Goal: Task Accomplishment & Management: Manage account settings

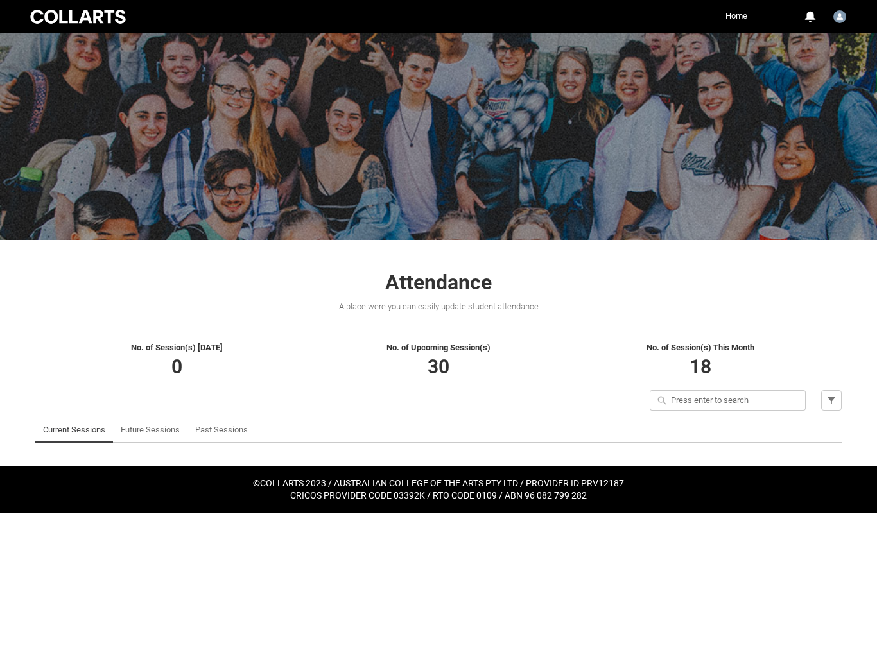
click at [222, 433] on link "Past Sessions" at bounding box center [221, 430] width 53 height 26
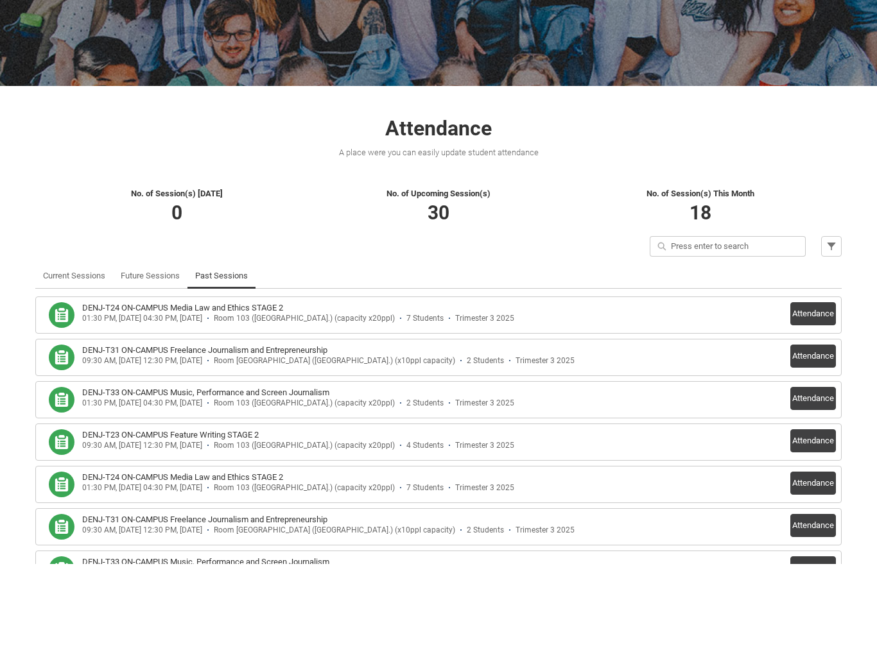
scroll to position [62, 0]
click at [818, 395] on button "Attendance" at bounding box center [813, 406] width 46 height 23
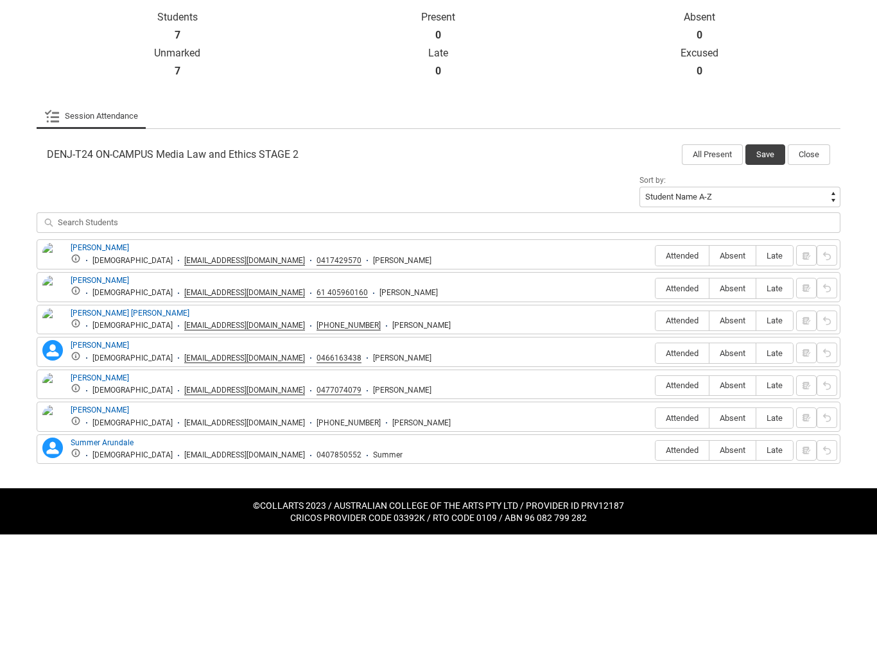
scroll to position [209, 0]
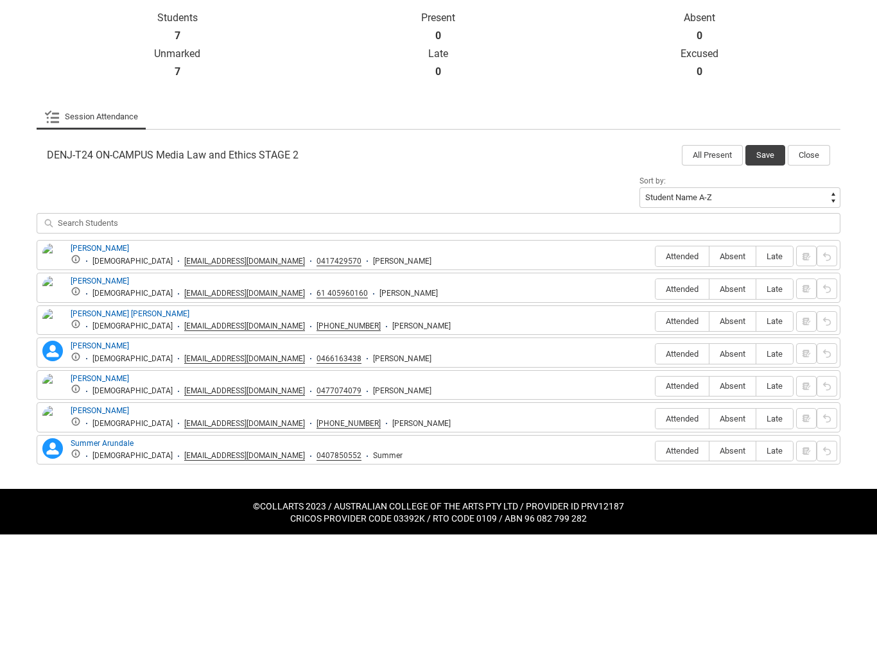
click at [729, 374] on span "Absent" at bounding box center [732, 379] width 46 height 10
click at [709, 379] on input "Absent" at bounding box center [709, 379] width 1 height 1
type lightning-radio-group "Absent"
radio input "true"
click at [730, 407] on span "Absent" at bounding box center [732, 412] width 46 height 10
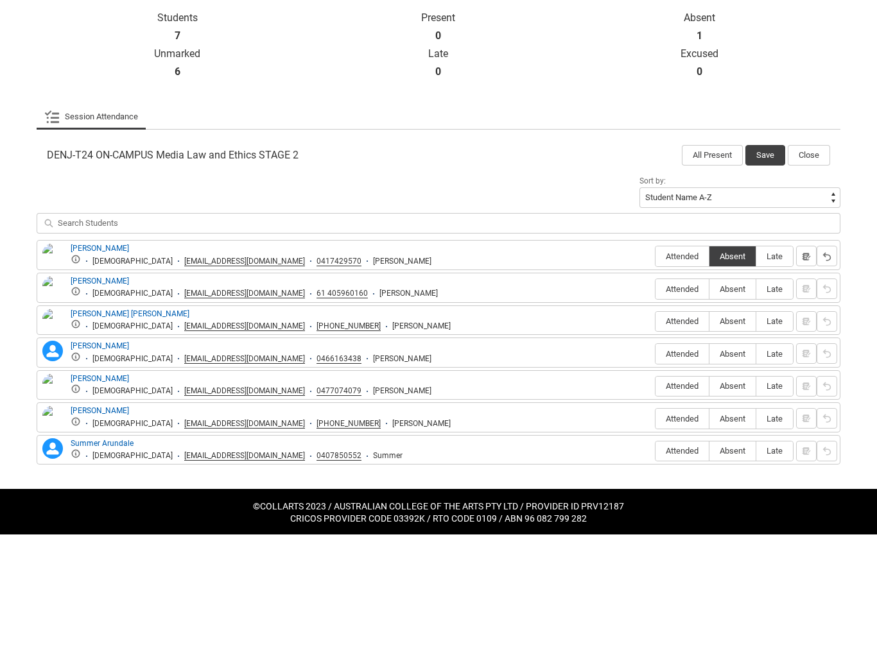
click at [709, 412] on input "Absent" at bounding box center [709, 412] width 1 height 1
type lightning-radio-group "Absent"
radio input "true"
click at [679, 439] on span "Attended" at bounding box center [682, 444] width 53 height 10
click at [656, 444] on input "Attended" at bounding box center [655, 444] width 1 height 1
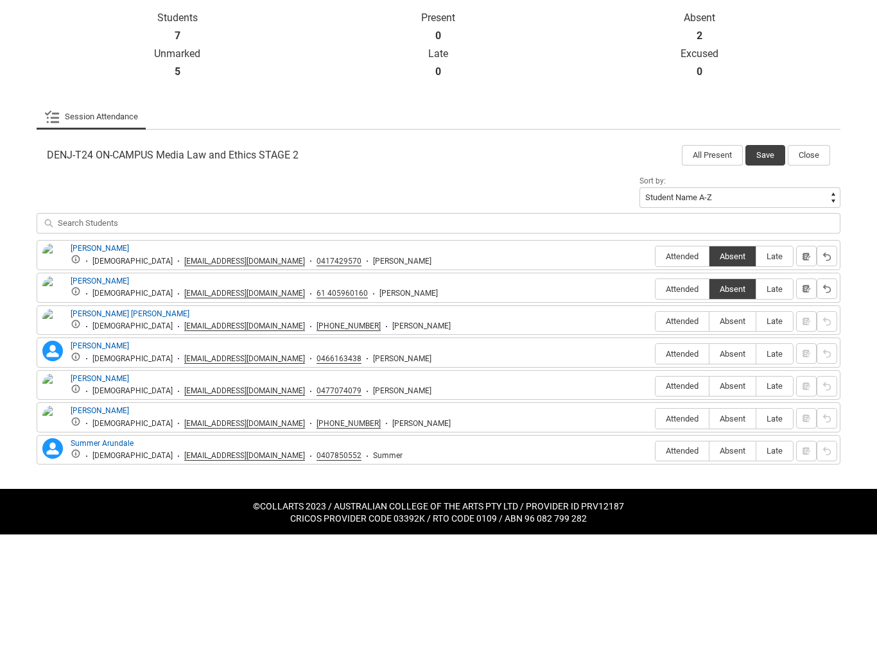
type lightning-radio-group "Attended"
radio input "true"
click at [736, 472] on span "Absent" at bounding box center [732, 477] width 46 height 10
click at [709, 476] on input "Absent" at bounding box center [709, 476] width 1 height 1
type lightning-radio-group "Absent"
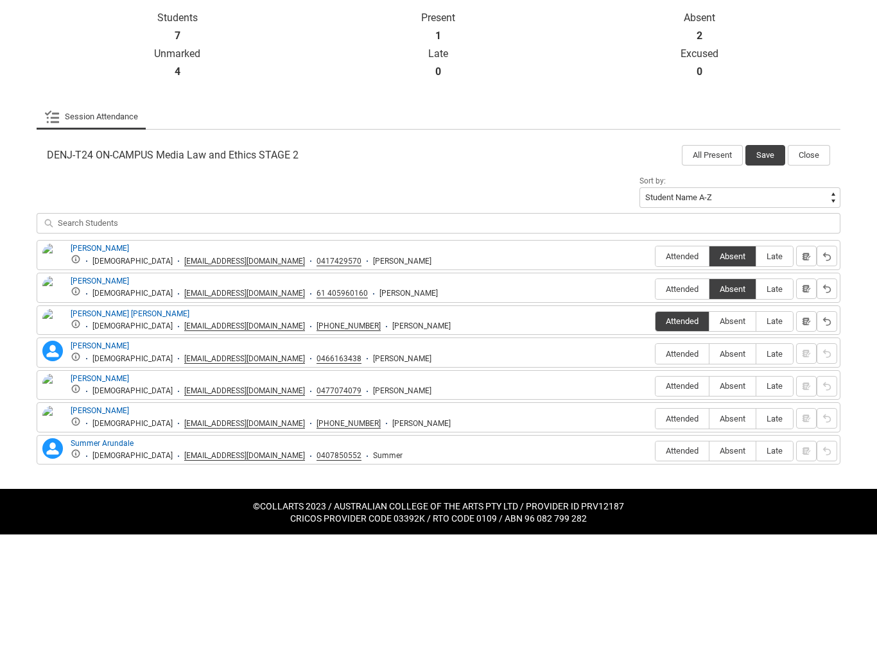
radio input "true"
click at [779, 504] on span "Late" at bounding box center [774, 509] width 37 height 10
click at [756, 509] on input "Late" at bounding box center [756, 509] width 1 height 1
type lightning-radio-group "Late"
radio input "true"
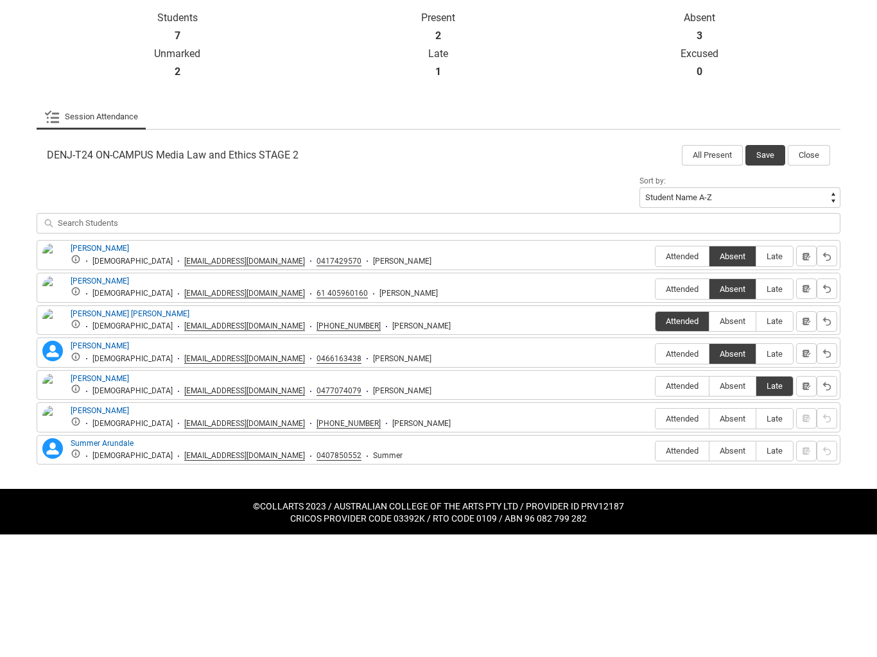
click at [774, 504] on span "Late" at bounding box center [774, 509] width 37 height 10
click at [756, 509] on input "Late" at bounding box center [756, 509] width 1 height 1
click at [732, 504] on span "Absent" at bounding box center [732, 509] width 46 height 10
click at [709, 509] on input "Absent" at bounding box center [709, 509] width 1 height 1
type lightning-radio-group "Absent"
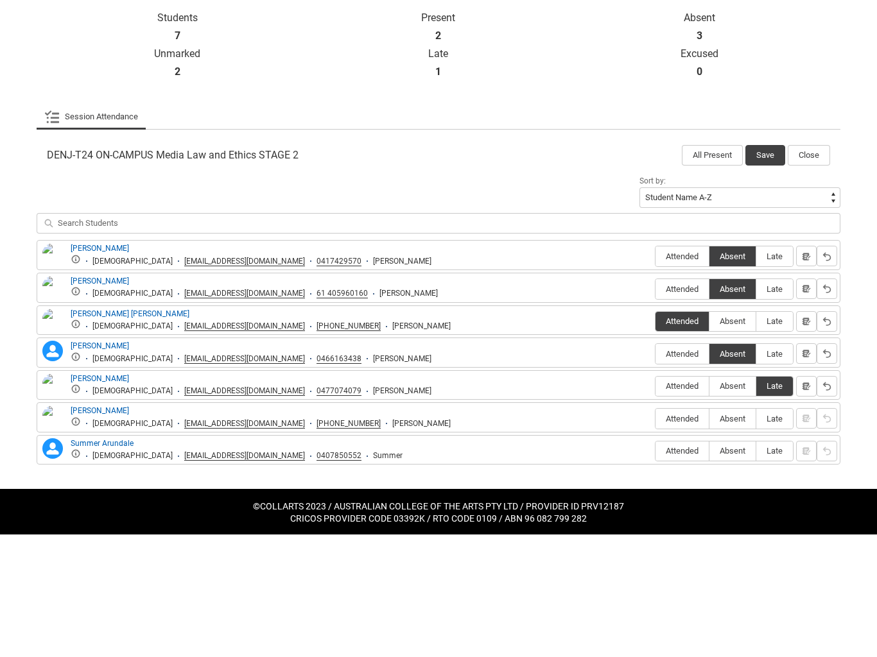
radio input "true"
click at [732, 532] on label "Absent" at bounding box center [732, 542] width 46 height 20
click at [709, 541] on input "Absent" at bounding box center [709, 541] width 1 height 1
type lightning-radio-group "Absent"
radio input "true"
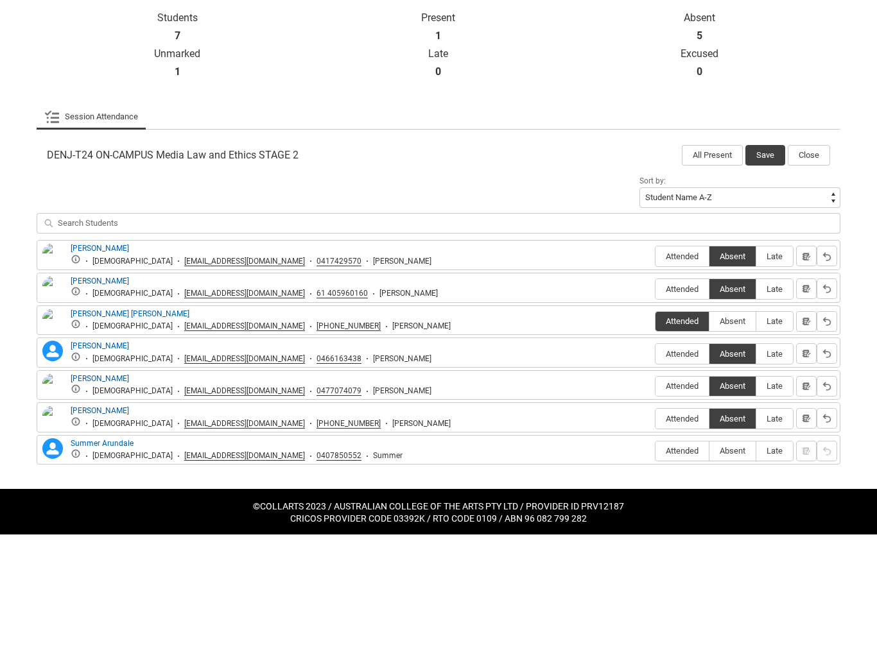
click at [736, 569] on span "Absent" at bounding box center [732, 574] width 46 height 10
click at [709, 574] on input "Absent" at bounding box center [709, 574] width 1 height 1
type lightning-radio-group "Absent"
radio input "true"
click at [684, 504] on span "Attended" at bounding box center [682, 509] width 53 height 10
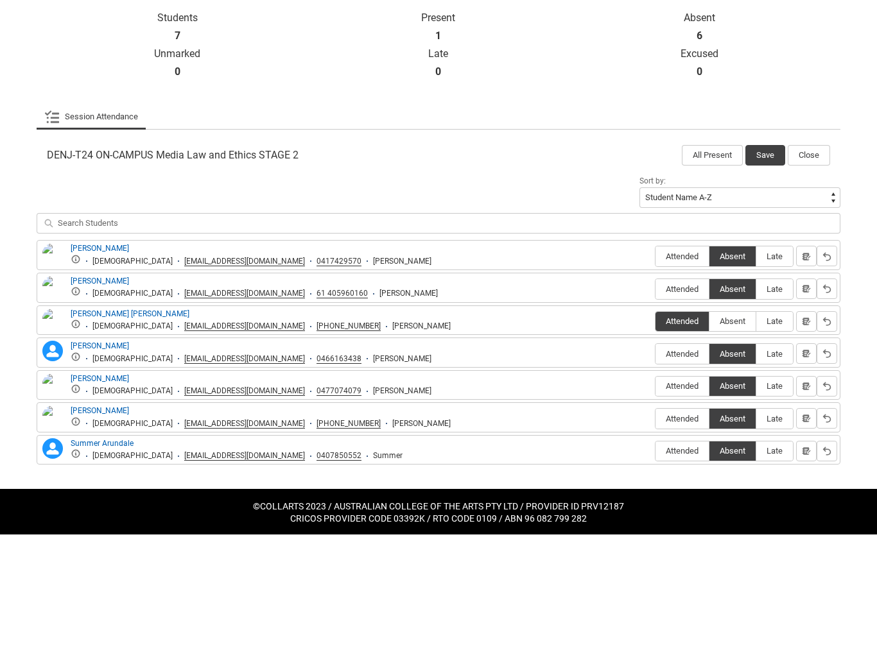
click at [656, 509] on input "Attended" at bounding box center [655, 509] width 1 height 1
type lightning-radio-group "Attended"
radio input "true"
click at [804, 531] on button "button" at bounding box center [806, 541] width 21 height 21
click at [806, 537] on lightning-primitive-icon "button" at bounding box center [806, 542] width 9 height 10
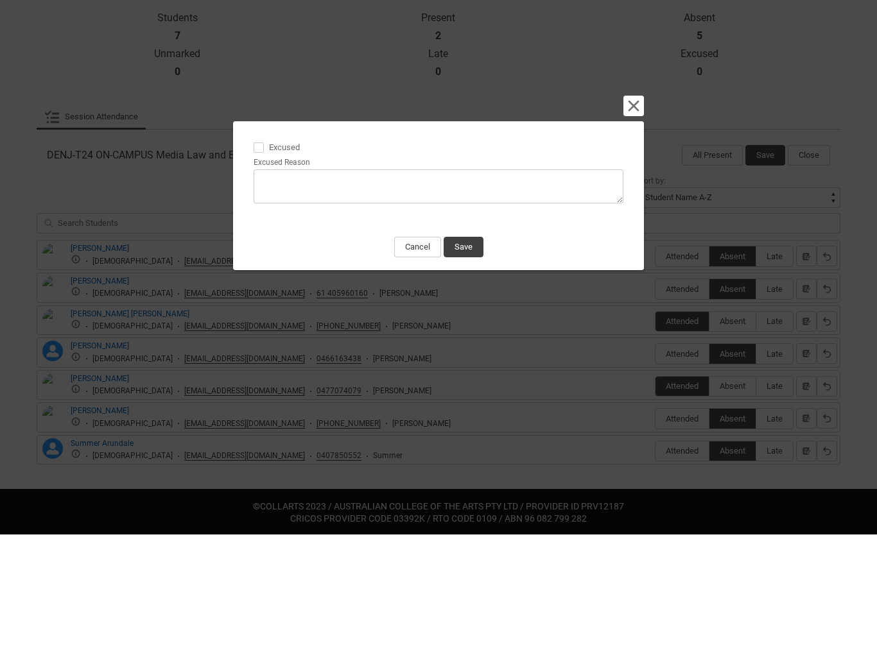
click at [630, 218] on button "Cancel and close" at bounding box center [633, 228] width 21 height 21
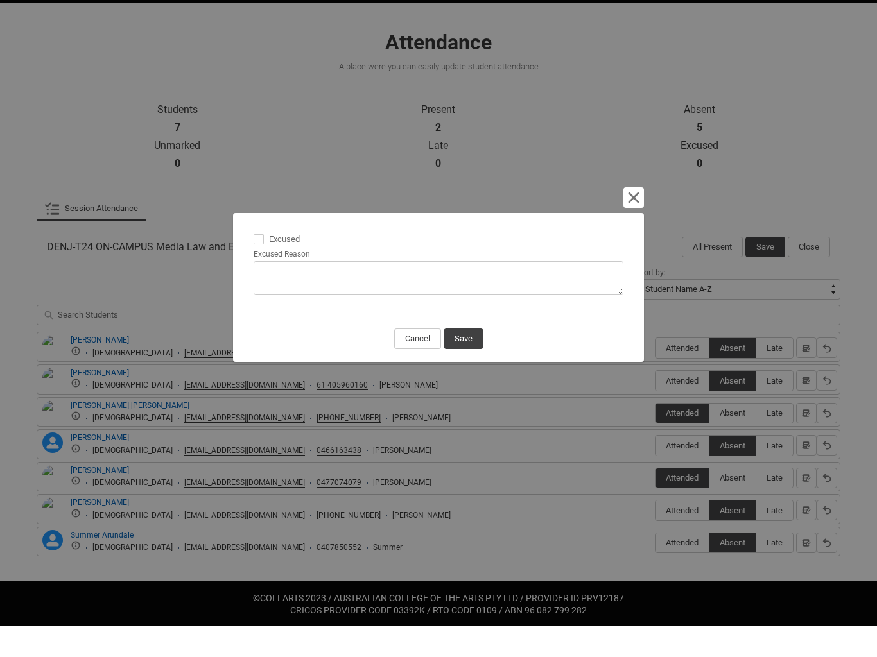
click at [413, 360] on button "Cancel" at bounding box center [417, 370] width 47 height 21
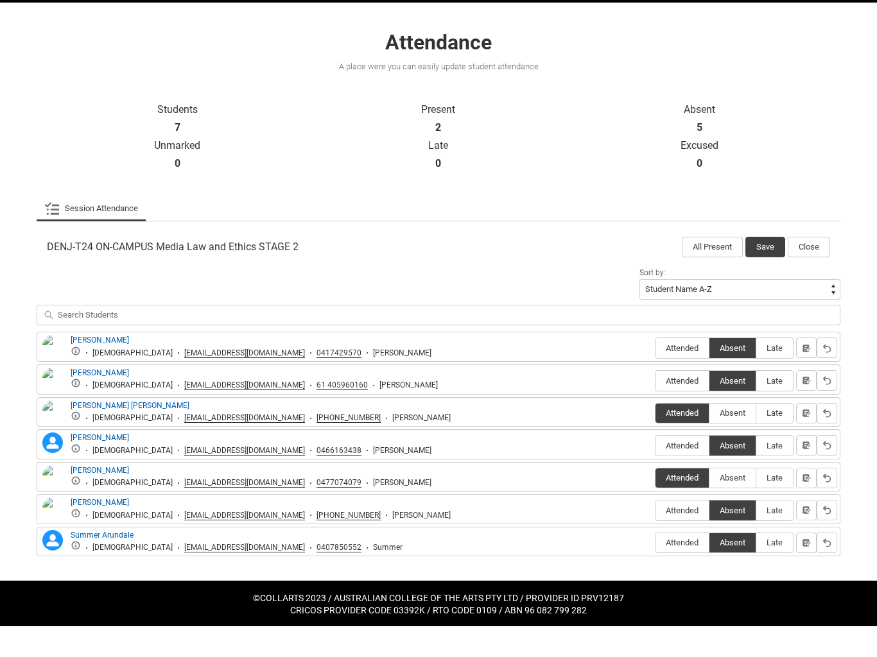
click at [767, 268] on button "Save" at bounding box center [765, 278] width 40 height 21
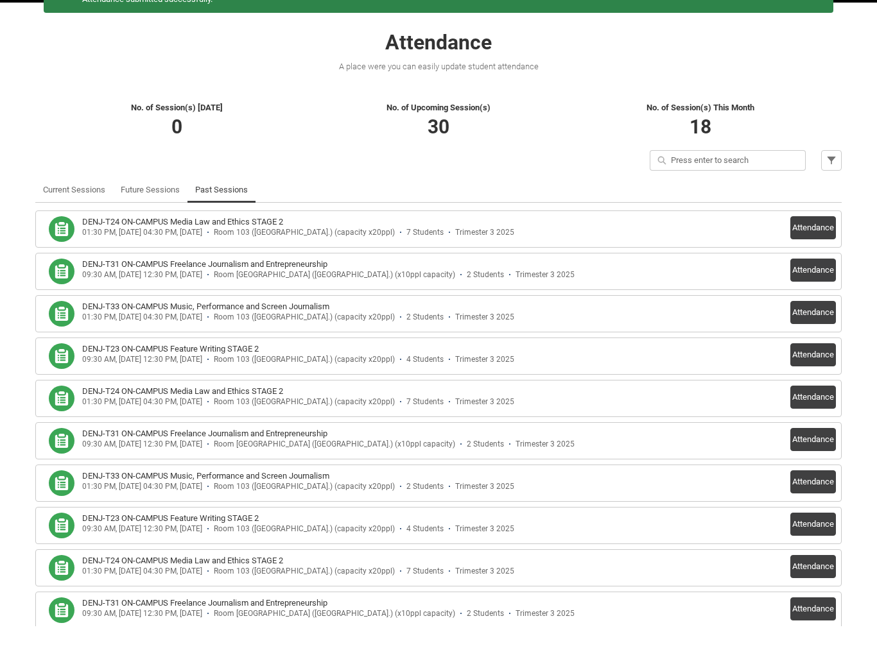
click at [318, 290] on h3 "DENJ-T31 ON-CAMPUS Freelance Journalism and Entrepreneurship" at bounding box center [204, 296] width 245 height 12
click at [812, 290] on button "Attendance" at bounding box center [813, 301] width 46 height 23
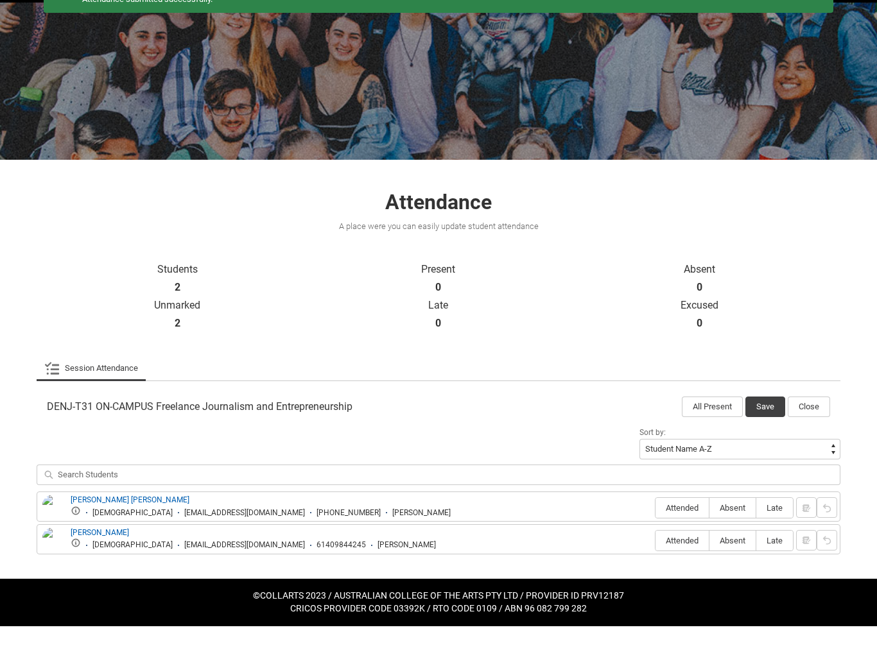
scroll to position [47, 0]
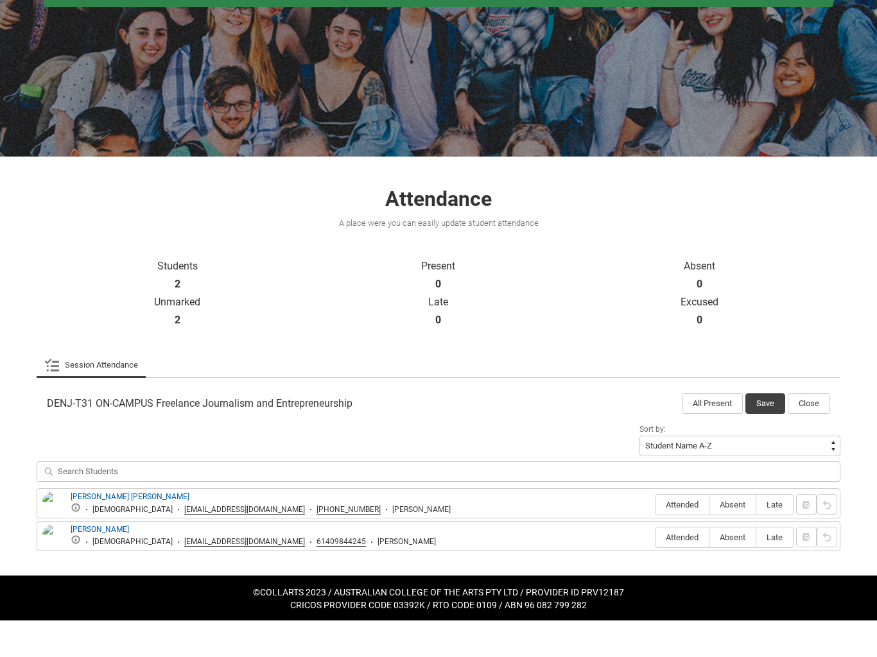
click at [683, 537] on span "Attended" at bounding box center [682, 542] width 53 height 10
click at [656, 541] on input "Attended" at bounding box center [655, 541] width 1 height 1
type lightning-radio-group "Attended"
radio input "true"
click at [673, 564] on label "Attended" at bounding box center [682, 574] width 53 height 20
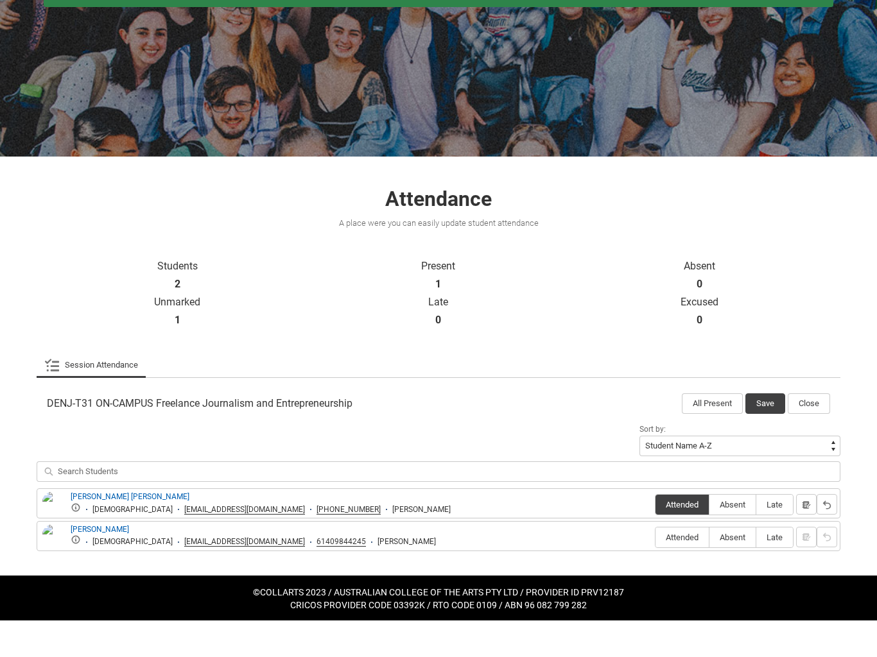
click at [656, 574] on input "Attended" at bounding box center [655, 574] width 1 height 1
type lightning-radio-group "Attended"
radio input "true"
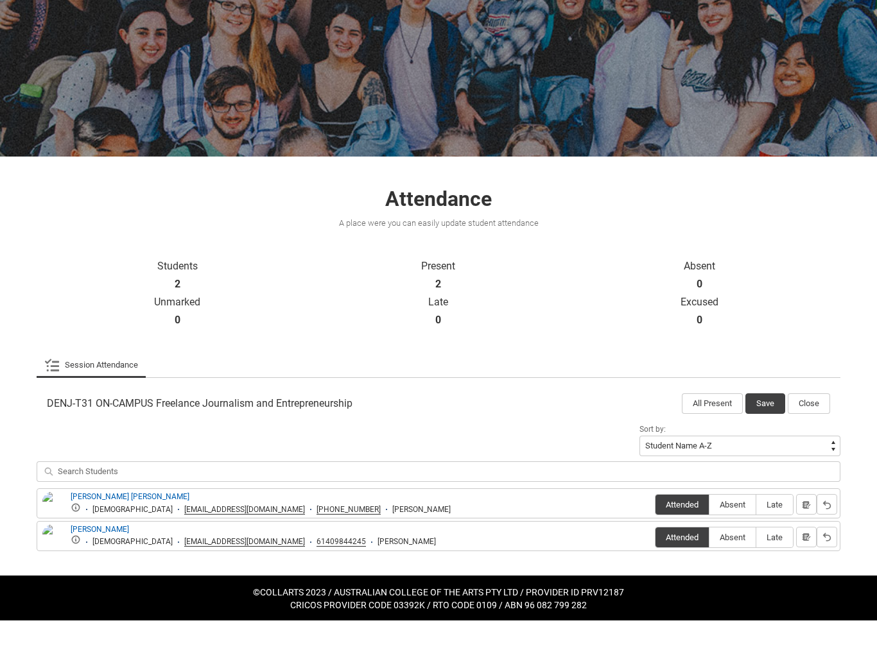
click at [770, 430] on button "Save" at bounding box center [765, 440] width 40 height 21
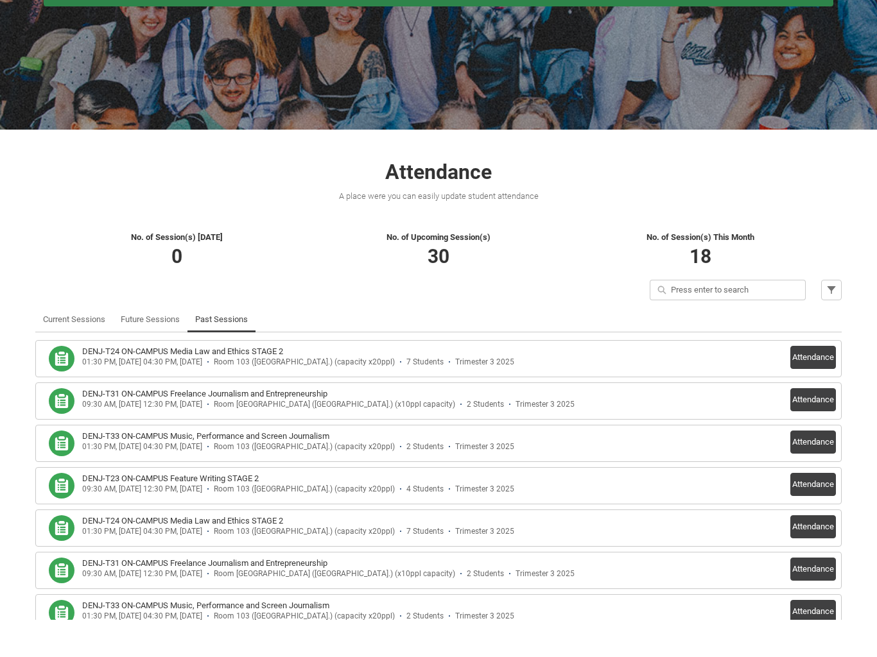
scroll to position [124, 0]
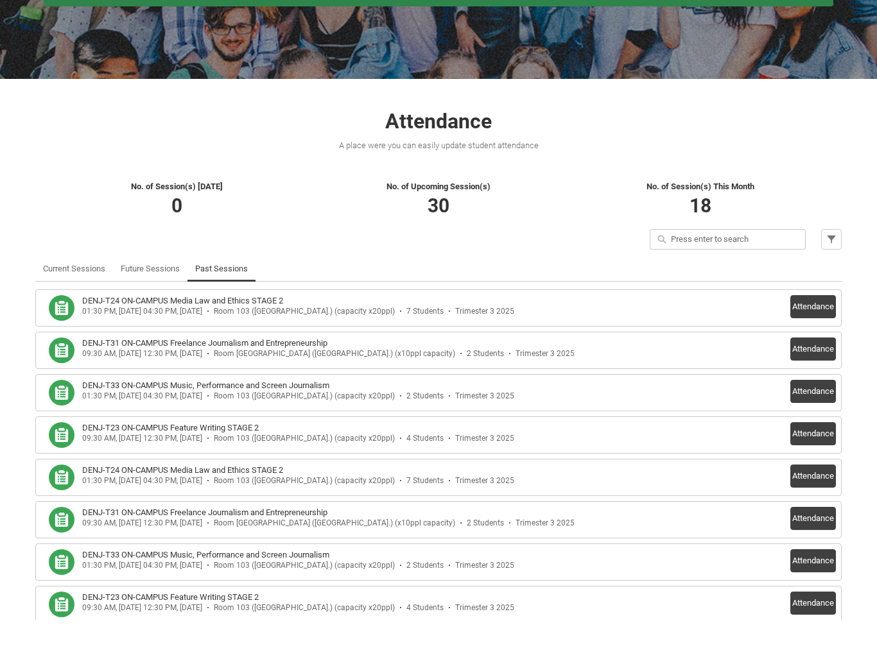
click at [819, 417] on button "Attendance" at bounding box center [813, 428] width 46 height 23
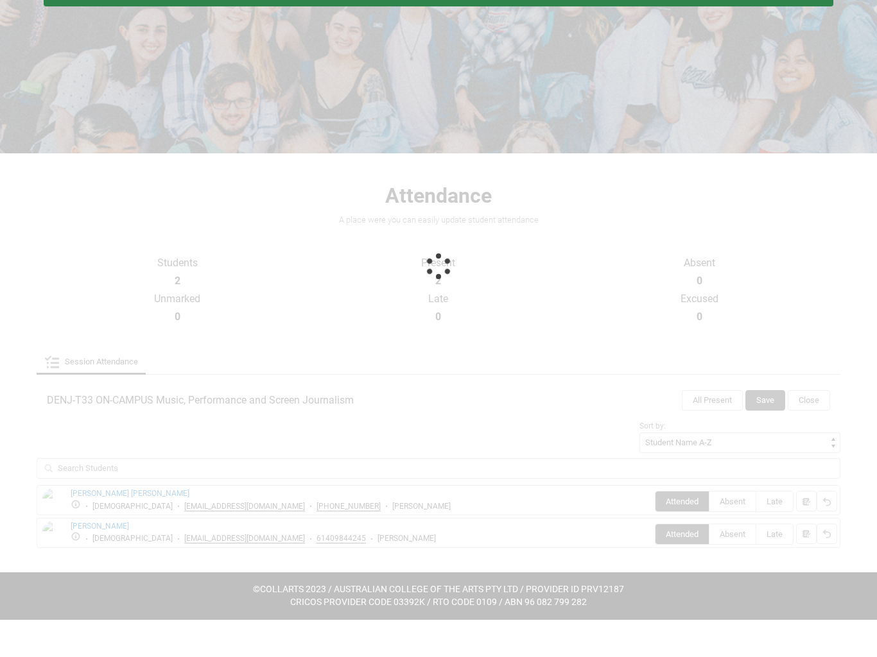
scroll to position [47, 0]
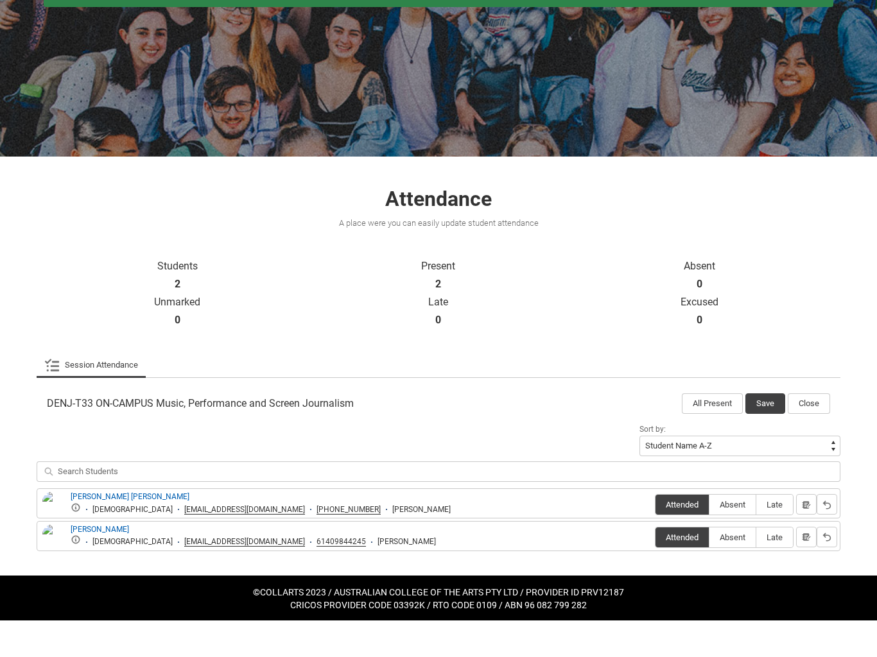
click at [767, 430] on button "Save" at bounding box center [765, 440] width 40 height 21
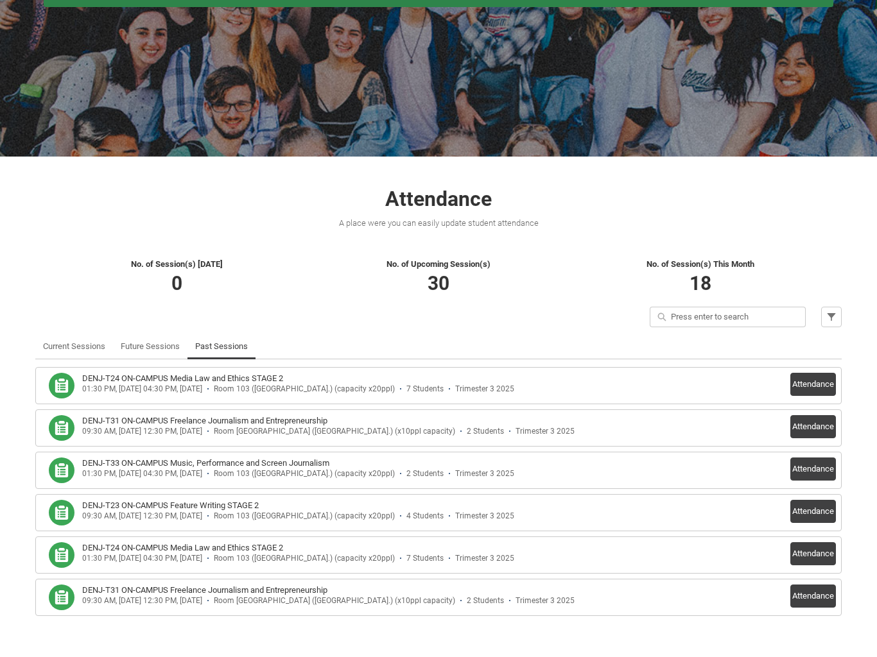
click at [813, 537] on button "Attendance" at bounding box center [813, 548] width 46 height 23
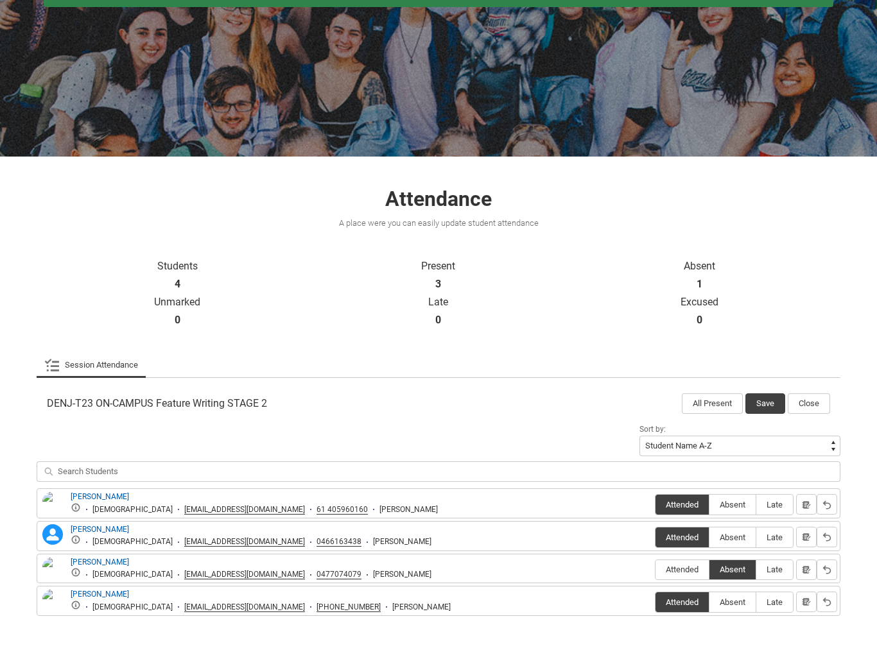
click at [806, 430] on button "Close" at bounding box center [809, 440] width 42 height 21
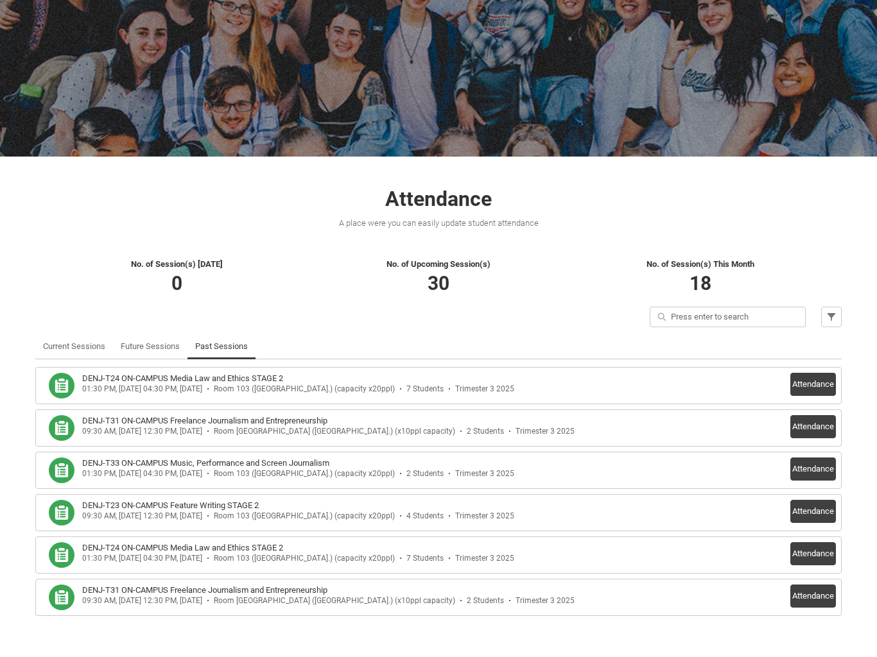
scroll to position [0, 0]
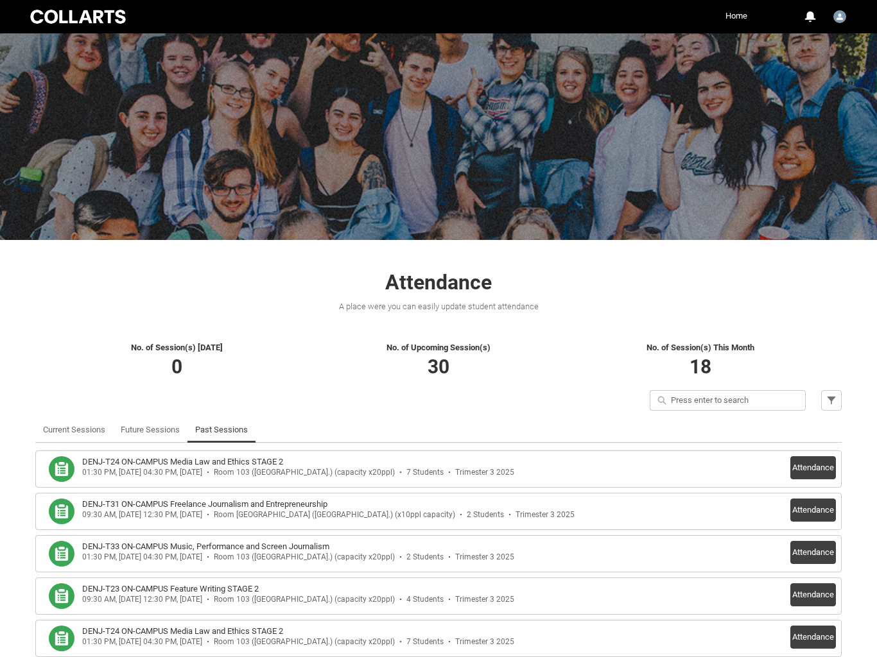
click at [91, 10] on div at bounding box center [78, 17] width 101 height 18
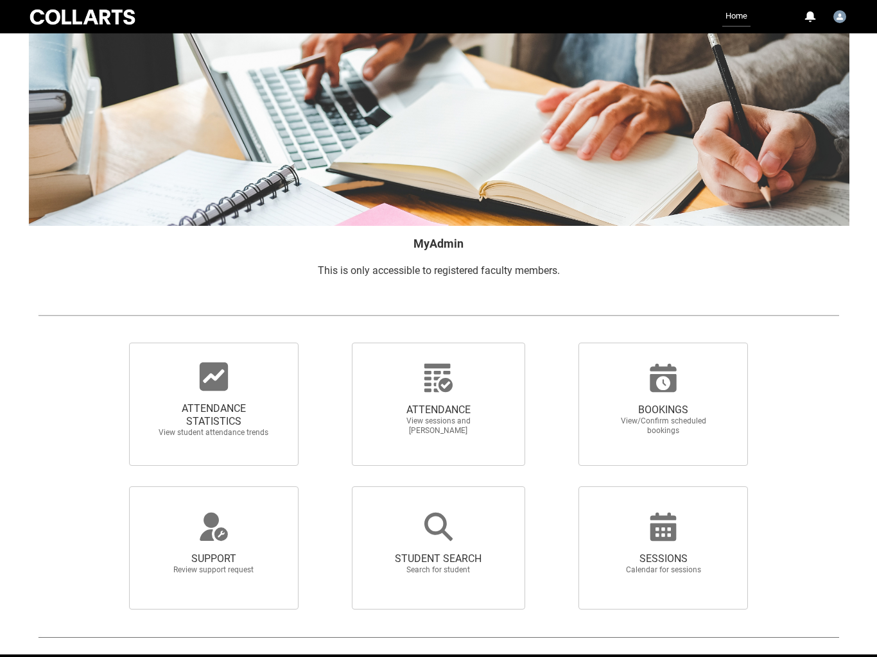
click at [227, 409] on span "ATTENDANCE STATISTICS" at bounding box center [213, 416] width 113 height 26
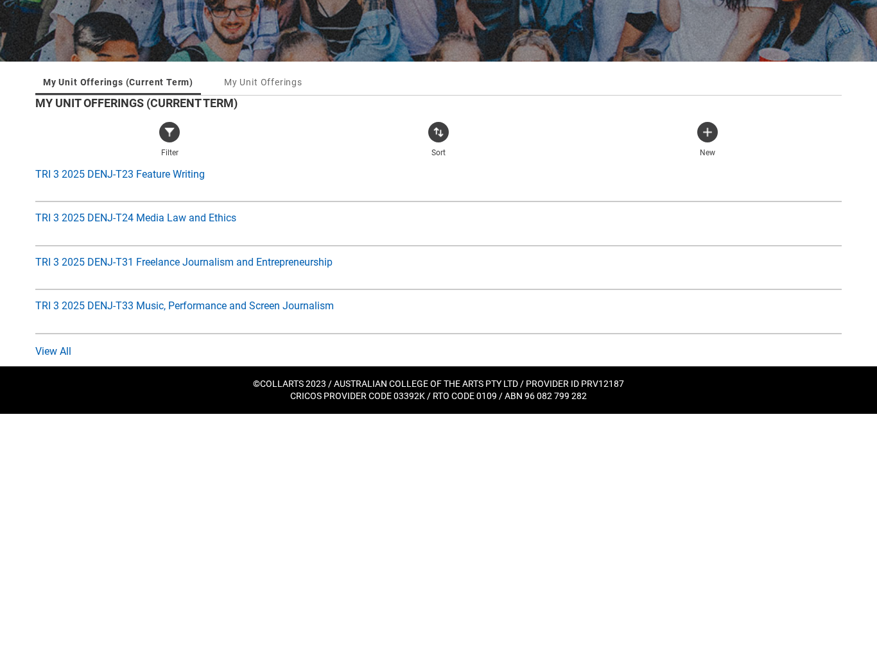
click at [190, 390] on span "TRI 3 2025 DENJ-T24 Media Law and Ethics" at bounding box center [135, 396] width 201 height 12
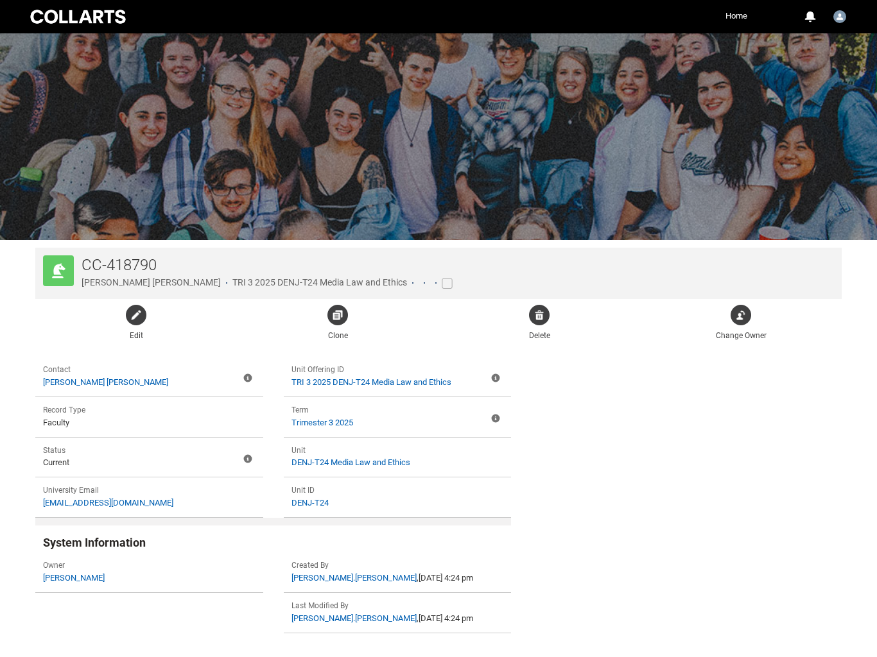
click at [318, 272] on h1 "CC-418790" at bounding box center [267, 265] width 371 height 19
click at [328, 283] on span "TRI 3 2025 DENJ-T24 Media Law and Ethics" at bounding box center [319, 282] width 175 height 10
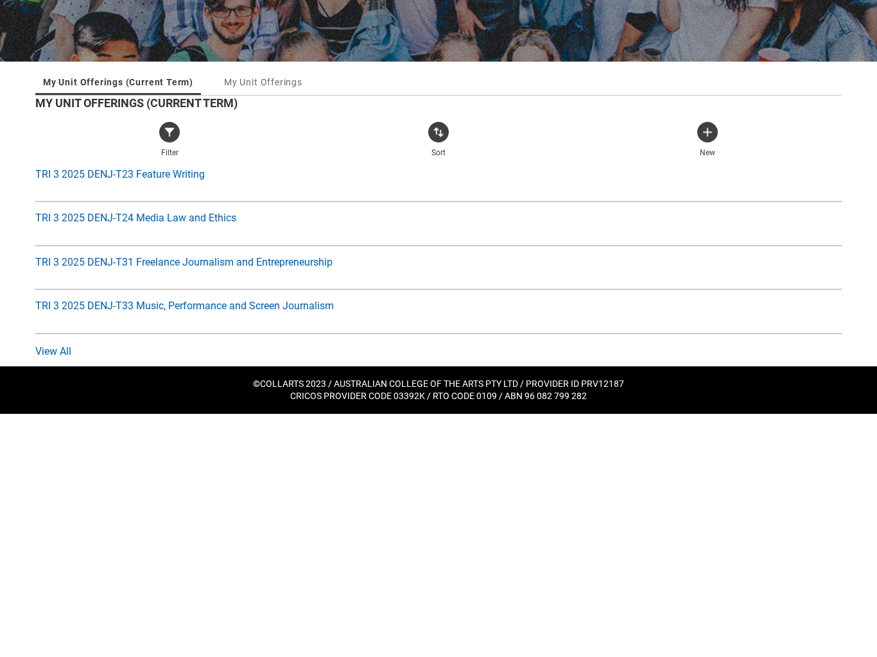
click at [227, 390] on span "TRI 3 2025 DENJ-T24 Media Law and Ethics" at bounding box center [135, 396] width 201 height 12
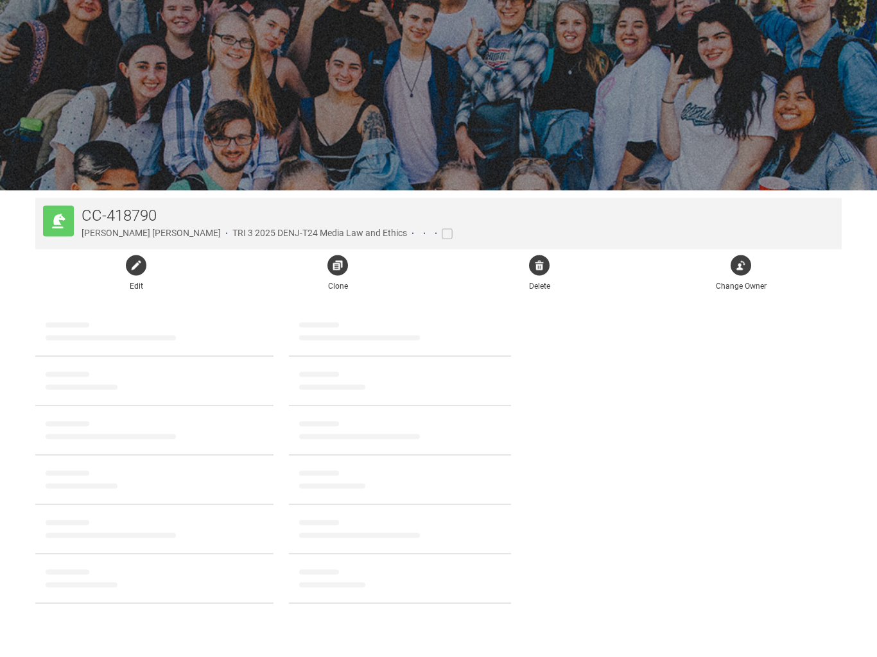
scroll to position [86, 0]
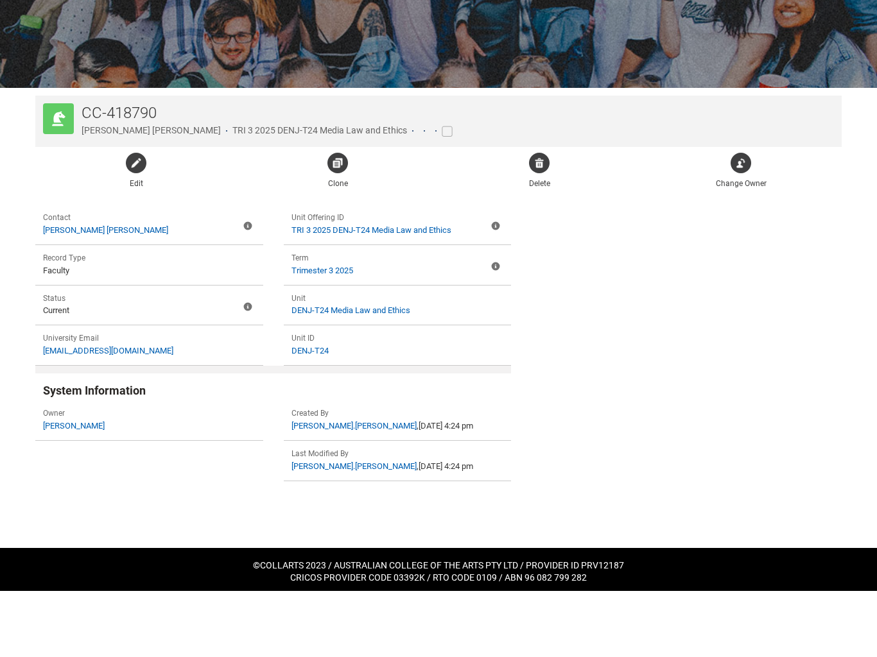
click at [421, 291] on link "TRI 3 2025 DENJ-T24 Media Law and Ethics" at bounding box center [371, 296] width 160 height 10
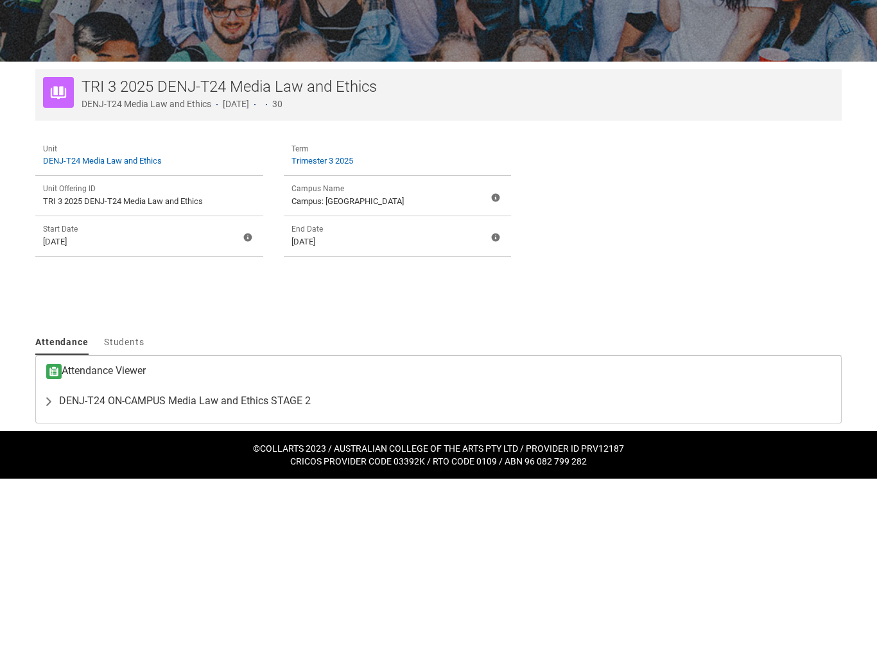
click at [244, 573] on span "DENJ-T24 ON-CAMPUS Media Law and Ethics STAGE 2" at bounding box center [185, 579] width 252 height 13
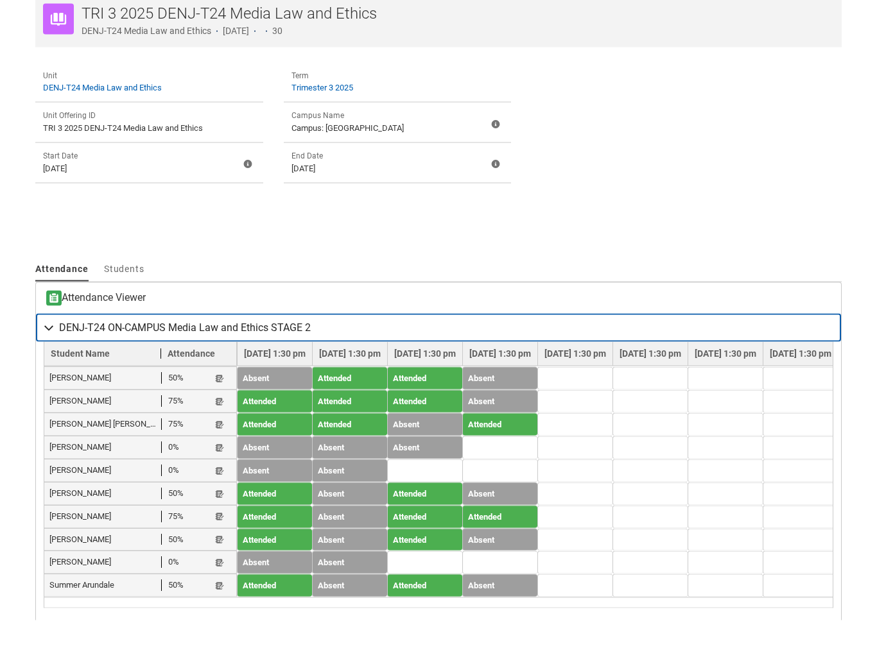
scroll to position [219, 0]
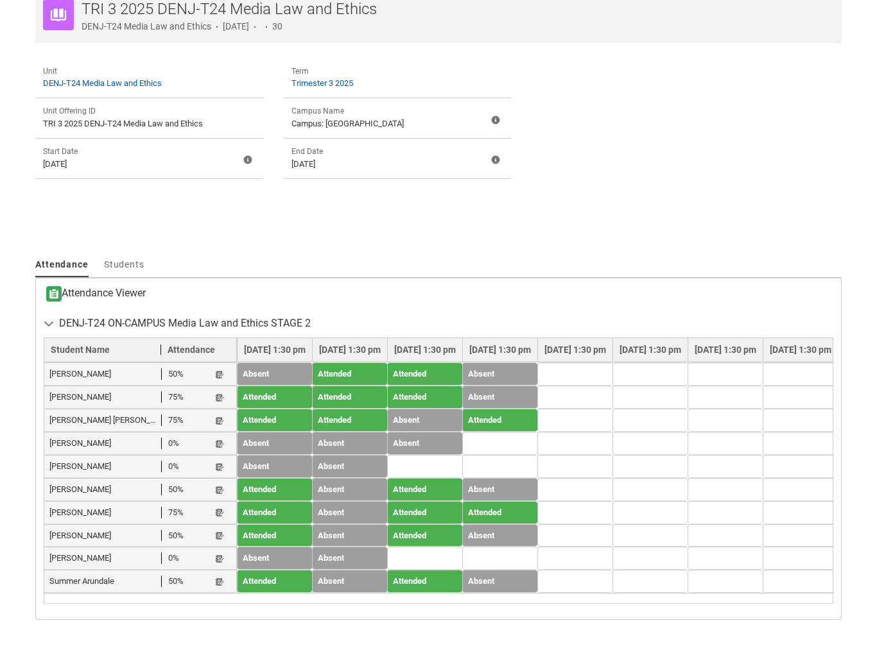
click at [220, 408] on lightning-primitive-icon "button" at bounding box center [219, 413] width 9 height 10
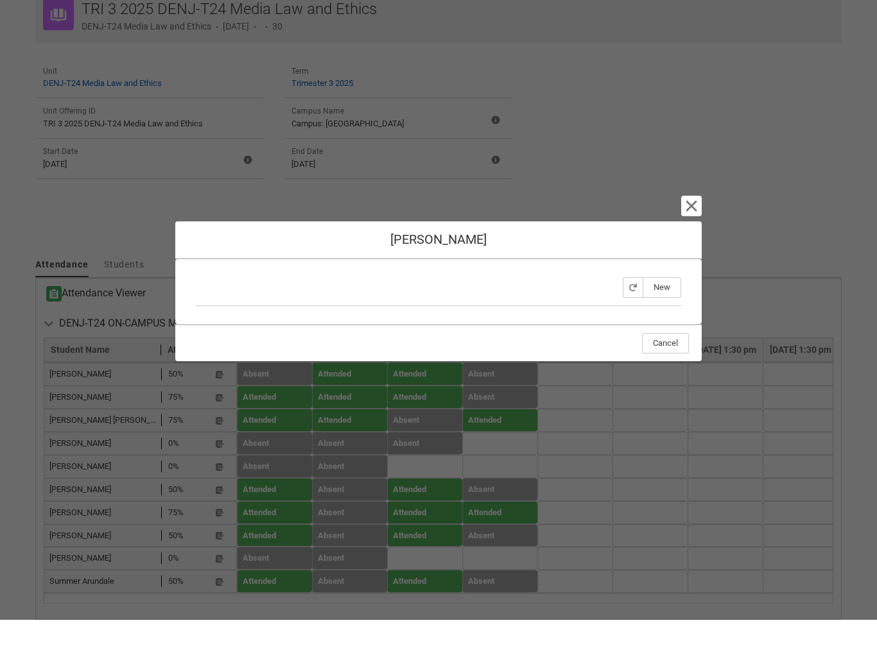
scroll to position [220, 0]
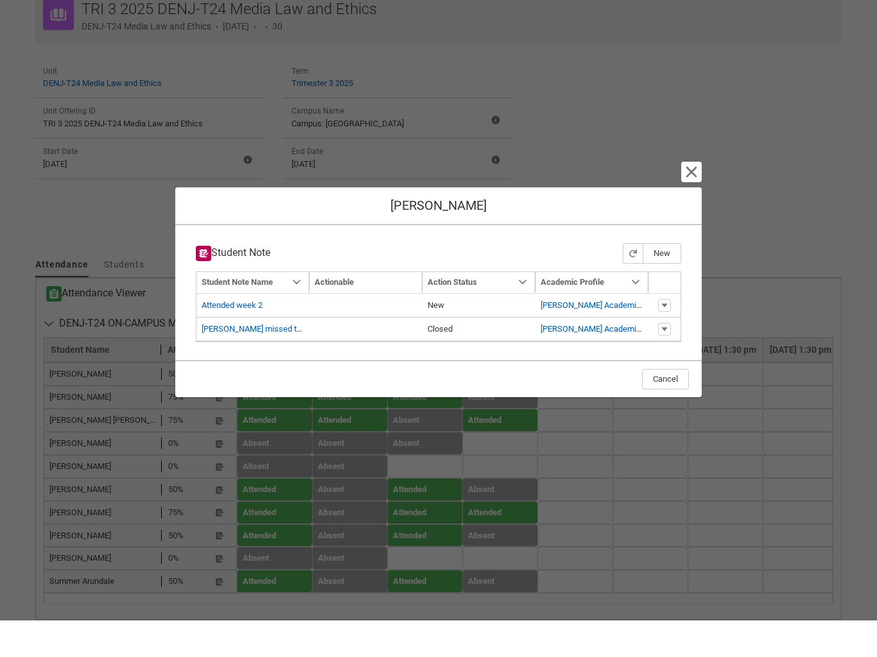
click at [664, 280] on button "New" at bounding box center [662, 290] width 39 height 21
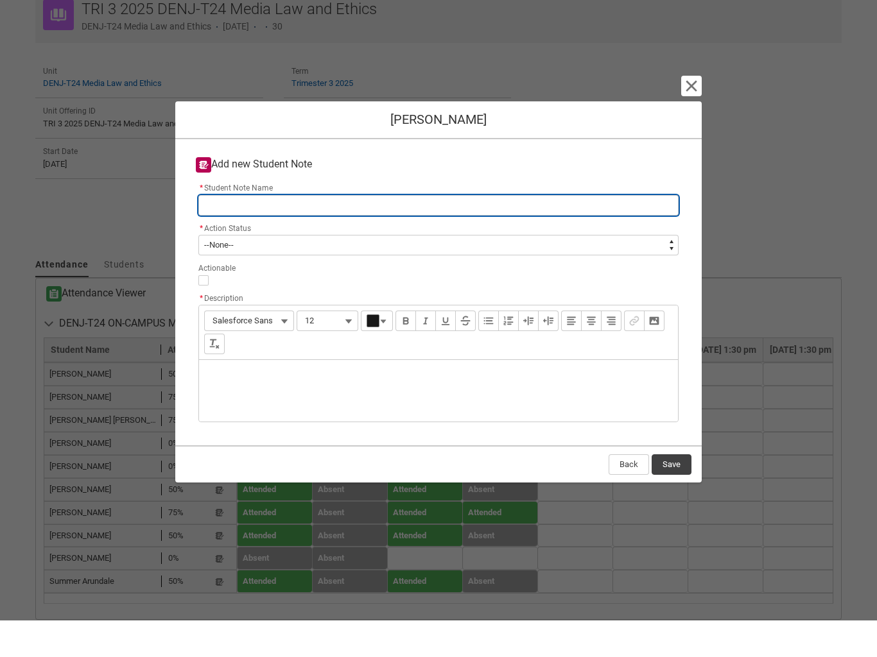
click at [570, 232] on input "* Student Note Name" at bounding box center [438, 242] width 480 height 21
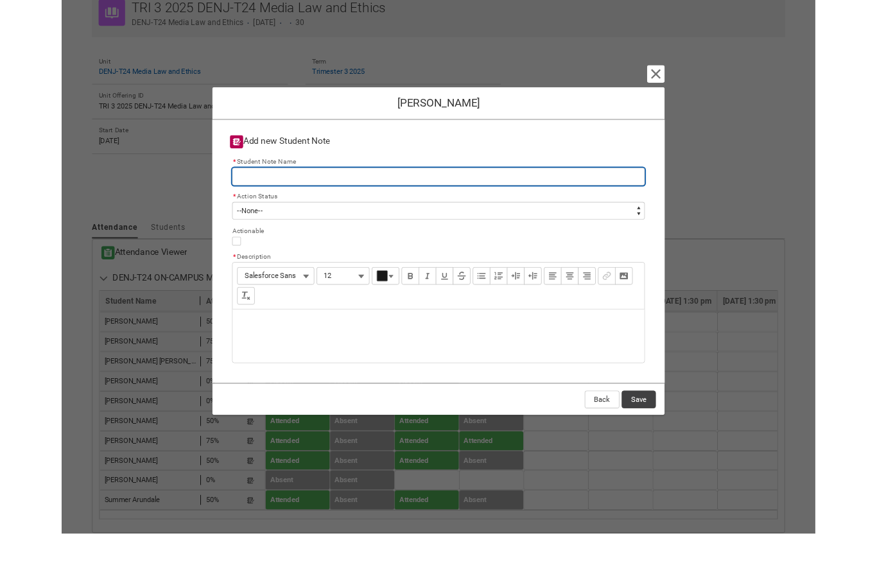
scroll to position [219, 0]
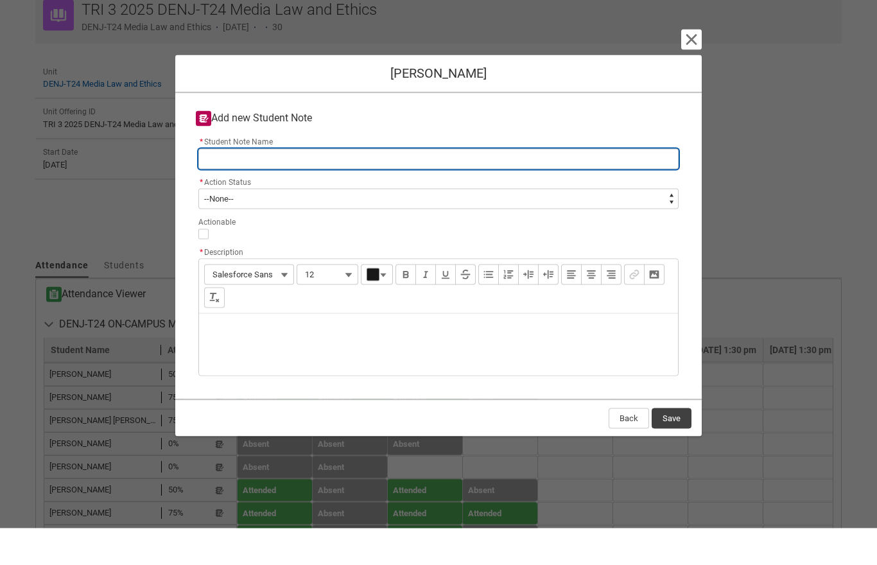
type lightning-primitive-input-simple "A"
type input "A"
type lightning-primitive-input-simple "Ab"
type input "Ab"
type lightning-primitive-input-simple "Abs"
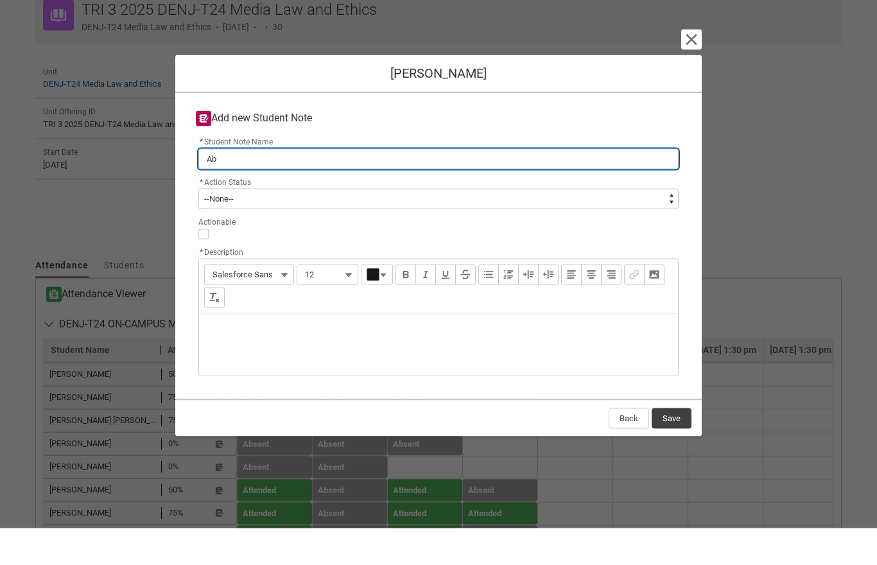
type input "Abs"
type lightning-primitive-input-simple "Abse"
type input "Abse"
type lightning-primitive-input-simple "Absen"
type input "Absen"
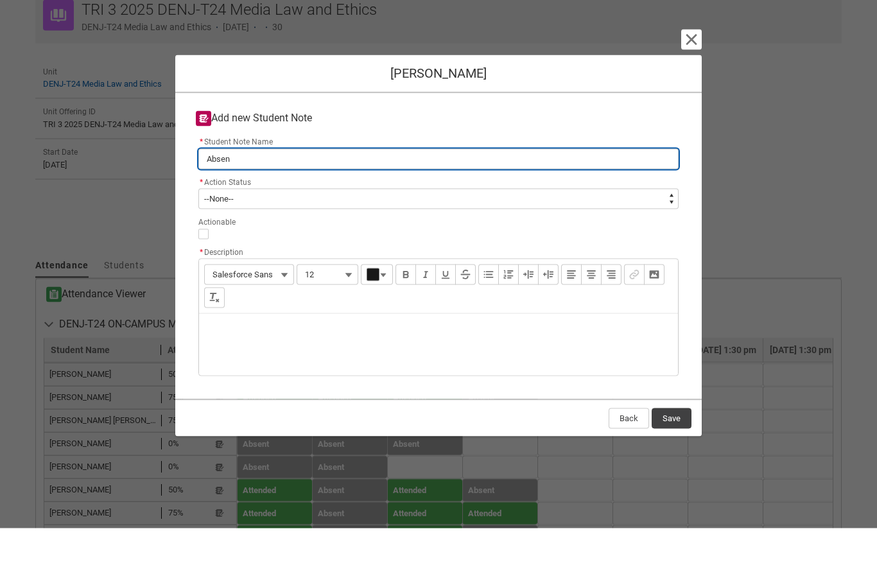
type lightning-primitive-input-simple "Absent"
type input "Absent"
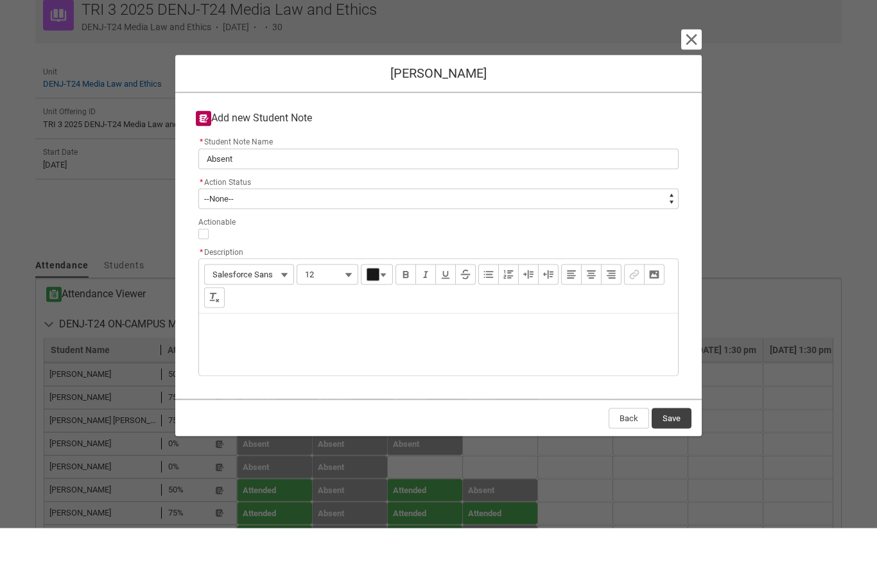
click at [326, 369] on div "Description" at bounding box center [438, 382] width 479 height 62
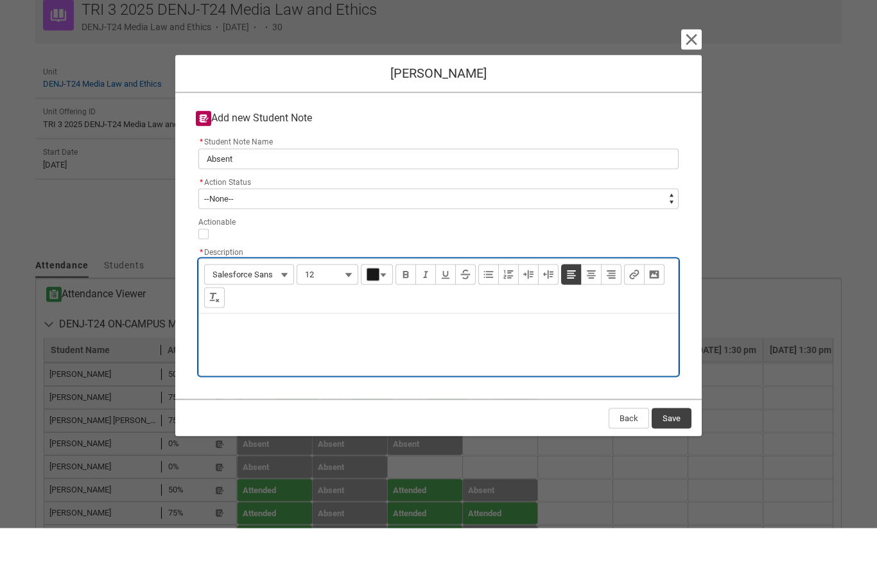
type lightning-input-rich-text "<p>A</p>"
click at [335, 361] on p "[PERSON_NAME] did not attend week 4; no reason given" at bounding box center [438, 367] width 458 height 12
click at [329, 351] on div "[PERSON_NAME] did not attend week 4; no reason given" at bounding box center [438, 382] width 479 height 62
click at [330, 361] on p "[PERSON_NAME] did not attend week 4; no reason given" at bounding box center [438, 367] width 458 height 12
click at [333, 361] on p "[PERSON_NAME] did not attend week 4; no reason given" at bounding box center [438, 367] width 458 height 12
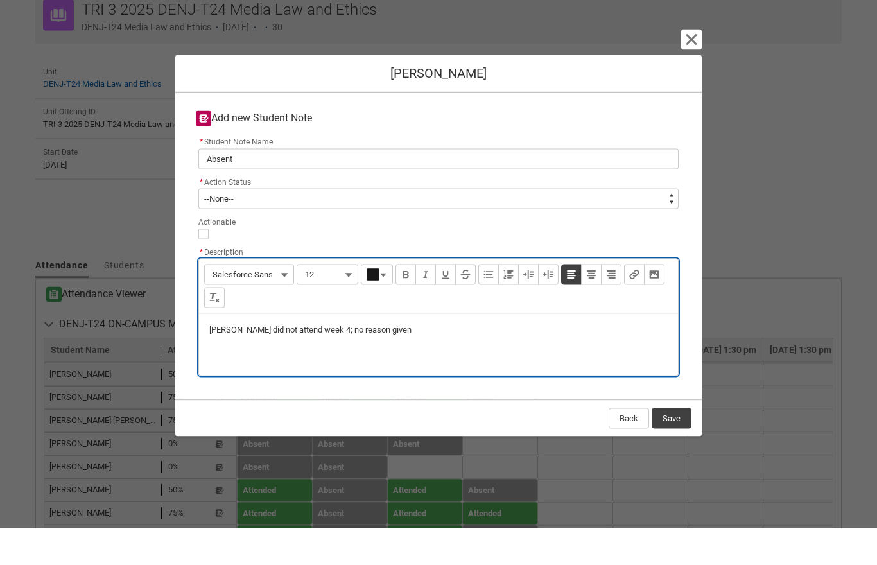
click at [494, 378] on div "[PERSON_NAME] did not attend week 4; no reason given" at bounding box center [438, 382] width 479 height 62
click at [324, 361] on p "[PERSON_NAME] did not attend week 4; no reason given" at bounding box center [438, 367] width 458 height 12
click at [462, 369] on div "[PERSON_NAME] did not attend week 4; no reason given" at bounding box center [438, 382] width 479 height 62
click at [329, 361] on p "[PERSON_NAME] did not attend week 4; no reason given" at bounding box center [438, 367] width 458 height 12
type lightning-input-rich-text "<p>[PERSON_NAME] did not attend week 4; no notice/reason given</p>"
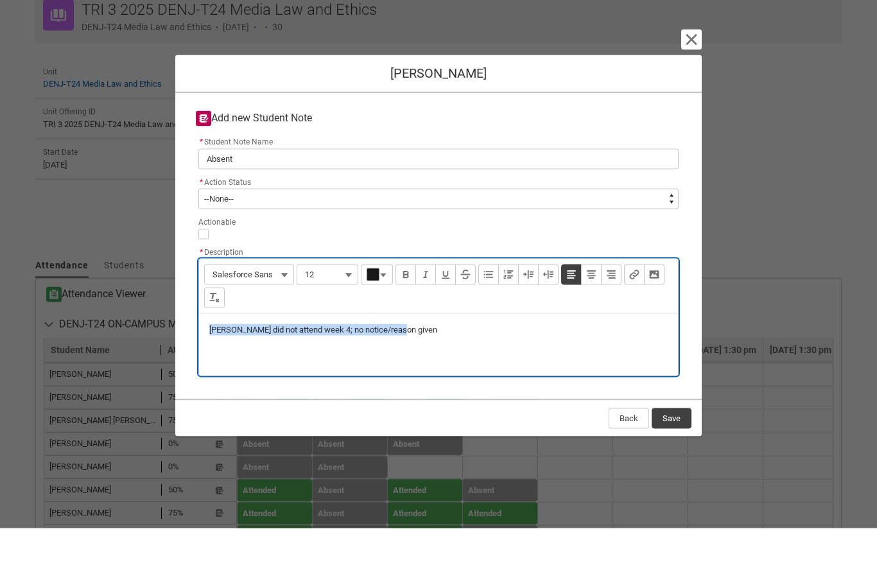
copy p "[PERSON_NAME] did not attend week 4; no notice/reason given"
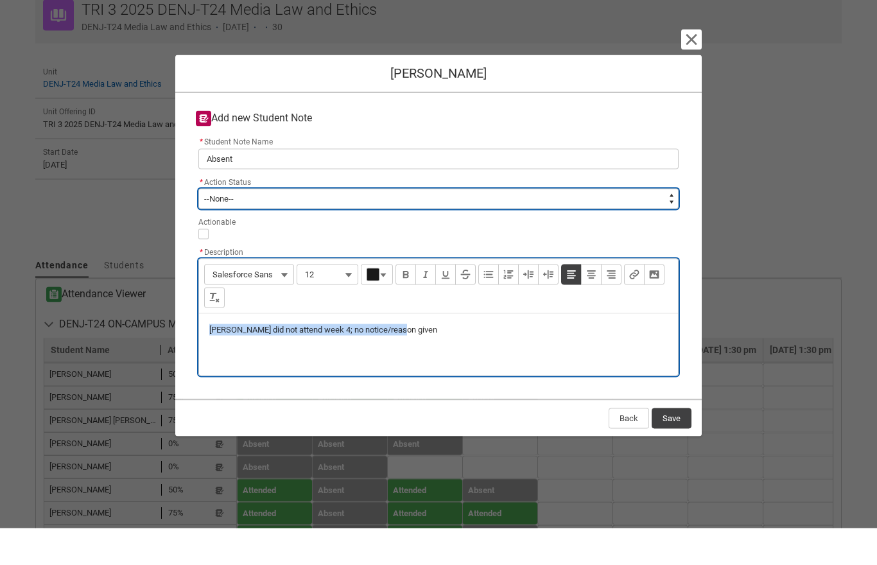
click at [669, 227] on select "--None-- New In progress Closed" at bounding box center [438, 235] width 480 height 21
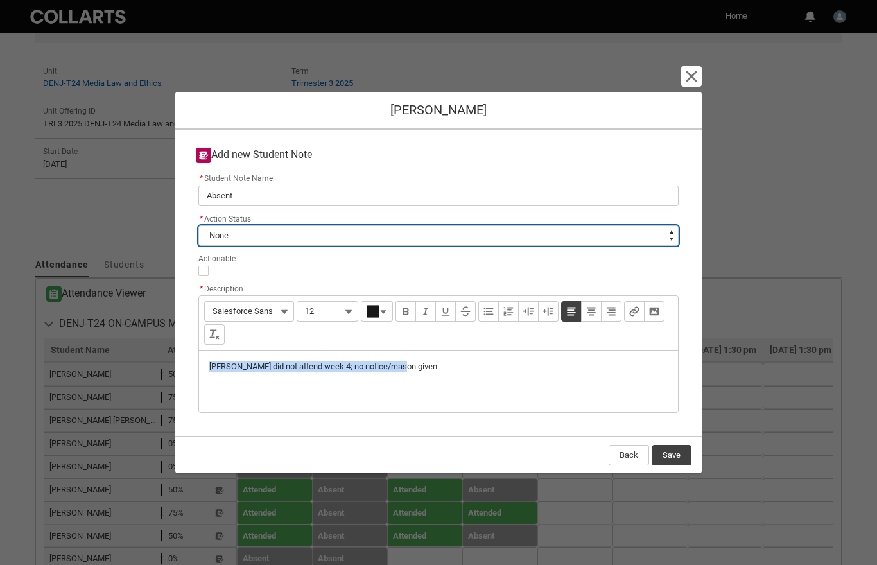
type lightning-select "New"
type lightning-picklist "New"
select select "New"
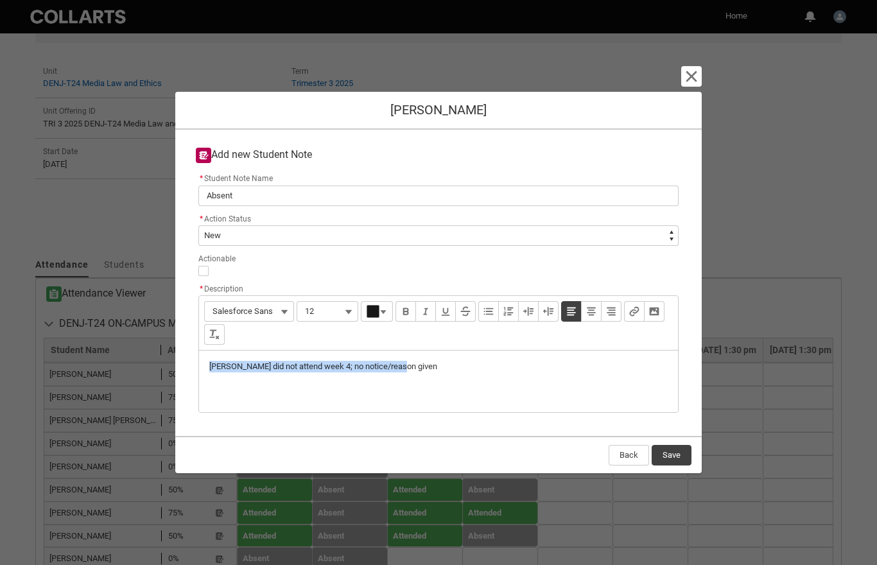
click at [672, 465] on button "Save" at bounding box center [672, 455] width 40 height 21
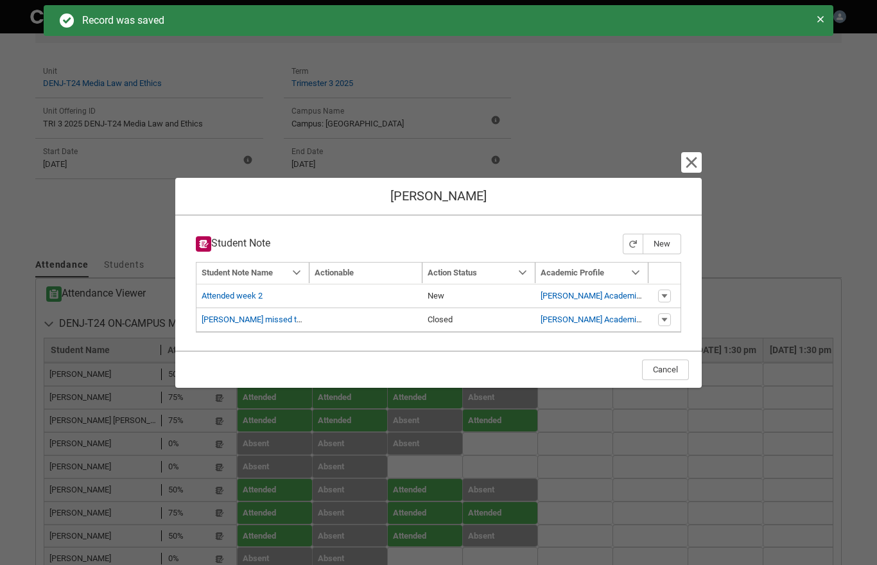
type input "176"
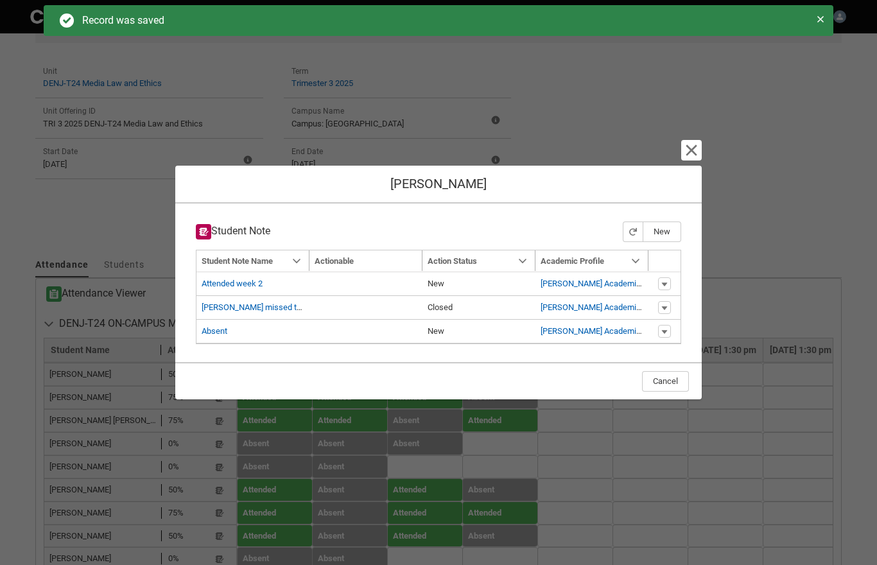
click at [699, 158] on lightning-primitive-icon "button" at bounding box center [691, 150] width 15 height 15
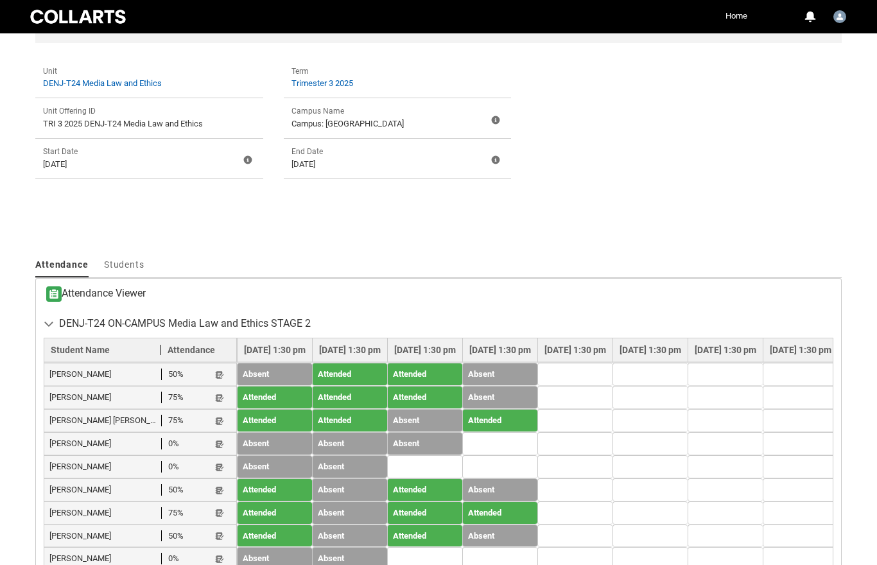
scroll to position [312, 0]
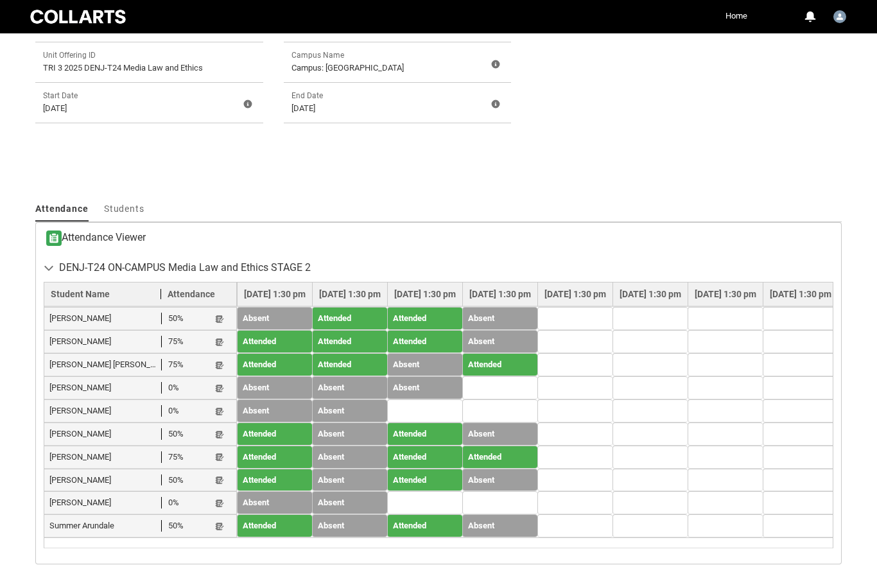
click at [221, 340] on lightning-primitive-icon "button" at bounding box center [219, 343] width 9 height 10
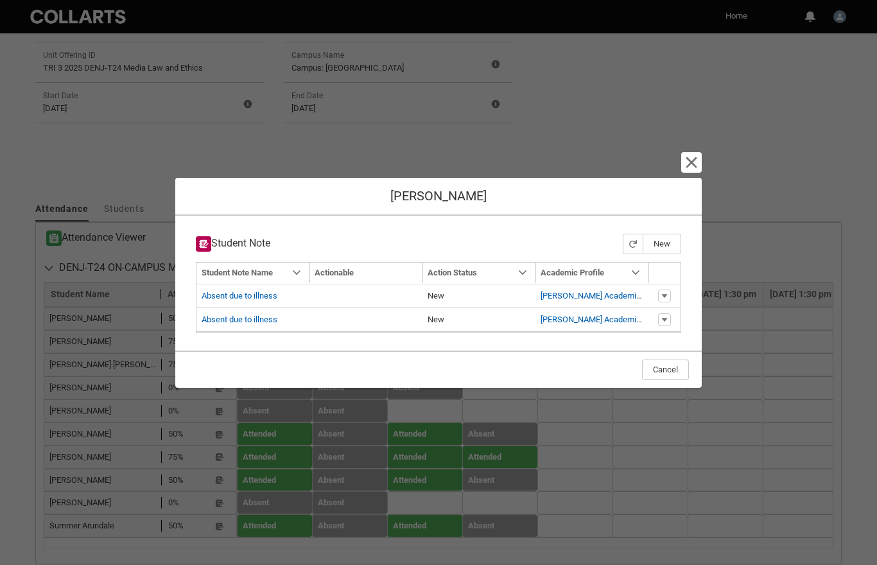
click at [665, 246] on button "New" at bounding box center [662, 244] width 39 height 21
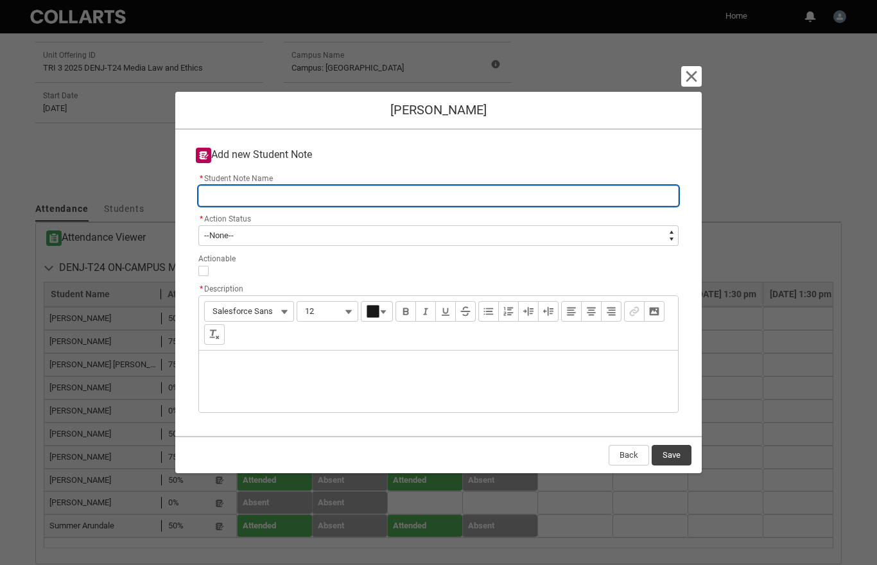
click at [398, 195] on input "* Student Note Name" at bounding box center [438, 196] width 480 height 21
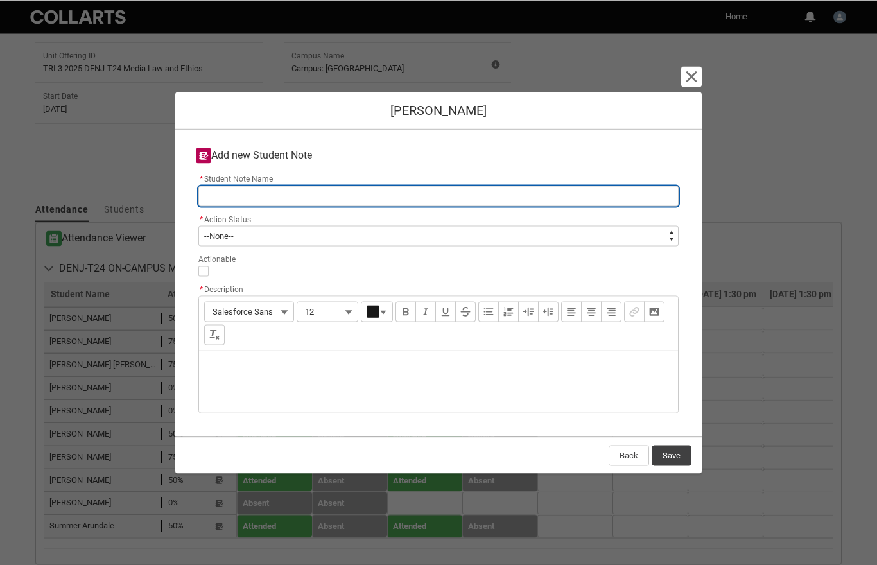
type lightning-primitive-input-simple "A"
type input "A"
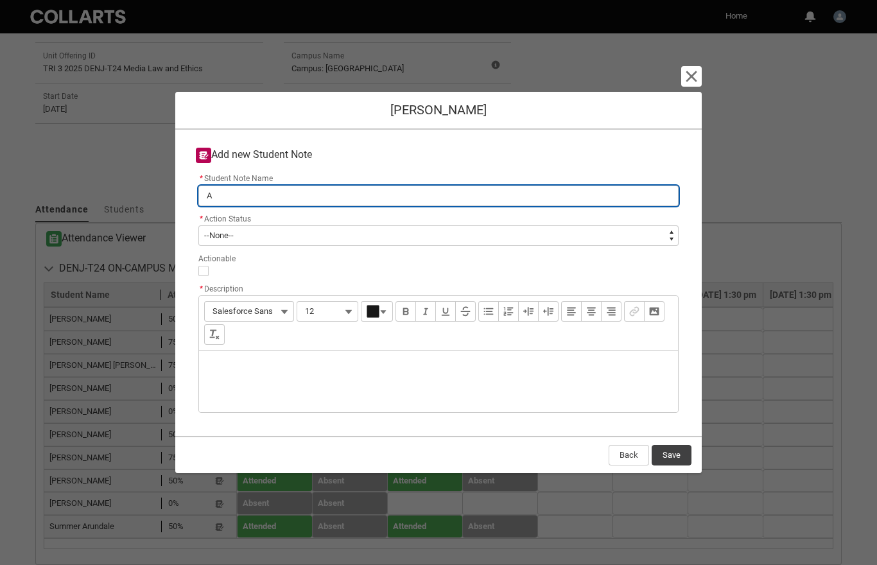
type lightning-primitive-input-simple "Ab"
type input "Ab"
type lightning-primitive-input-simple "Abs"
type input "Abs"
type lightning-primitive-input-simple "Abse"
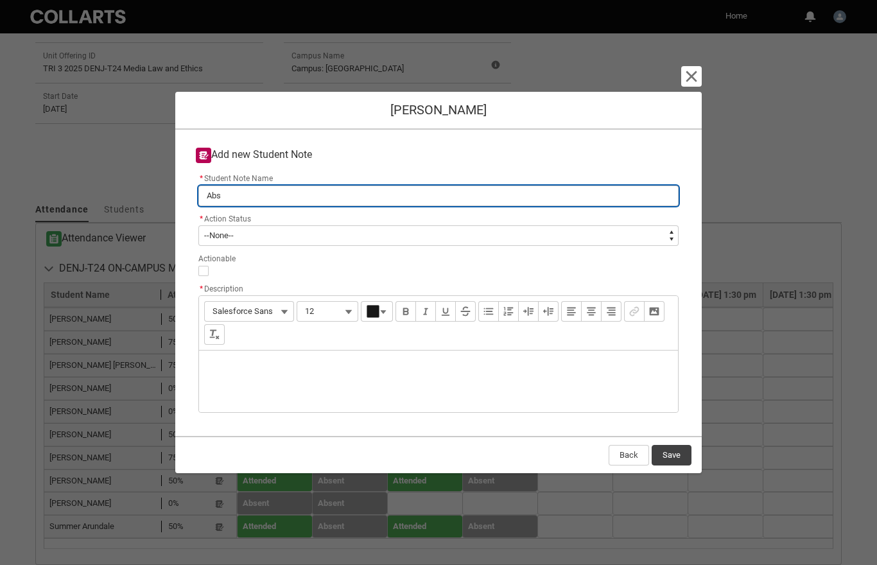
type input "Abse"
type lightning-primitive-input-simple "Absen"
type input "Absen"
type lightning-primitive-input-simple "Absent"
type input "Absent"
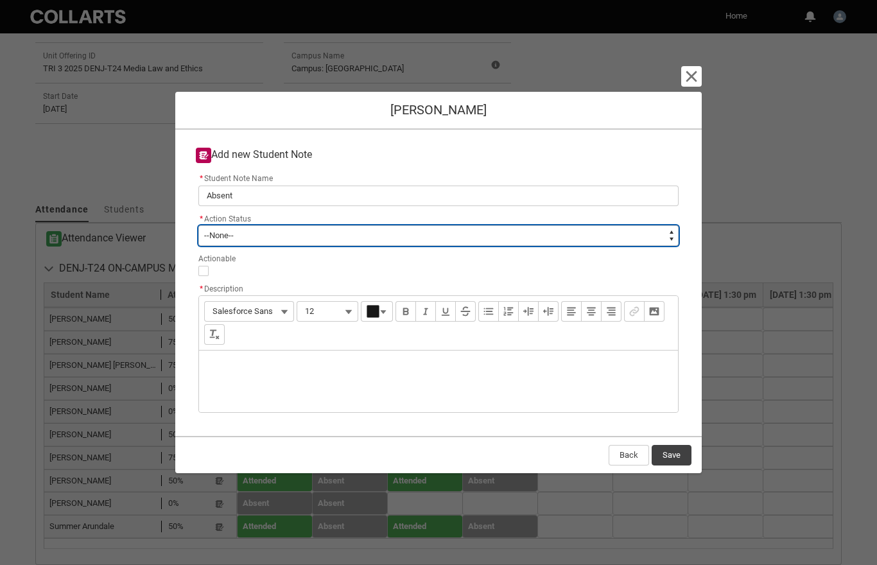
click at [672, 239] on select "--None-- New In progress Closed" at bounding box center [438, 235] width 480 height 21
type lightning-select "New"
type lightning-picklist "New"
select select "New"
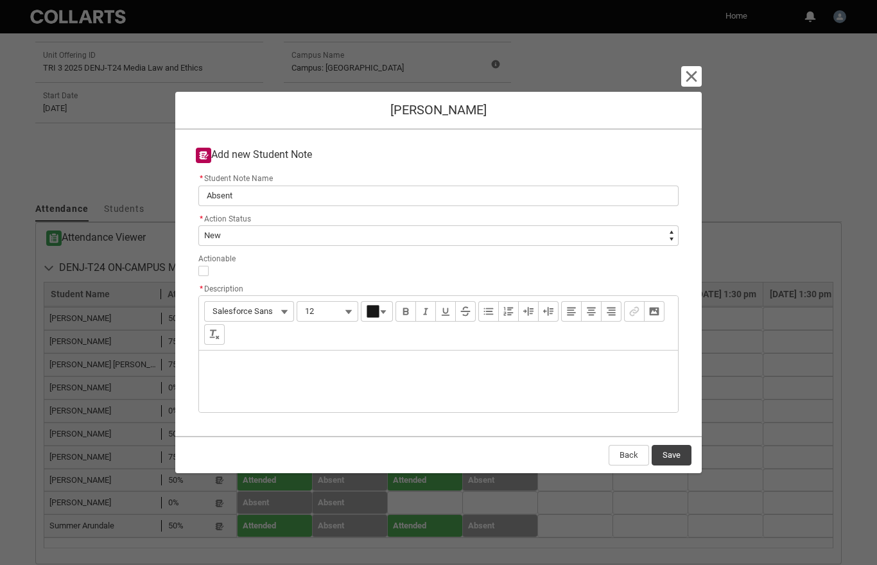
click at [280, 367] on div "Description" at bounding box center [438, 382] width 479 height 62
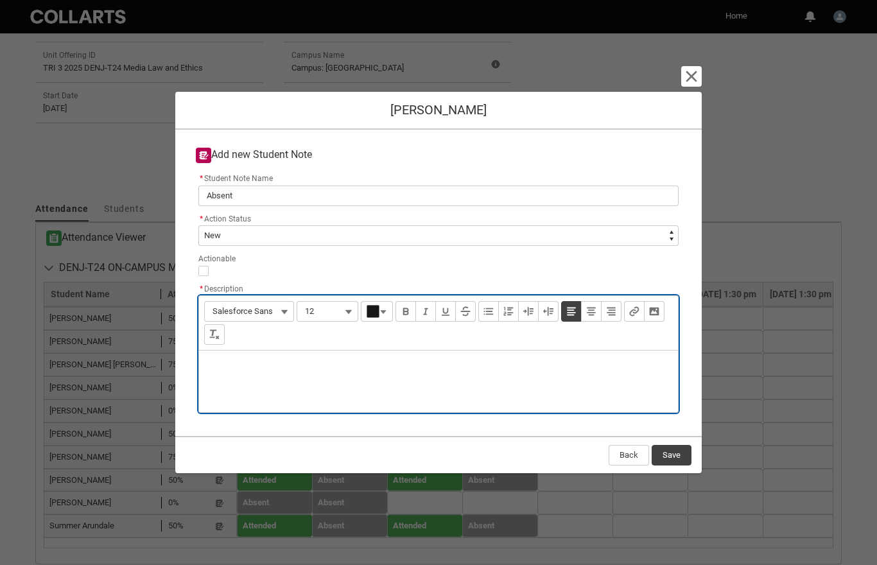
type lightning-input-rich-text "<p>[PERSON_NAME] did not attend week 4; no notice/reason given</p>"
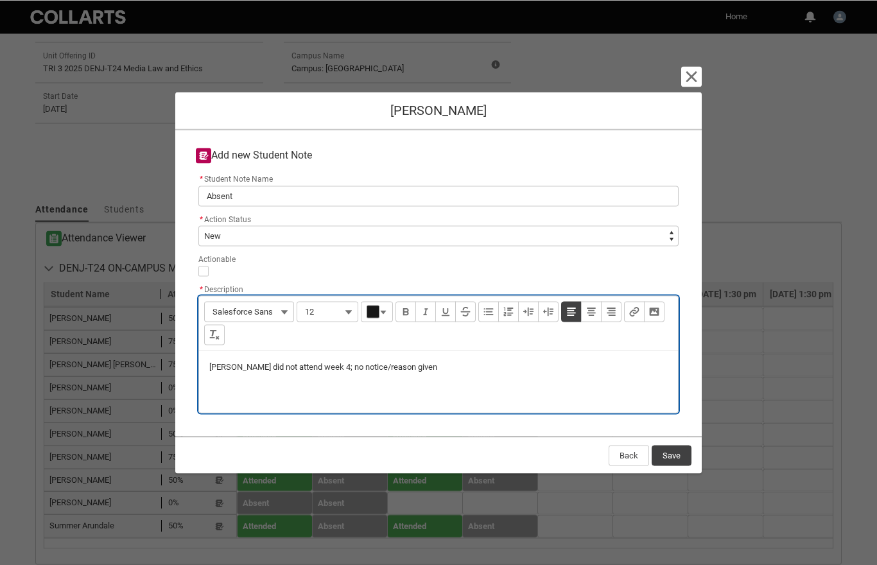
click at [220, 365] on p "[PERSON_NAME] did not attend week 4; no notice/reason given" at bounding box center [438, 367] width 458 height 12
type lightning-input-rich-text "<p>C did not attend week 4; no notice/reason given</p>"
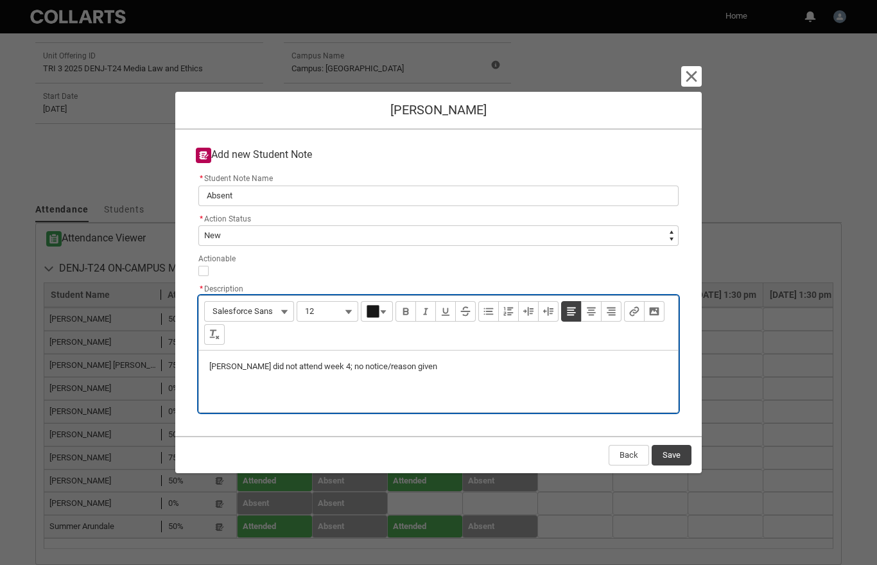
click at [434, 358] on div "[PERSON_NAME] did not attend week 4; no notice/reason given" at bounding box center [438, 382] width 479 height 62
click at [468, 361] on p "[PERSON_NAME] did not attend week 4; no notice/reason given" at bounding box center [438, 367] width 458 height 12
type lightning-input-rich-text "<p>[PERSON_NAME] did not attend week 4; no notice/reason given (no action</p>"
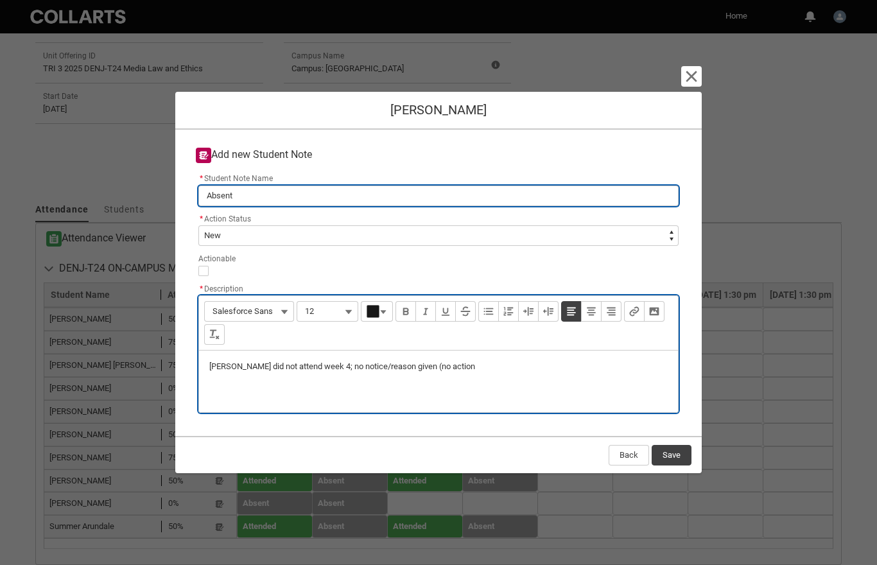
click at [342, 186] on input "Absent" at bounding box center [438, 196] width 480 height 21
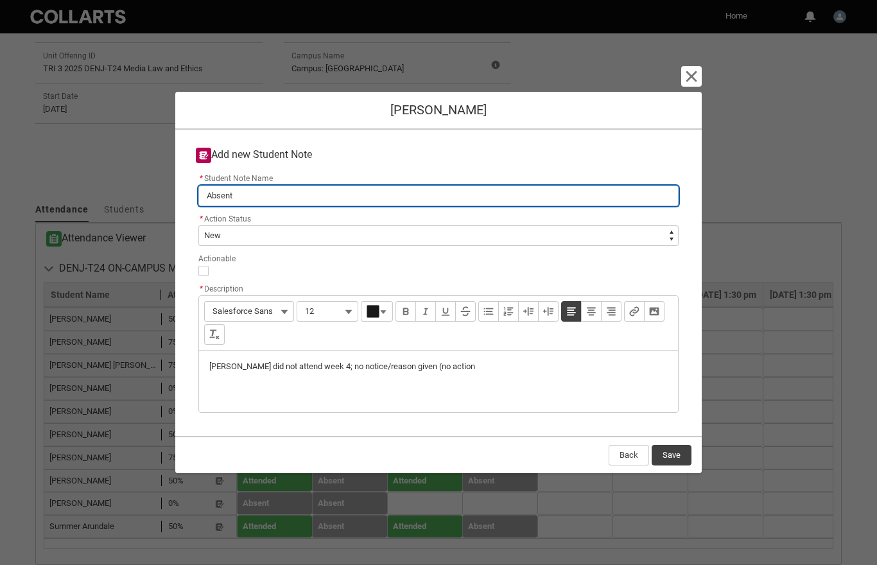
click at [437, 196] on input "Absent" at bounding box center [438, 196] width 480 height 21
type lightning-primitive-input-simple "Absent"
type input "Absent"
type lightning-primitive-input-simple "Absent ("
type input "Absent ("
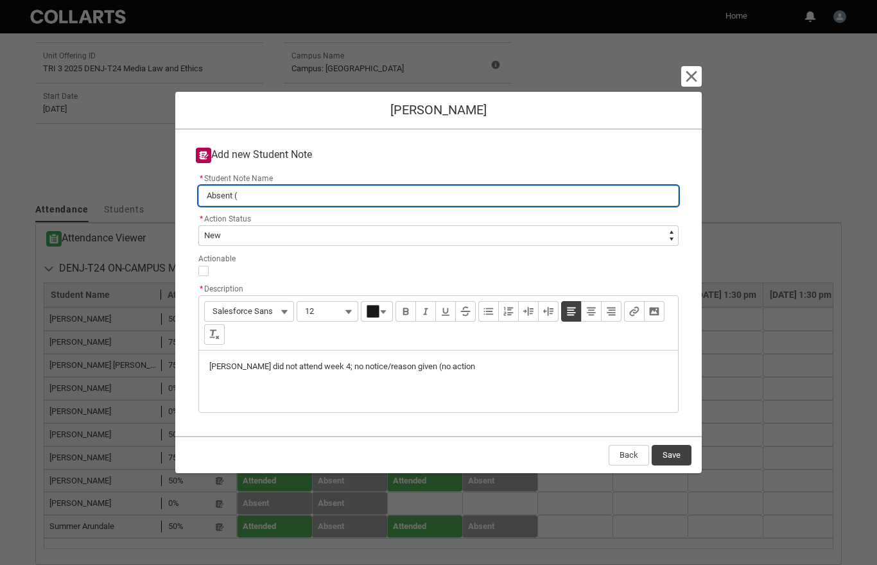
type lightning-primitive-input-simple "Absent (n"
type input "Absent (n"
type lightning-primitive-input-simple "Absent (no"
type input "Absent (no"
type lightning-primitive-input-simple "Absent (no"
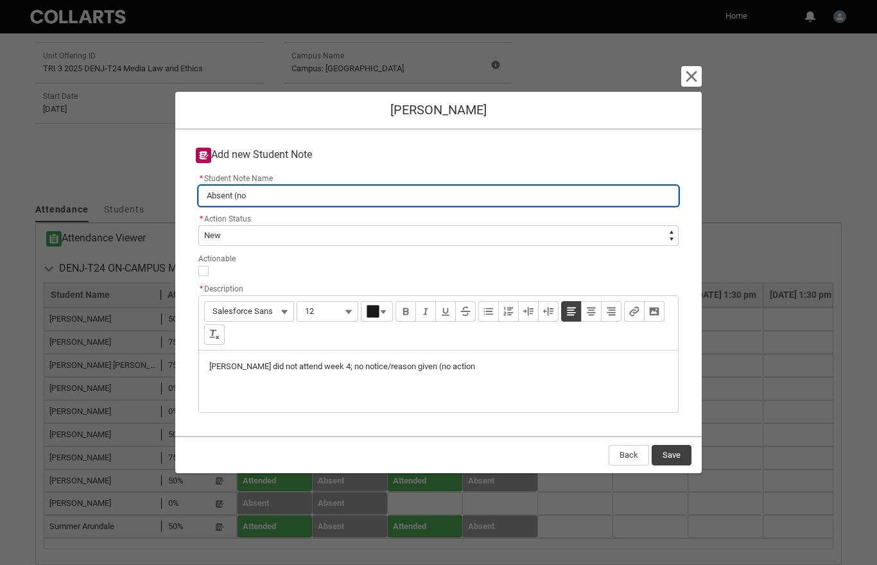
type input "Absent (no"
type lightning-primitive-input-simple "Absent (no a"
type input "Absent (no a"
type lightning-primitive-input-simple "Absent (no ac"
type input "Absent (no ac"
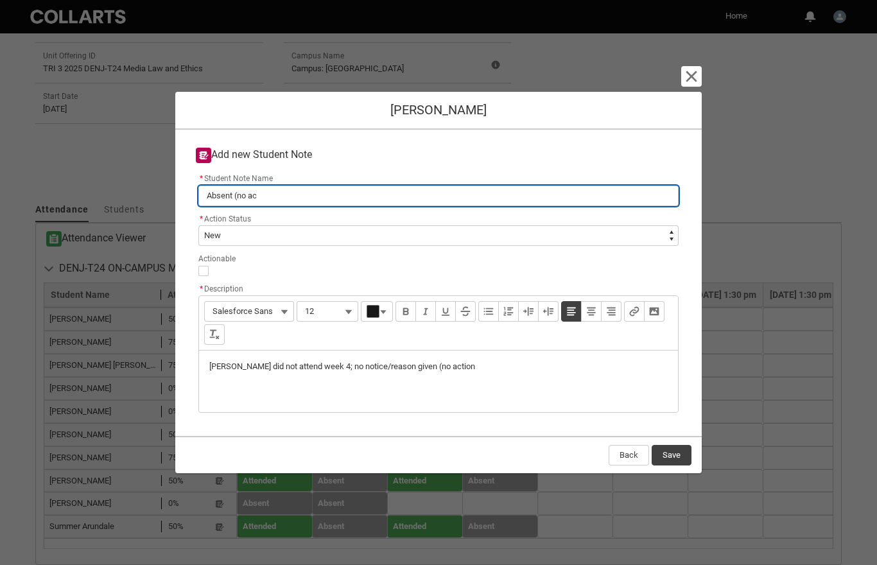
type lightning-primitive-input-simple "Absent (no act"
type input "Absent (no act"
type lightning-primitive-input-simple "Absent (no acti"
type input "Absent (no acti"
type lightning-primitive-input-simple "Absent (no actio"
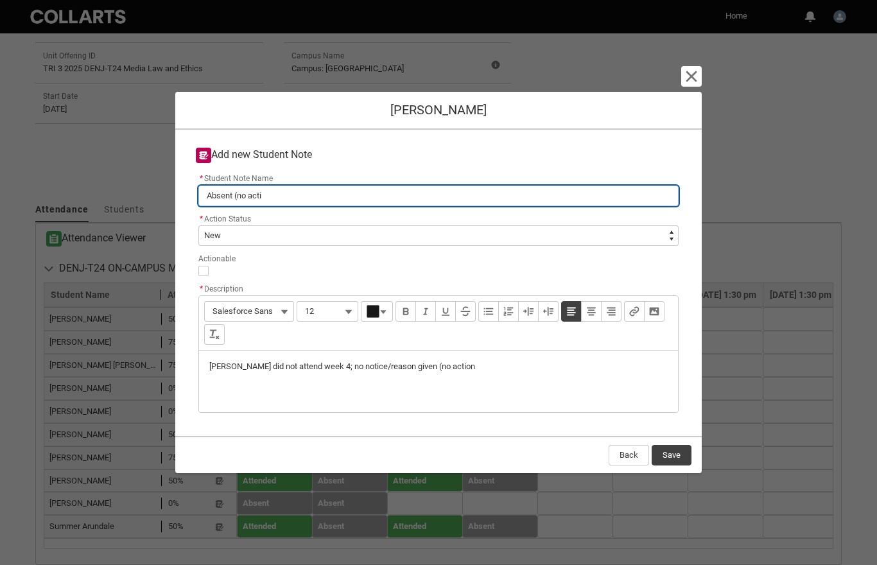
type input "Absent (no actio"
type lightning-primitive-input-simple "Absent (no action"
type input "Absent (no action"
type lightning-primitive-input-simple "Absent (no action"
type input "Absent (no action"
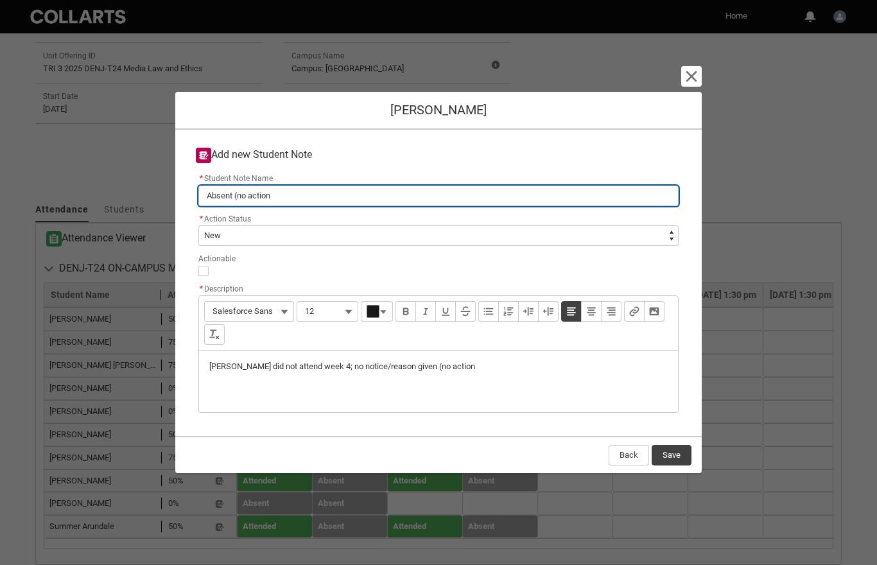
type lightning-primitive-input-simple "Absent (no action r"
type input "Absent (no action r"
type lightning-primitive-input-simple "Absent (no action re"
type input "Absent (no action re"
type lightning-primitive-input-simple "Absent (no action req"
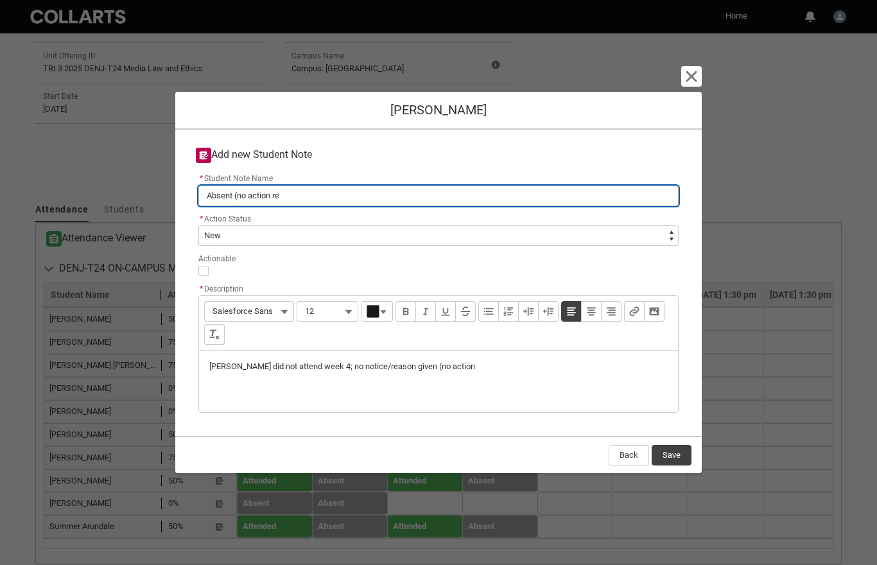
type input "Absent (no action req"
type lightning-primitive-input-simple "Absent (no action requ"
type input "Absent (no action requ"
type lightning-primitive-input-simple "Absent (no action requr"
type input "Absent (no action requr"
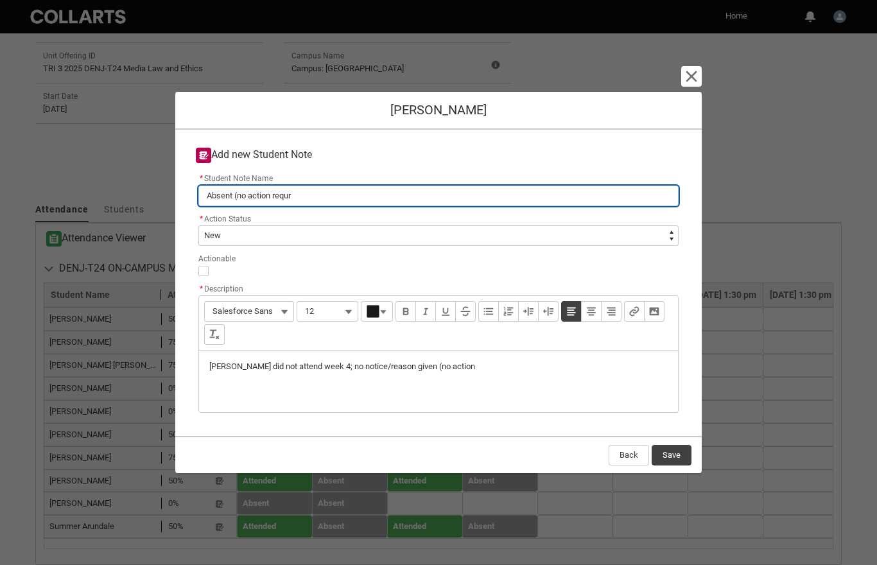
type lightning-primitive-input-simple "Absent (no action requri"
type input "Absent (no action requri"
type lightning-primitive-input-simple "Absent (no action requrie"
type input "Absent (no action requrie"
type lightning-primitive-input-simple "Absent (no action requried"
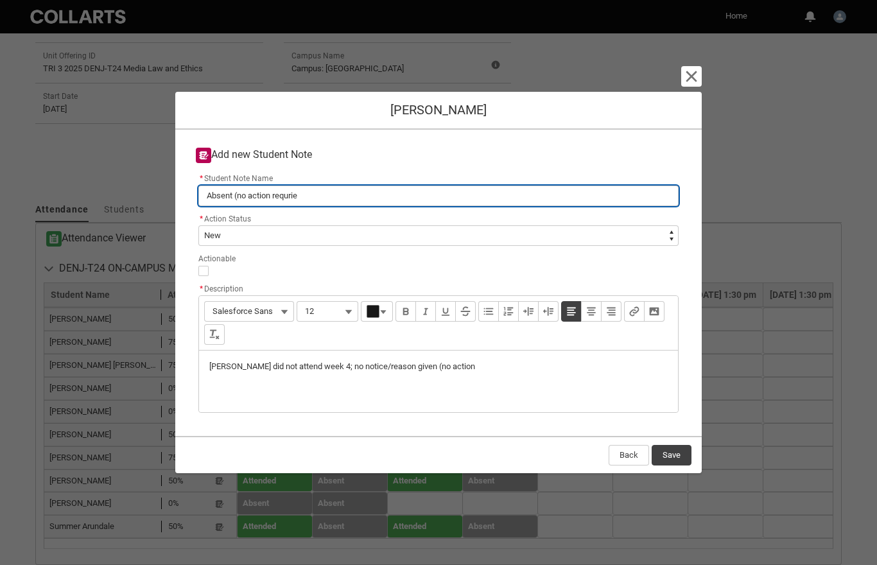
type input "Absent (no action requried"
type lightning-primitive-input-simple "Absent (no action required"
type input "Absent (no action required"
type lightning-primitive-input-simple "Absent (no action required)"
type input "Absent (no action required)"
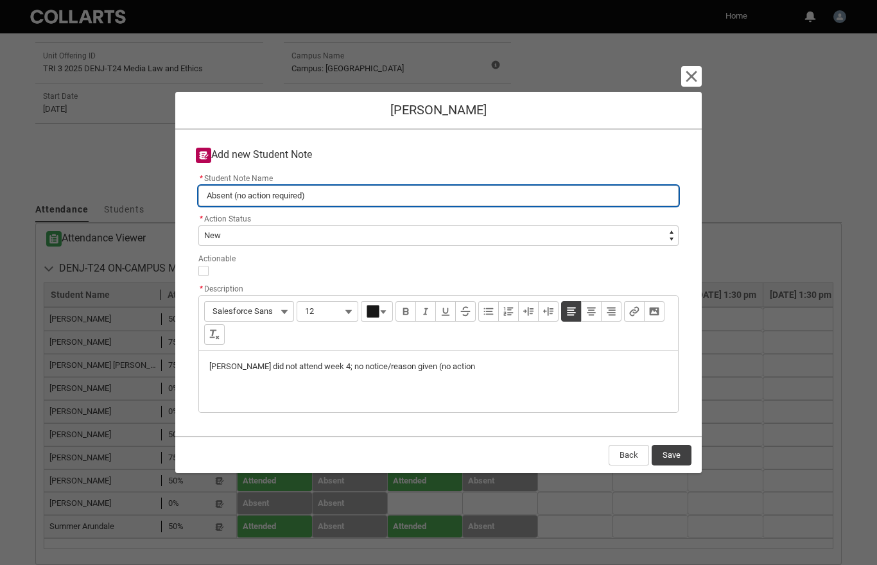
type lightning-primitive-input-simple "Absent (no action required"
type input "Absent (no action required"
type lightning-primitive-input-simple "Absent (no action require"
type input "Absent (no action require"
type lightning-primitive-input-simple "Absent (no action requir"
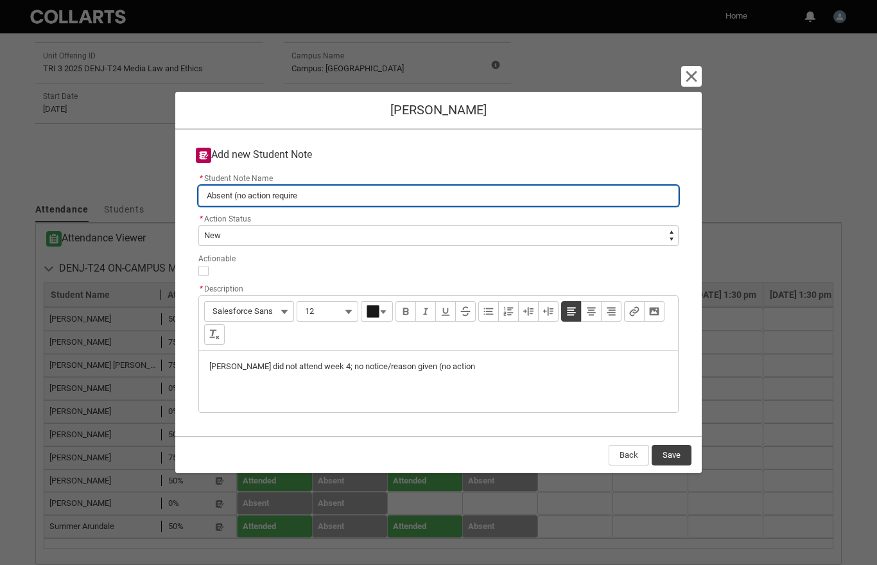
type input "Absent (no action requir"
type lightning-primitive-input-simple "Absent (no action requi"
type input "Absent (no action requi"
type lightning-primitive-input-simple "Absent (no action requ"
type input "Absent (no action requ"
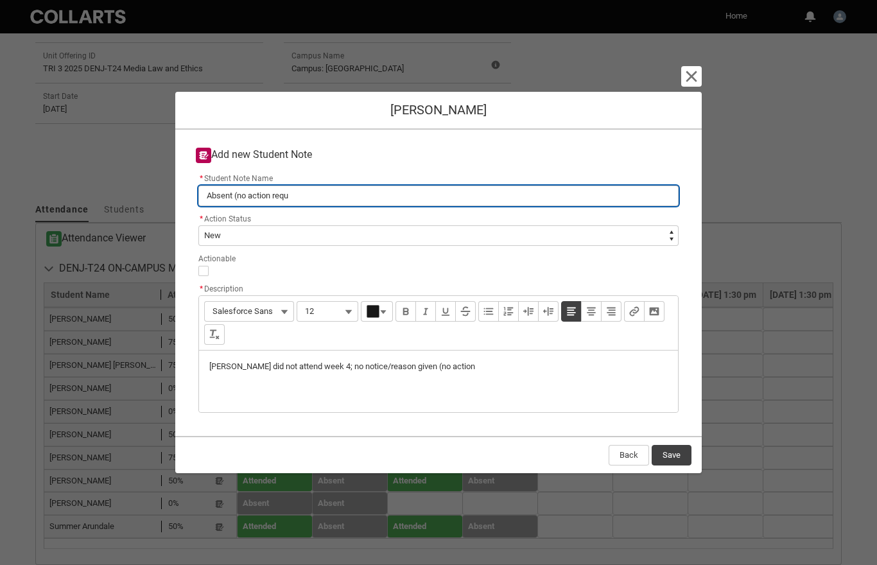
type lightning-primitive-input-simple "Absent (no action req"
type input "Absent (no action req"
type lightning-primitive-input-simple "Absent (no action re"
type input "Absent (no action re"
type lightning-primitive-input-simple "Absent (no action r"
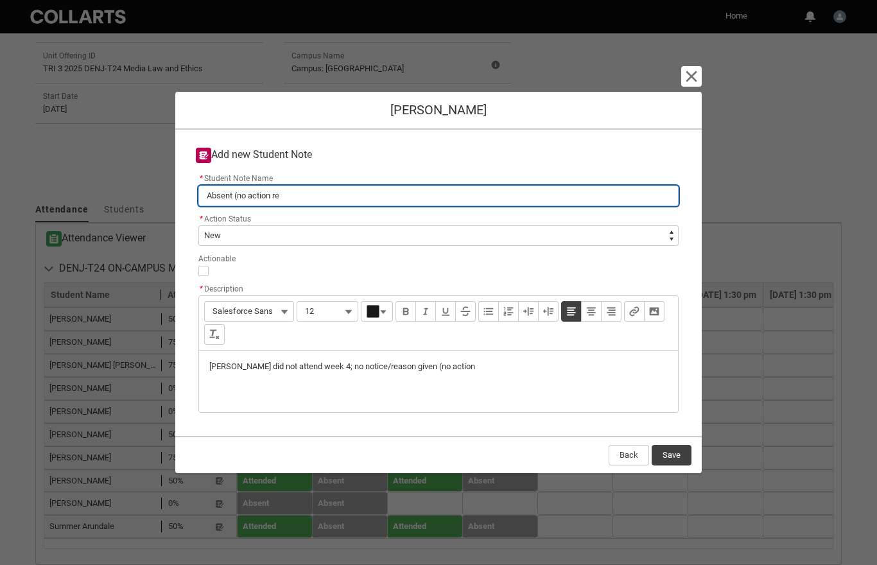
type input "Absent (no action r"
type lightning-primitive-input-simple "Absent (no action"
type input "Absent (no action"
type lightning-primitive-input-simple "Absent (no action"
type input "Absent (no action"
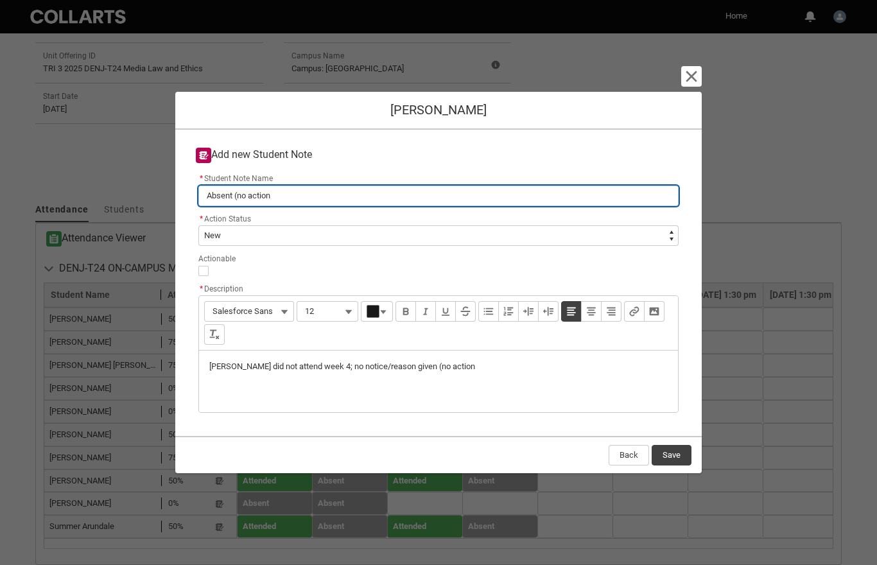
type lightning-primitive-input-simple "Absent (no actio"
type input "Absent (no actio"
type lightning-primitive-input-simple "Absent (no acti"
type input "Absent (no acti"
type lightning-primitive-input-simple "Absent (no act"
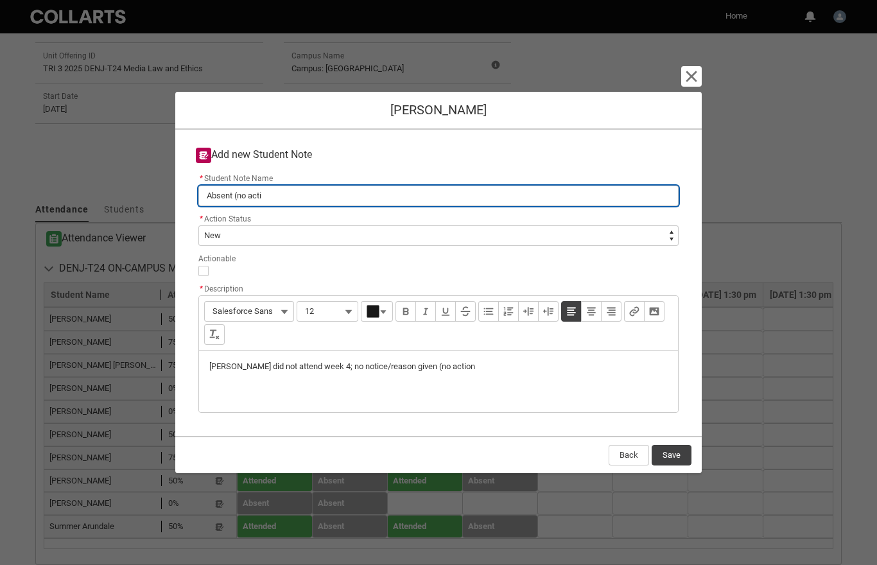
type input "Absent (no act"
type lightning-primitive-input-simple "Absent (no ac"
type input "Absent (no ac"
type lightning-primitive-input-simple "Absent (no a"
type input "Absent (no a"
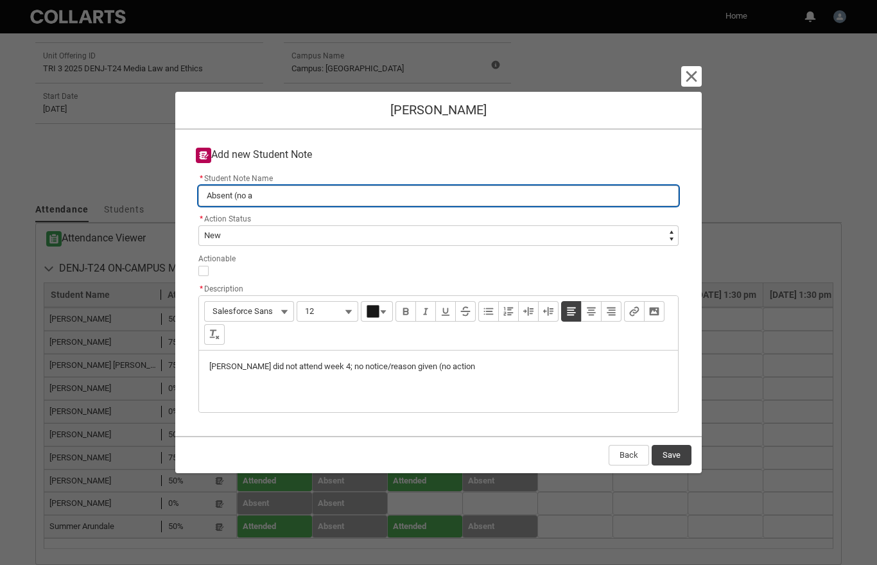
type lightning-primitive-input-simple "Absent (no"
type input "Absent (no"
type lightning-primitive-input-simple "Absent (no"
type input "Absent (no"
type lightning-primitive-input-simple "Absent (n"
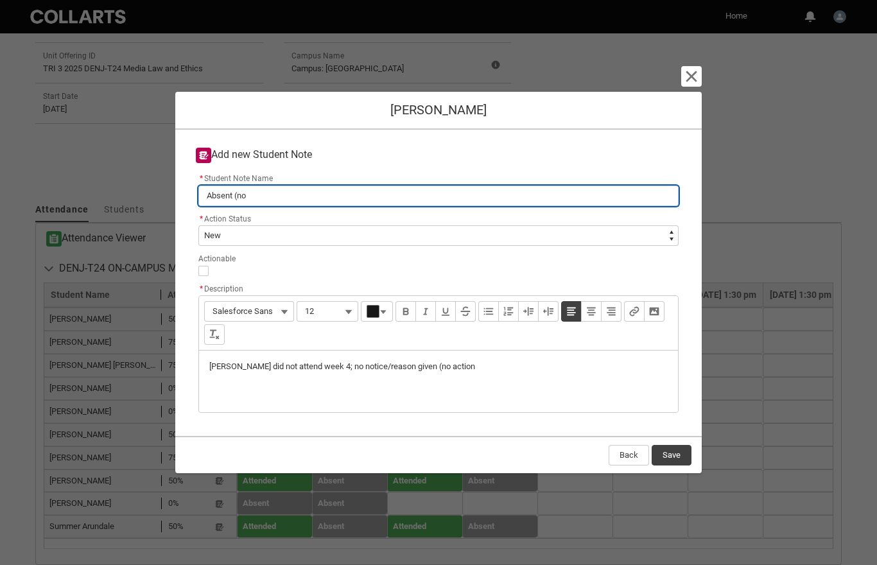
type input "Absent (n"
type lightning-primitive-input-simple "Absent ("
type input "Absent ("
type lightning-primitive-input-simple "Absent"
type input "Absent"
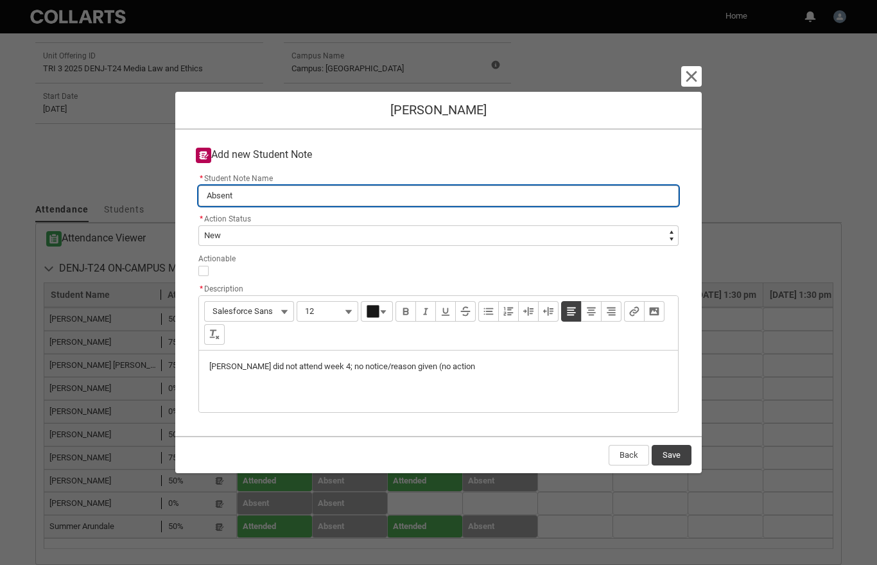
type lightning-primitive-input-simple "Absent"
type input "Absent"
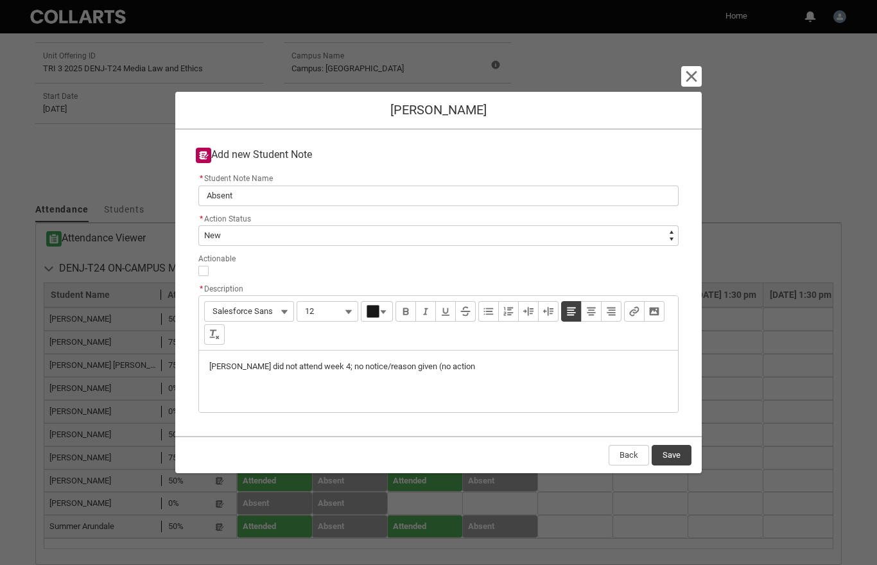
click at [486, 368] on p "[PERSON_NAME] did not attend week 4; no notice/reason given (no action" at bounding box center [438, 367] width 458 height 12
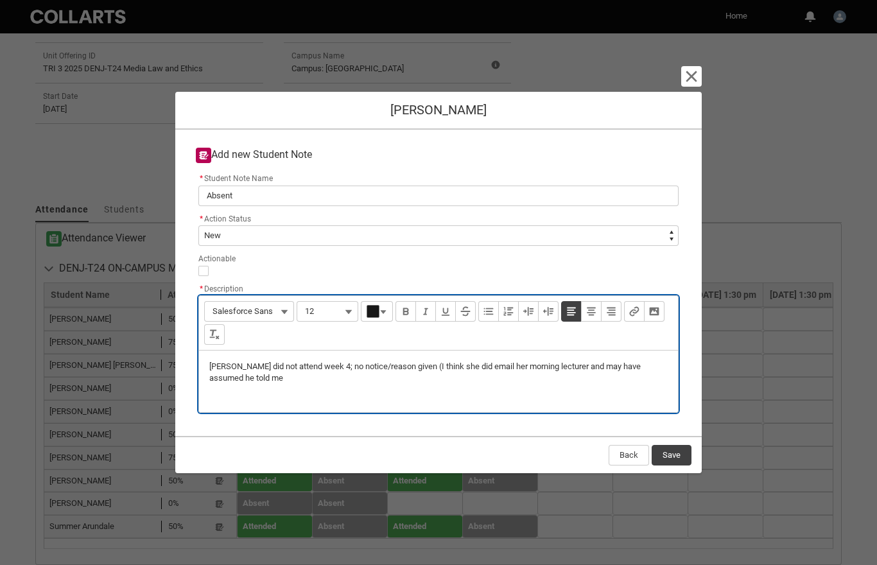
type lightning-input-rich-text "<p>[PERSON_NAME] did not attend week 4; no notice/reason given (I think she did…"
click at [672, 459] on button "Save" at bounding box center [672, 455] width 40 height 21
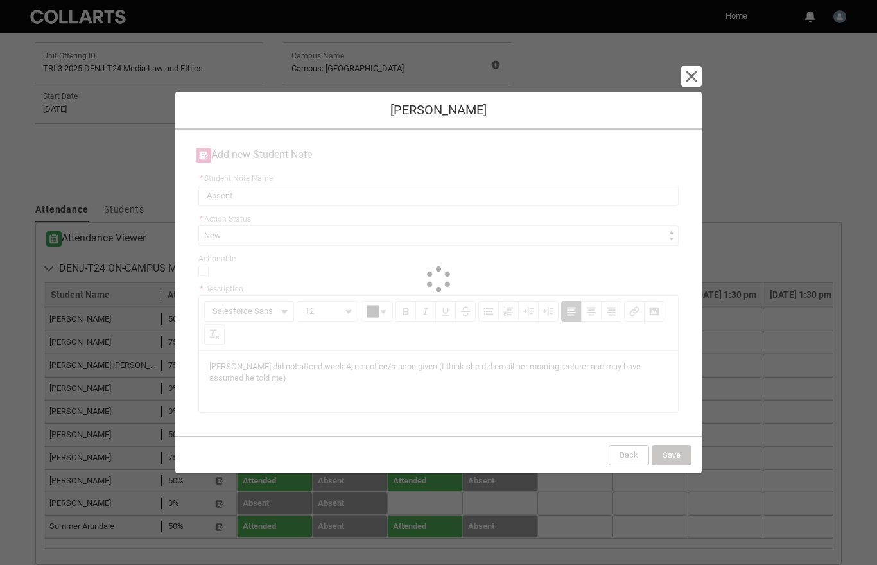
scroll to position [312, 0]
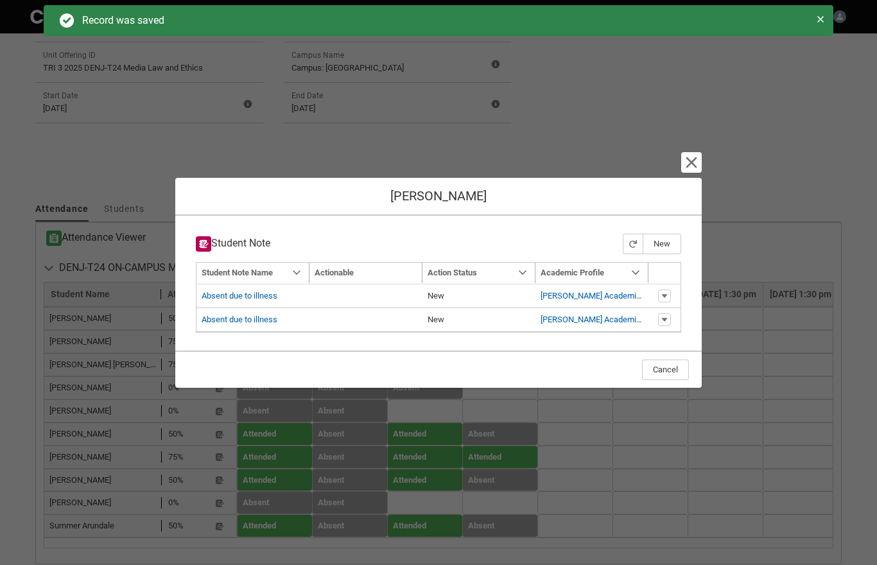
type input "176"
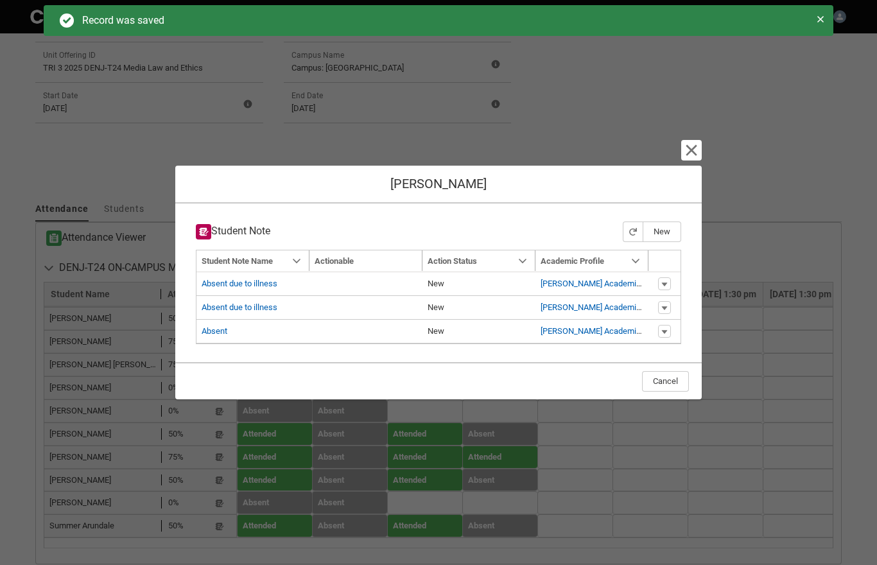
click at [690, 156] on lightning-primitive-icon "button" at bounding box center [691, 150] width 15 height 15
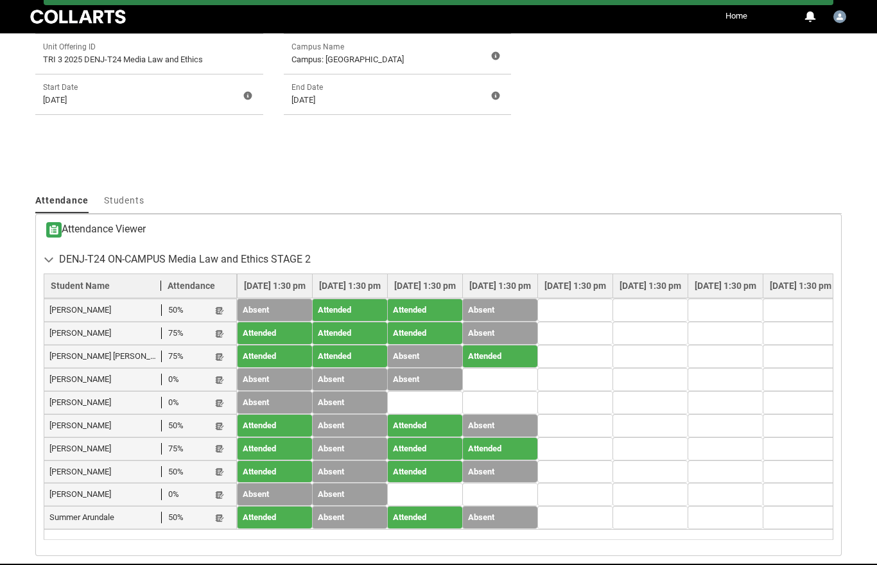
scroll to position [320, 0]
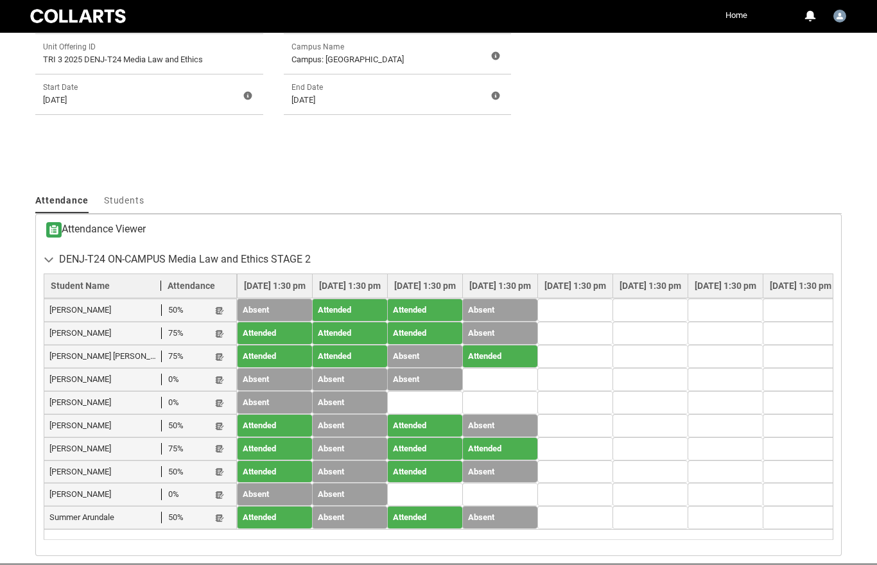
click at [223, 424] on lightning-primitive-icon "button" at bounding box center [219, 427] width 9 height 10
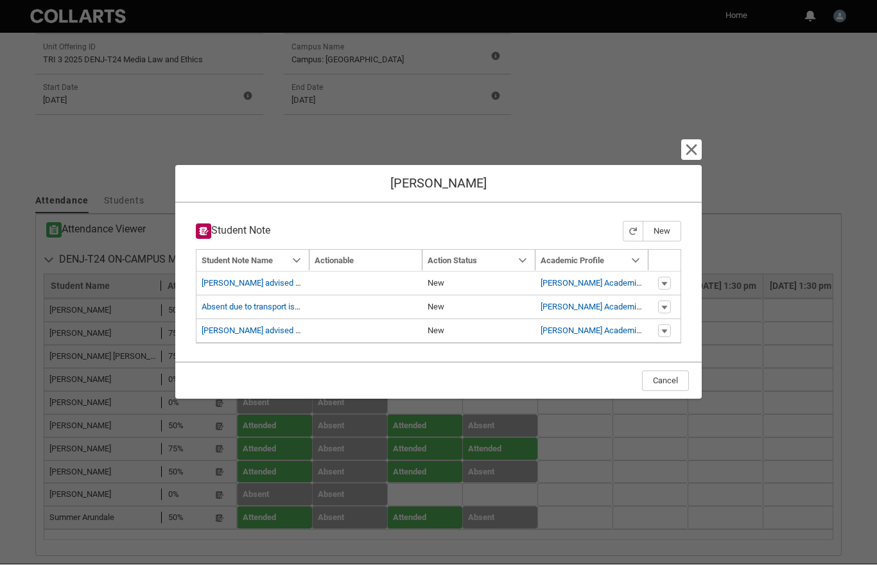
click at [671, 242] on button "New" at bounding box center [662, 232] width 39 height 21
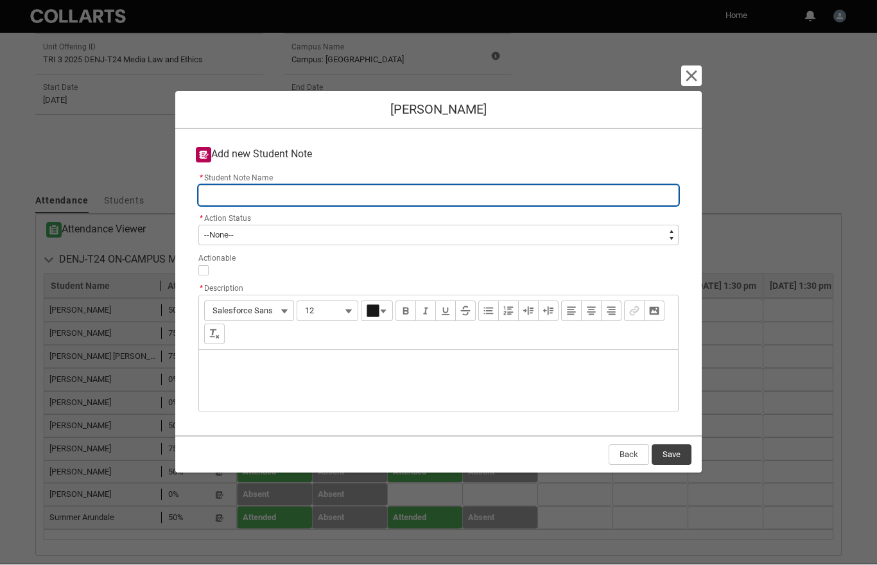
click at [328, 206] on input "* Student Note Name" at bounding box center [438, 196] width 480 height 21
type lightning-primitive-input-simple "A"
type input "A"
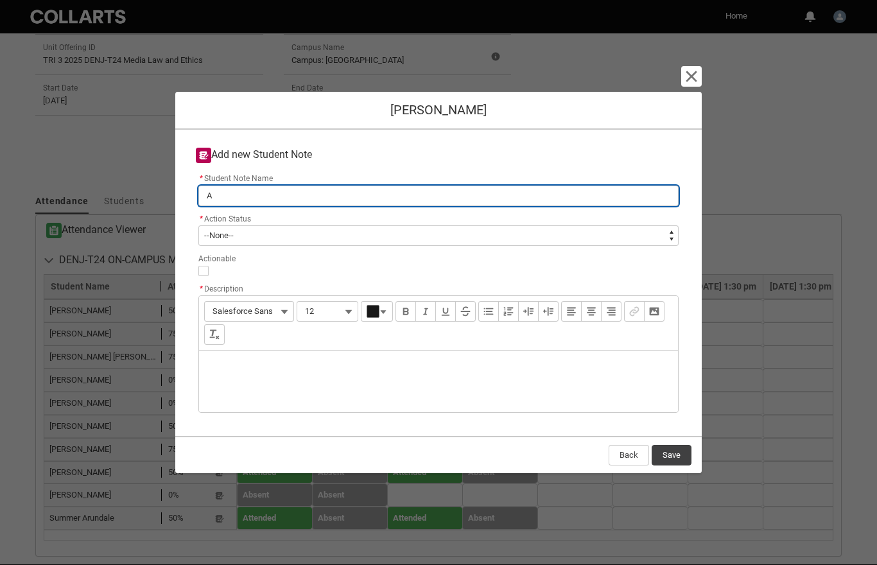
type lightning-primitive-input-simple "Ab"
type input "Ab"
type lightning-primitive-input-simple "Abs"
type input "Abs"
type lightning-primitive-input-simple "Abse"
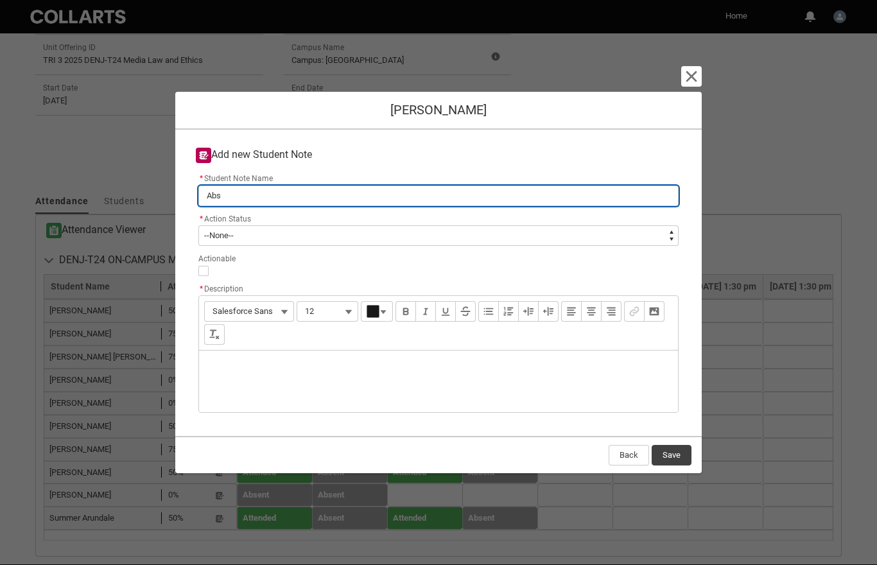
type input "Abse"
type lightning-primitive-input-simple "Absen"
type input "Absen"
type lightning-primitive-input-simple "Absent"
type input "Absent"
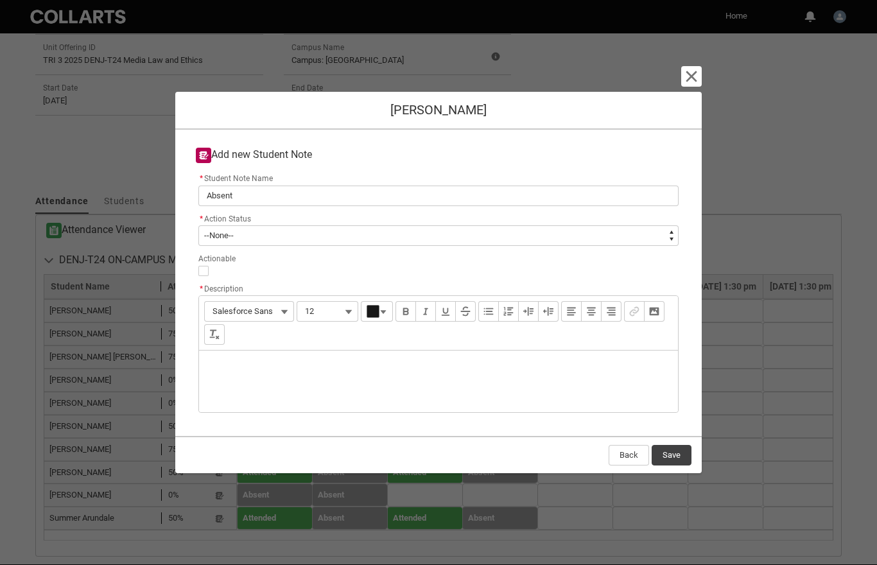
click at [342, 396] on div "Description" at bounding box center [438, 382] width 479 height 62
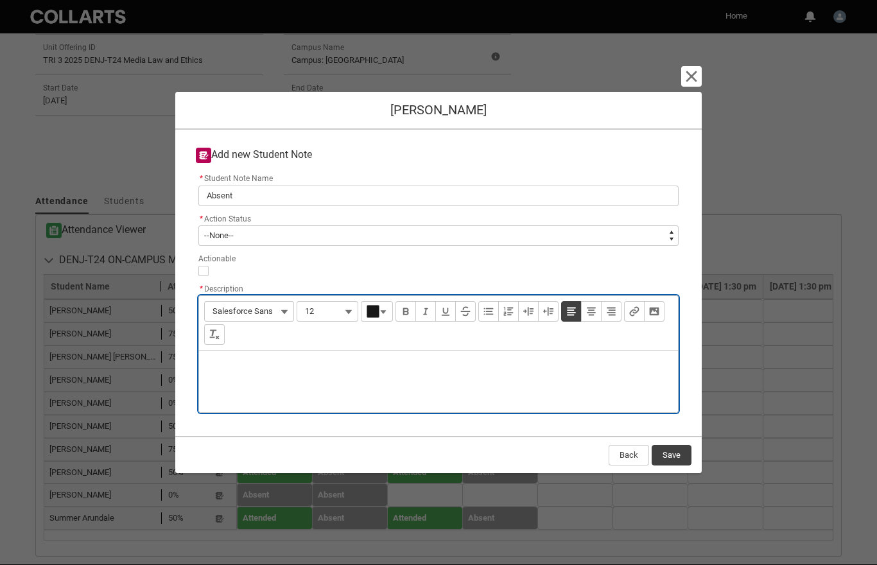
type lightning-input-rich-text "<p>[PERSON_NAME] did not attend week 4; no notice/reason given</p>"
click at [214, 380] on div "[PERSON_NAME] did not attend week 4; no notice/reason given" at bounding box center [438, 382] width 479 height 62
type lightning-input-rich-text "<p>[PERSON_NAME] did not attend week 4; no notice/reason given</p>"
click at [448, 372] on p "[PERSON_NAME] did not attend week 4; no notice/reason given" at bounding box center [438, 367] width 458 height 12
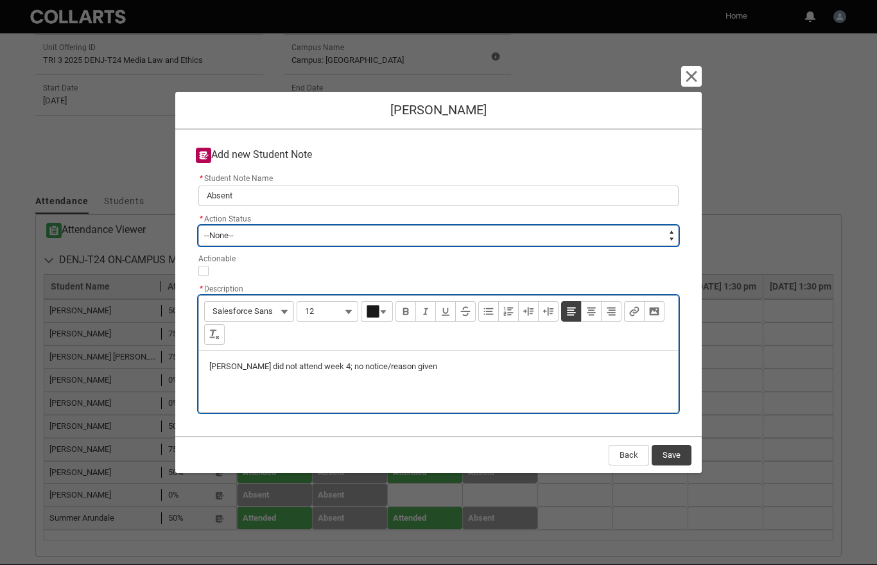
click at [283, 246] on select "--None-- New In progress Closed" at bounding box center [438, 235] width 480 height 21
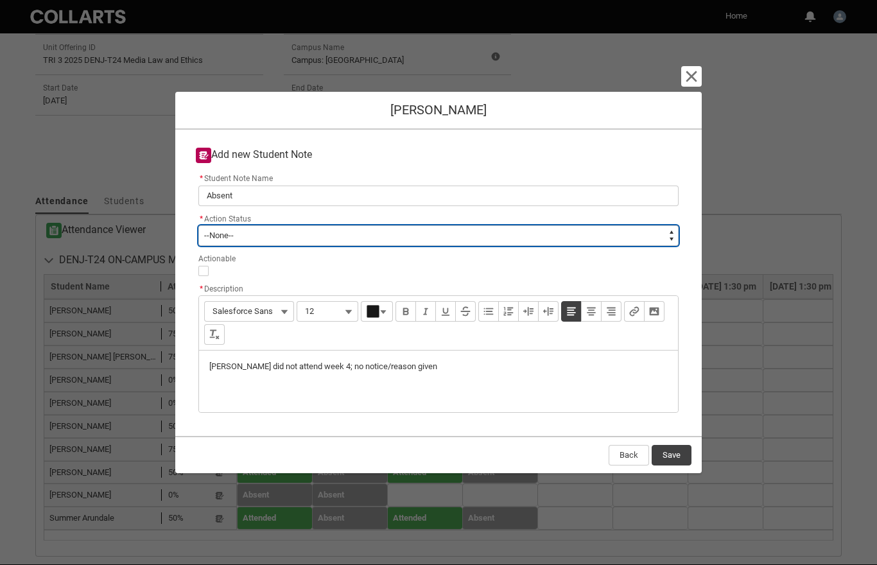
click at [674, 246] on select "--None-- New In progress Closed" at bounding box center [438, 235] width 480 height 21
type lightning-select "New"
type lightning-picklist "New"
select select "New"
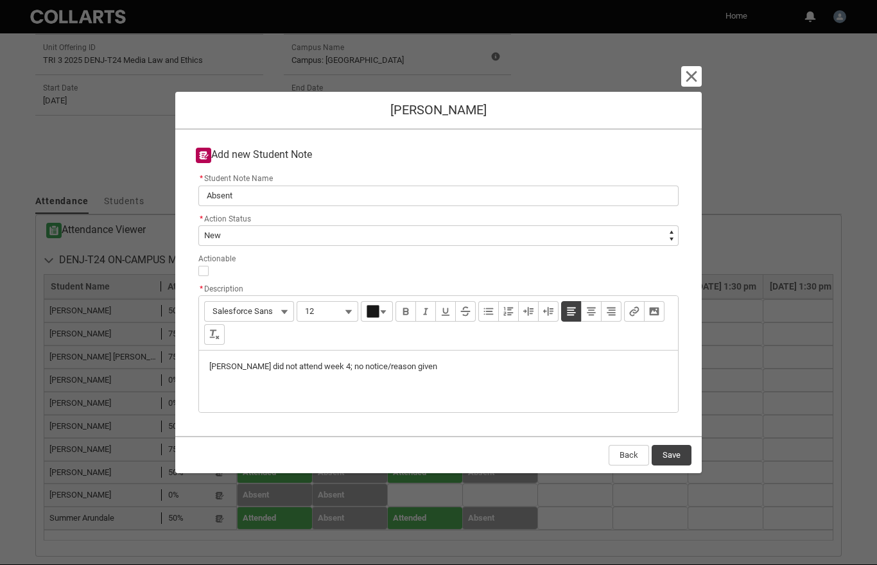
click at [675, 465] on button "Save" at bounding box center [672, 455] width 40 height 21
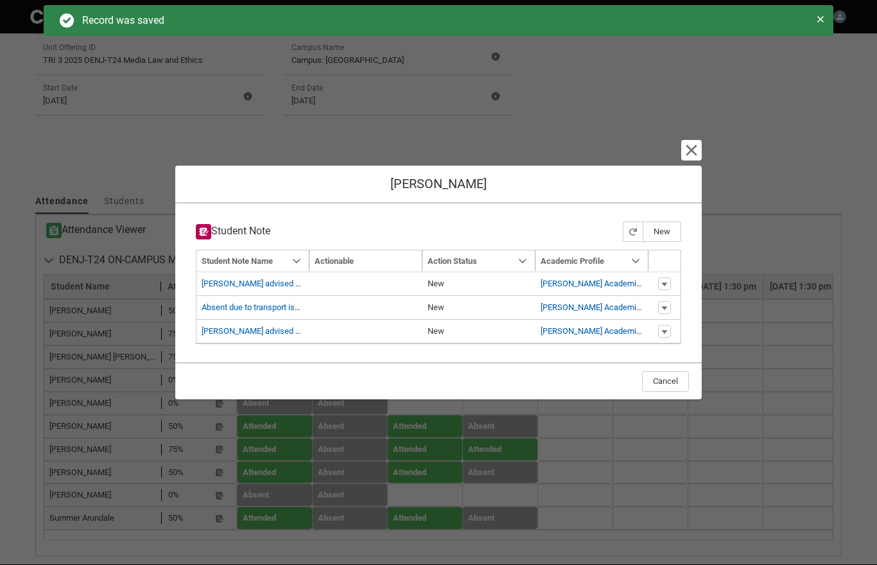
type input "176"
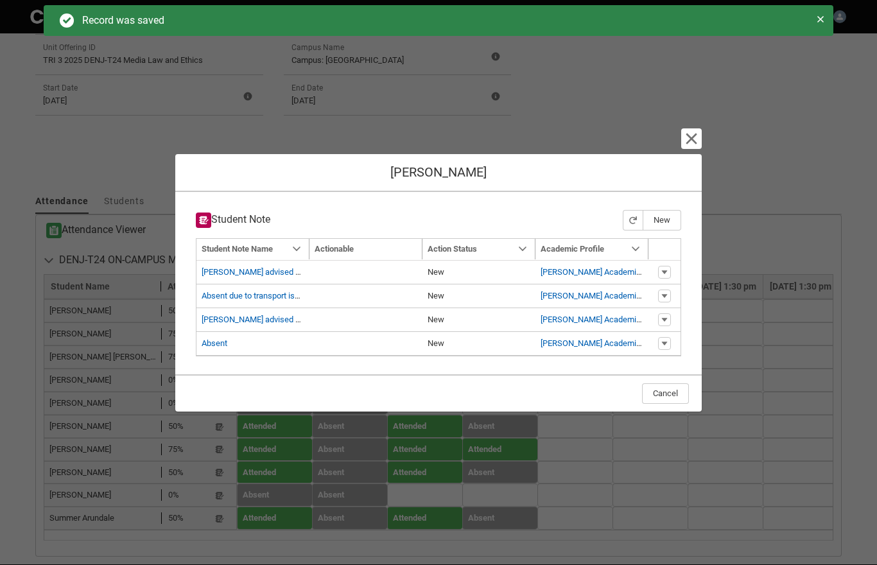
click at [692, 147] on button "Cancel and close" at bounding box center [691, 138] width 17 height 17
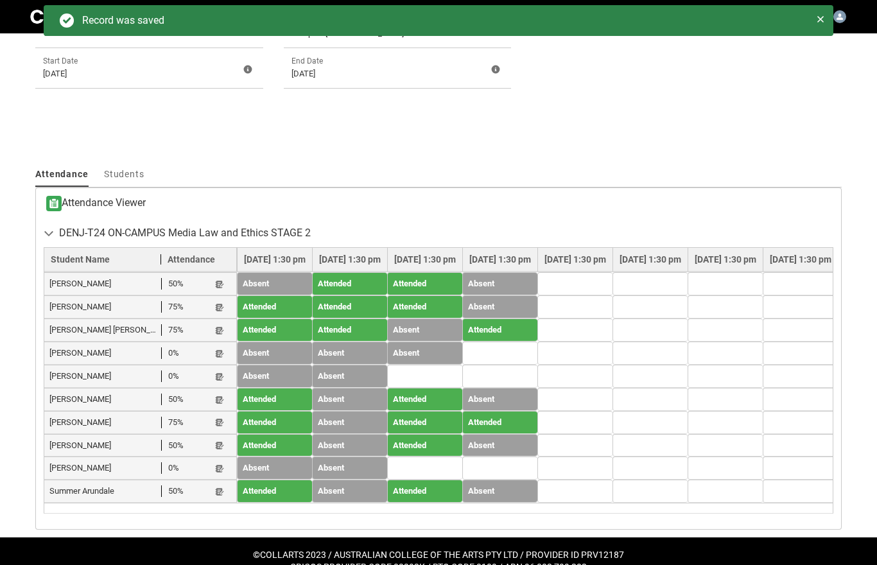
scroll to position [346, 0]
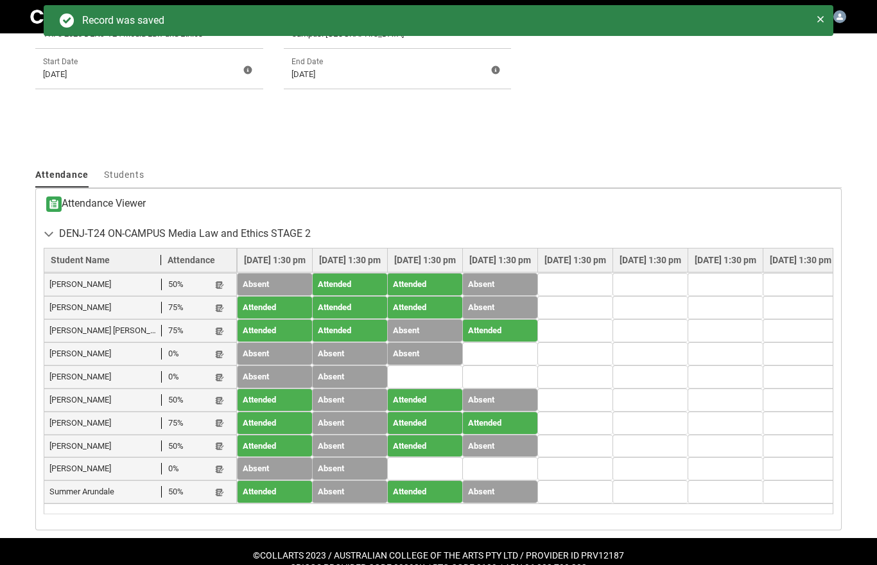
click at [223, 422] on lightning-primitive-icon "button" at bounding box center [219, 424] width 9 height 10
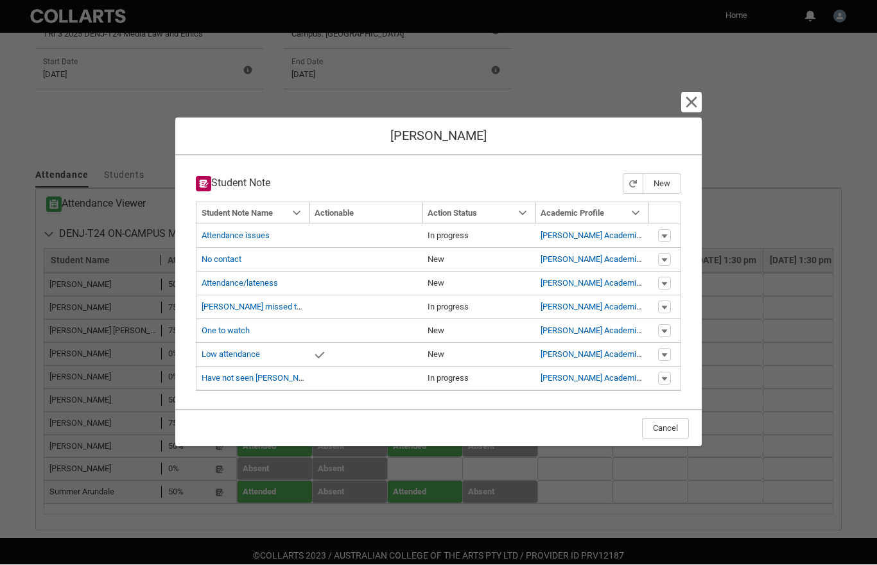
click at [671, 186] on button "New" at bounding box center [662, 184] width 39 height 21
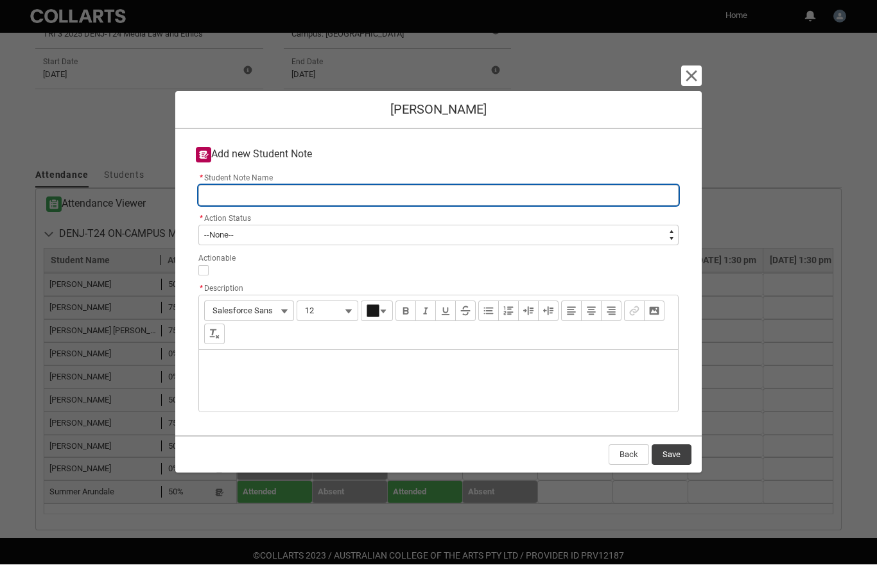
click at [338, 206] on input "* Student Note Name" at bounding box center [438, 196] width 480 height 21
type lightning-primitive-input-simple "A"
type input "A"
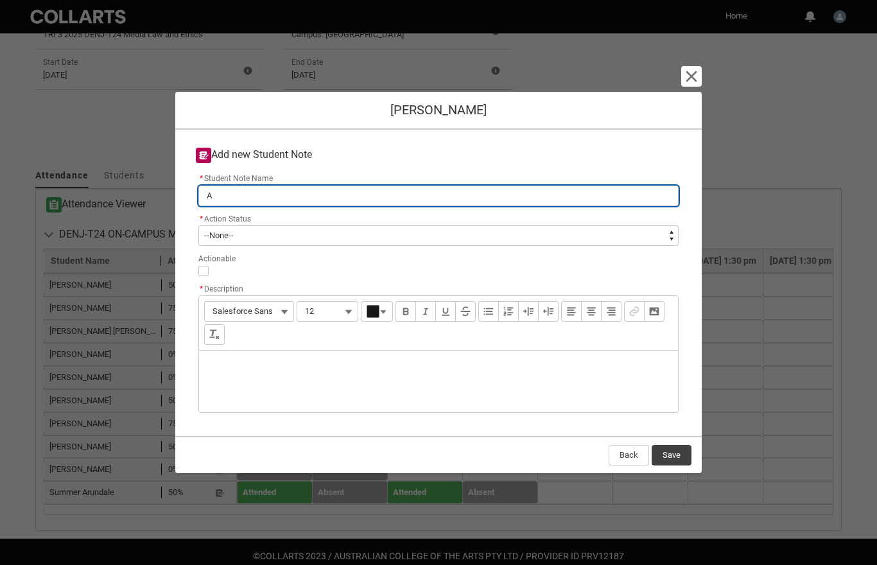
type lightning-primitive-input-simple "Ar"
type input "Ar"
type lightning-primitive-input-simple "Arr"
type input "Arr"
type lightning-primitive-input-simple "Arri"
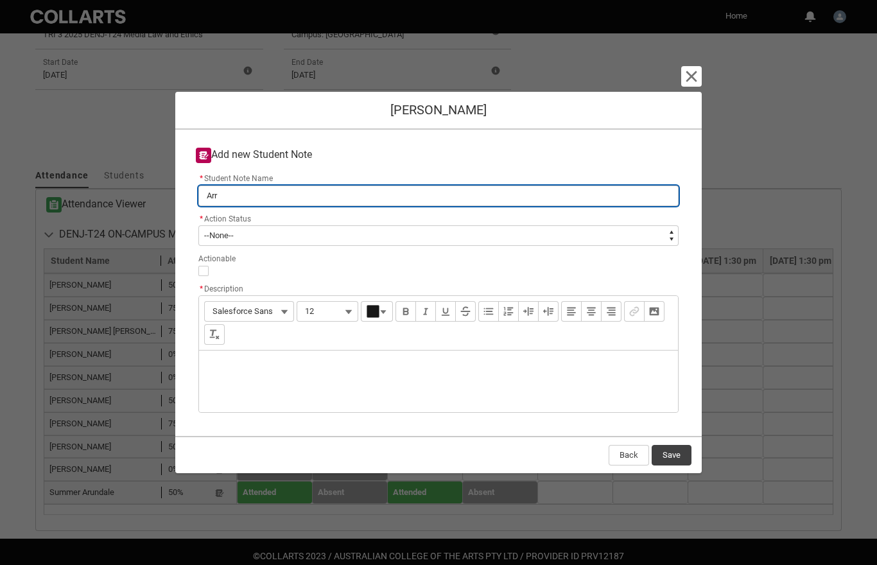
type input "Arri"
type lightning-primitive-input-simple "Arriv"
type input "Arriv"
type lightning-primitive-input-simple "Arrive"
type input "Arrive"
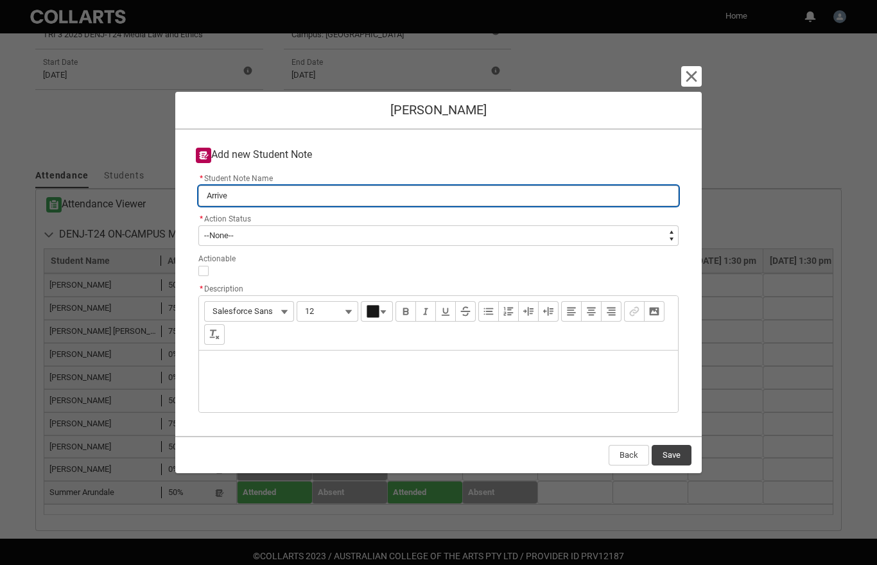
type lightning-primitive-input-simple "Arrived"
type input "Arrived"
type lightning-primitive-input-simple "Arrived"
type input "Arrived"
type lightning-primitive-input-simple "Arrived l"
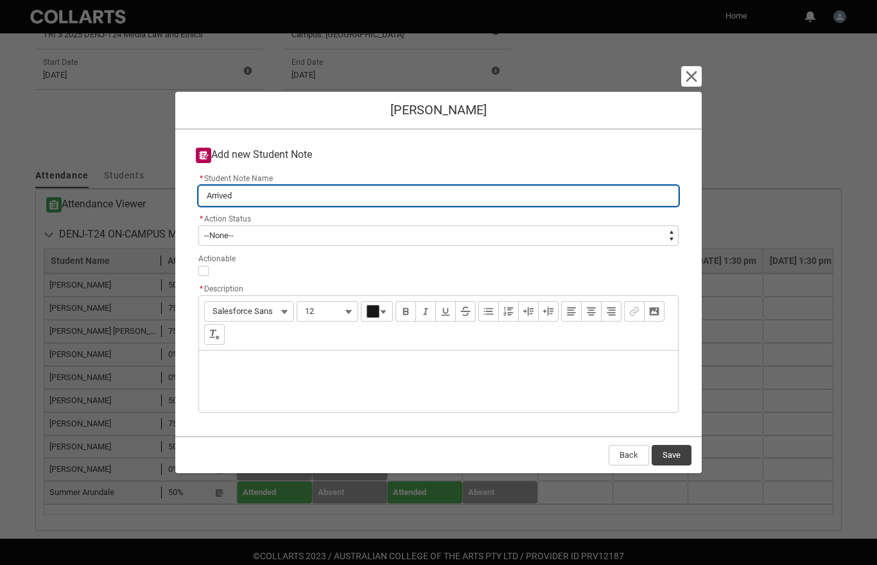
type input "Arrived l"
type lightning-primitive-input-simple "Arrived la"
type input "Arrived la"
type lightning-primitive-input-simple "Arrived lat"
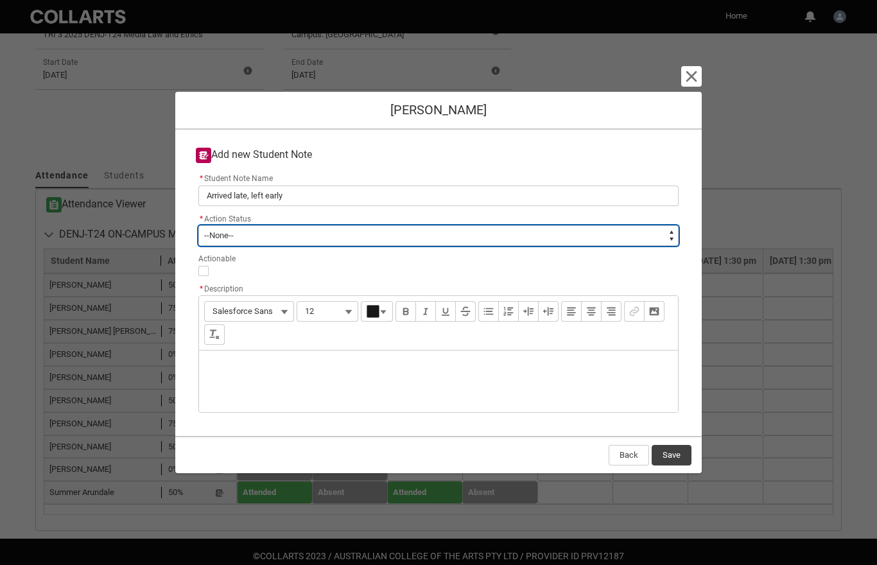
click at [668, 246] on select "--None-- New In progress Closed" at bounding box center [438, 235] width 480 height 21
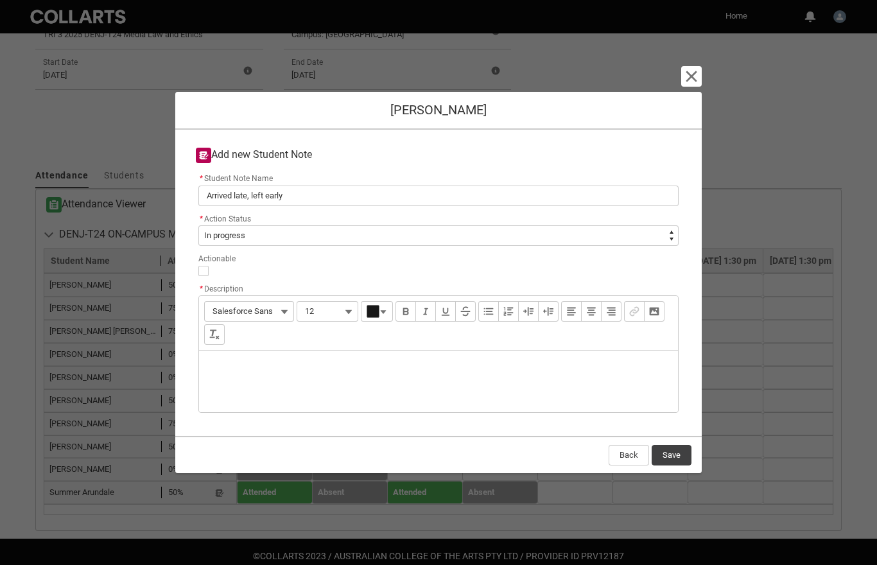
click at [205, 276] on input "Actionable" at bounding box center [203, 271] width 10 height 10
click at [297, 388] on div "Description" at bounding box center [438, 382] width 479 height 62
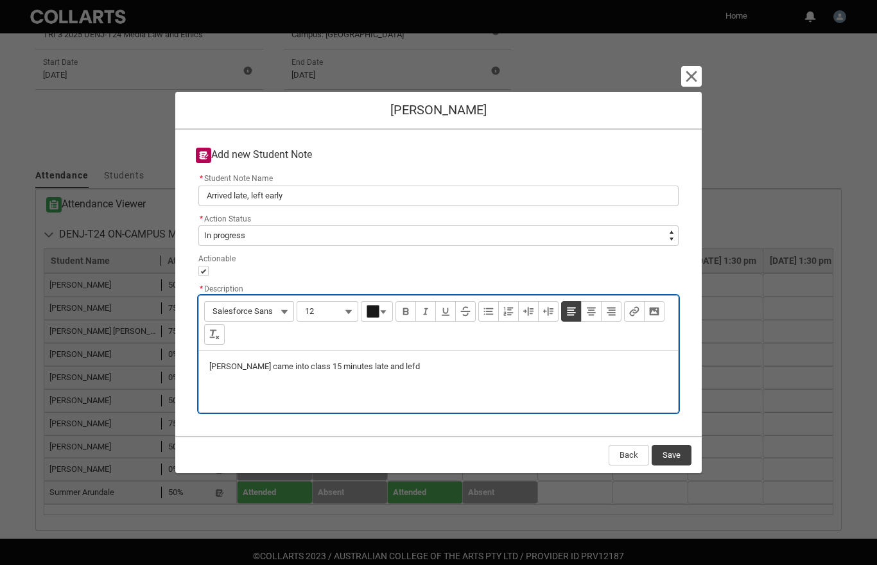
click at [302, 381] on div "[PERSON_NAME] came into class 15 minutes late and lefd" at bounding box center [438, 382] width 479 height 62
click at [306, 369] on p "[PERSON_NAME] came into class 15 minutes late and lefd" at bounding box center [438, 367] width 458 height 12
click at [313, 367] on div "[PERSON_NAME] came into class 15 minutes late and lefd" at bounding box center [438, 382] width 479 height 62
click at [306, 372] on p "[PERSON_NAME] came into class 15 minutes late and lefd" at bounding box center [438, 367] width 458 height 12
click at [417, 372] on p "[PERSON_NAME] came into class 10 minutes late and lefd" at bounding box center [438, 367] width 458 height 12
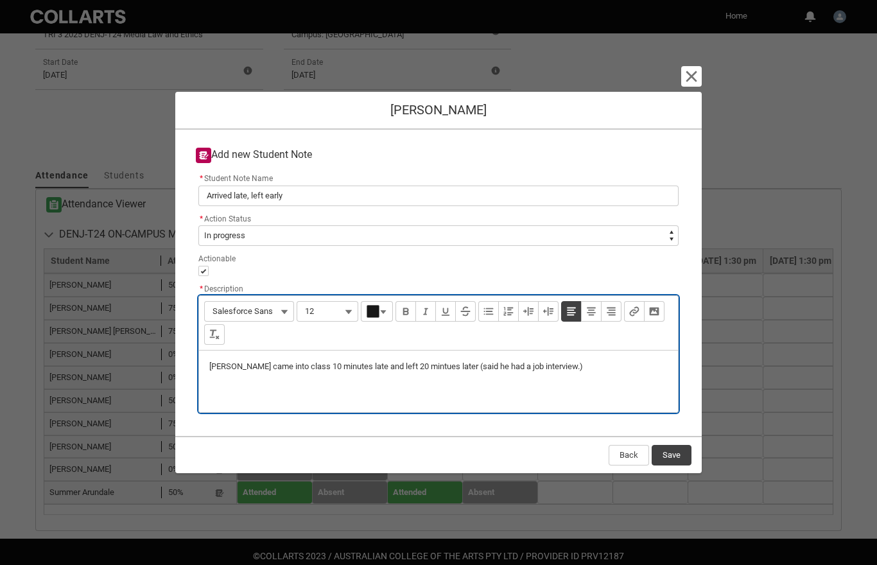
click at [401, 385] on div "[PERSON_NAME] came into class 10 minutes late and left 20 mintues later (said h…" at bounding box center [438, 382] width 479 height 62
click at [414, 372] on p "[PERSON_NAME] came into class 10 minutes late and left 20 mintues later (said h…" at bounding box center [438, 367] width 458 height 12
click at [603, 372] on p "[PERSON_NAME] came into class 10 minutes late and left 20 minutes later (said h…" at bounding box center [438, 367] width 458 height 12
click at [435, 371] on p "[PERSON_NAME] came into class 10 minutes late and left 20 minutes later (said h…" at bounding box center [438, 367] width 458 height 12
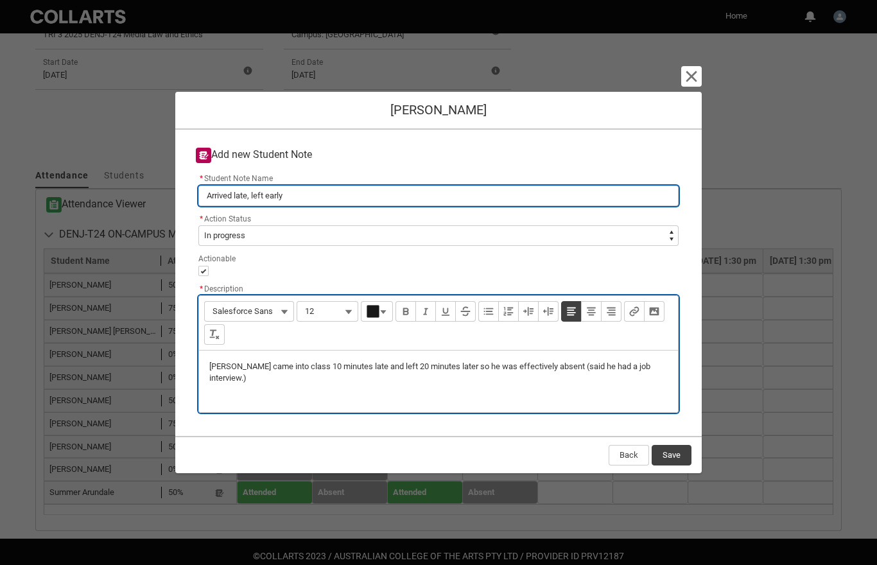
click at [341, 198] on input "Arrived late, left early" at bounding box center [438, 196] width 480 height 21
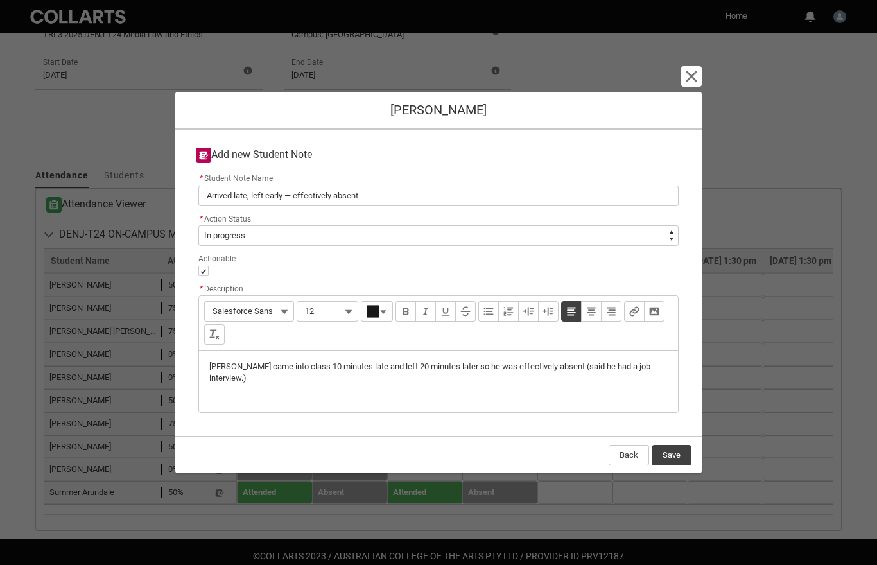
click at [673, 465] on button "Save" at bounding box center [672, 455] width 40 height 21
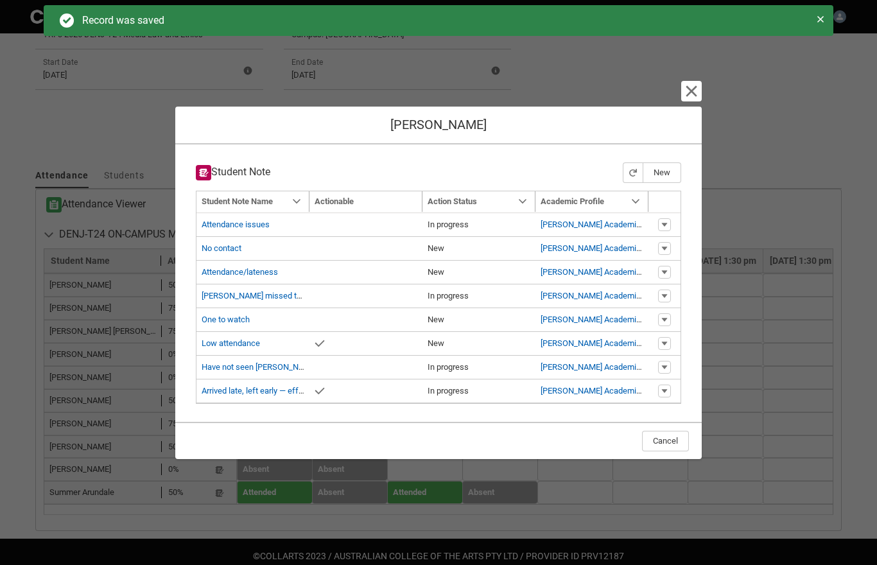
click at [695, 99] on lightning-primitive-icon "button" at bounding box center [691, 90] width 15 height 15
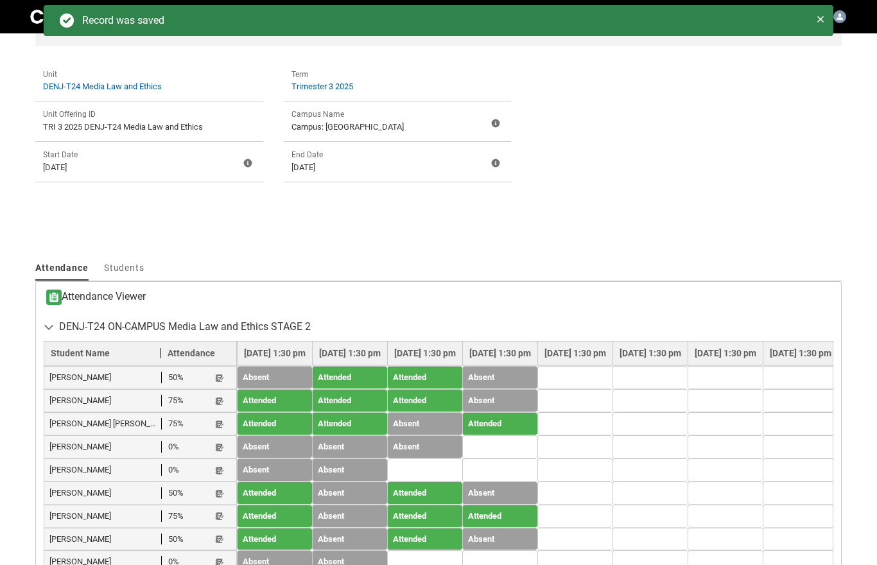
scroll to position [308, 0]
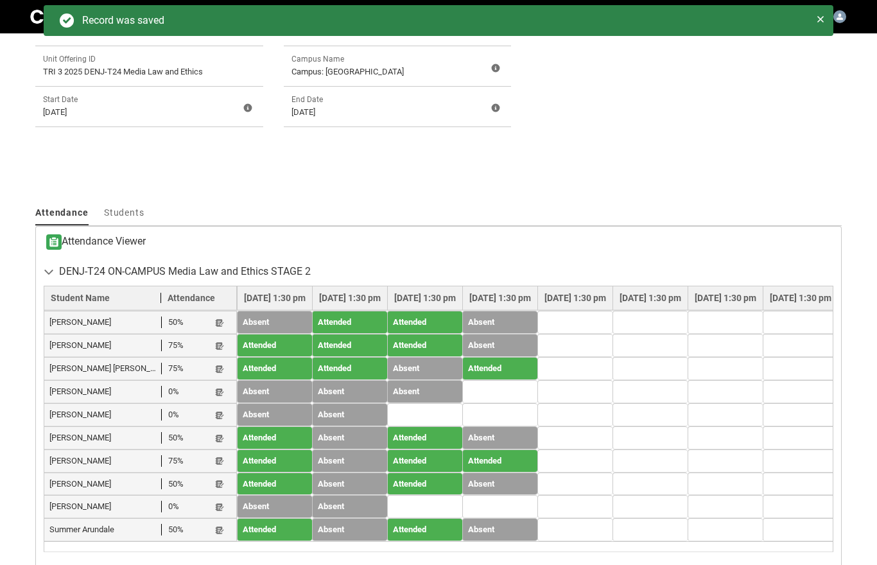
click at [220, 487] on button "Student Note" at bounding box center [219, 484] width 10 height 11
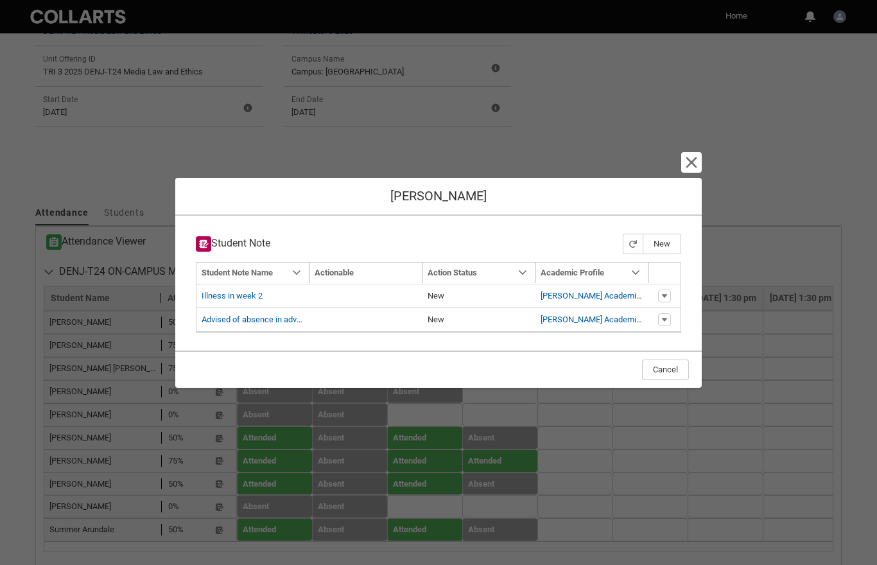
click at [674, 254] on button "New" at bounding box center [662, 244] width 39 height 21
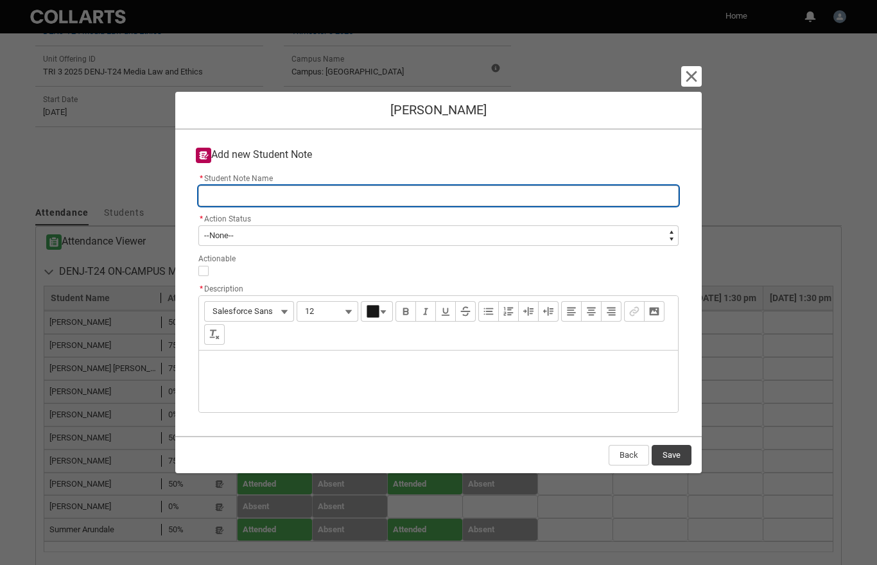
click at [343, 206] on input "* Student Note Name" at bounding box center [438, 196] width 480 height 21
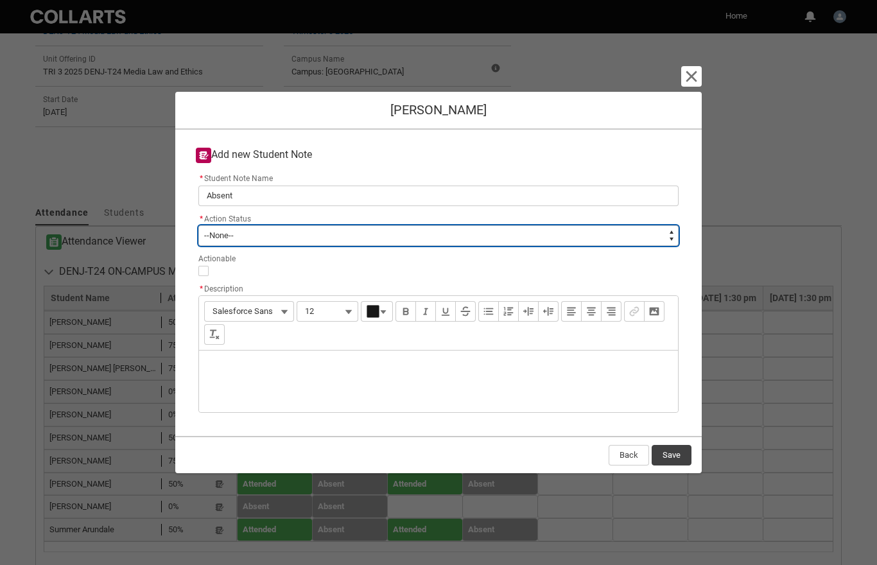
click at [672, 246] on select "--None-- New In progress Closed" at bounding box center [438, 235] width 480 height 21
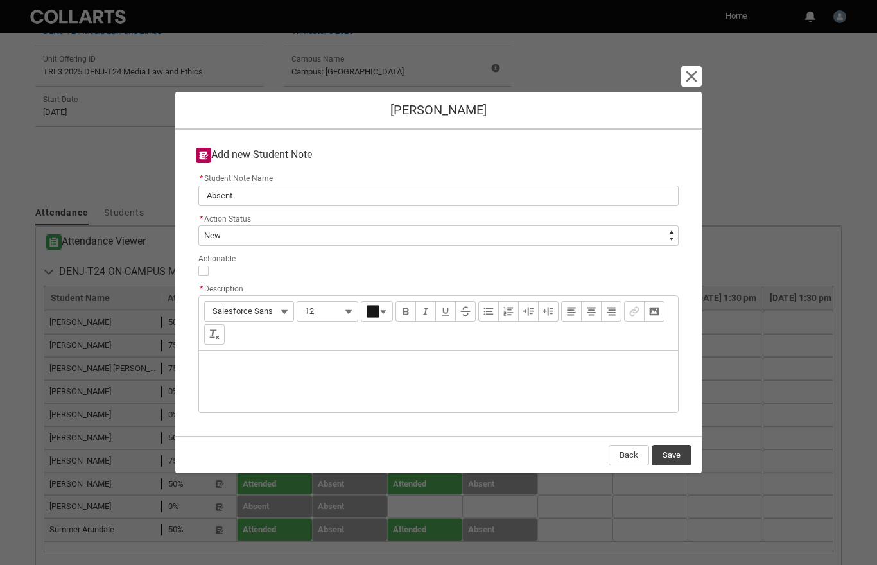
click at [300, 396] on div "Description" at bounding box center [438, 382] width 479 height 62
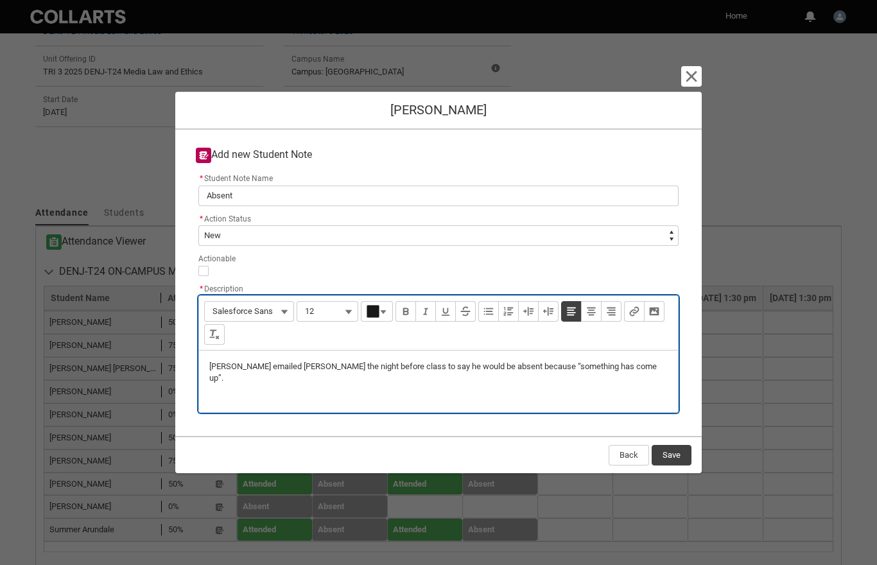
click at [672, 465] on button "Save" at bounding box center [672, 455] width 40 height 21
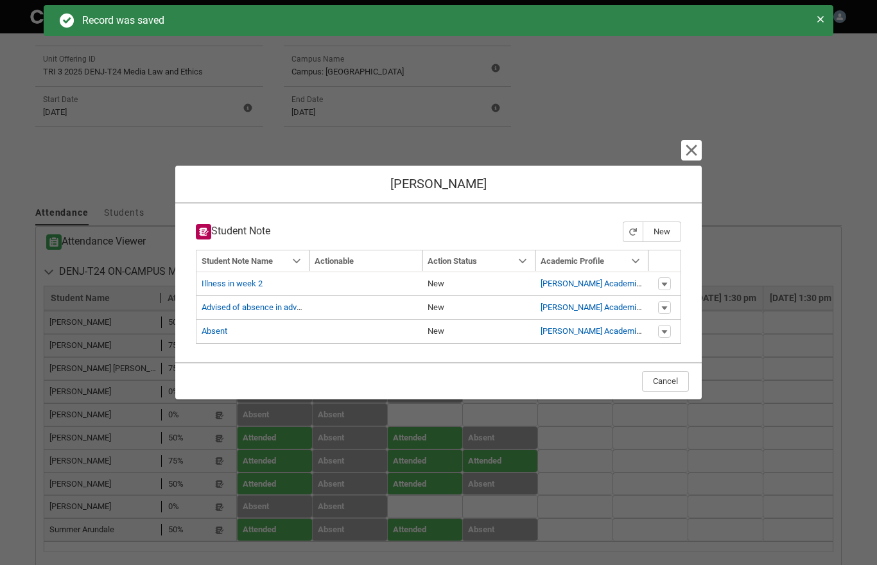
click at [687, 195] on div "[PERSON_NAME]" at bounding box center [438, 185] width 526 height 38
click at [689, 158] on lightning-primitive-icon "button" at bounding box center [691, 150] width 15 height 15
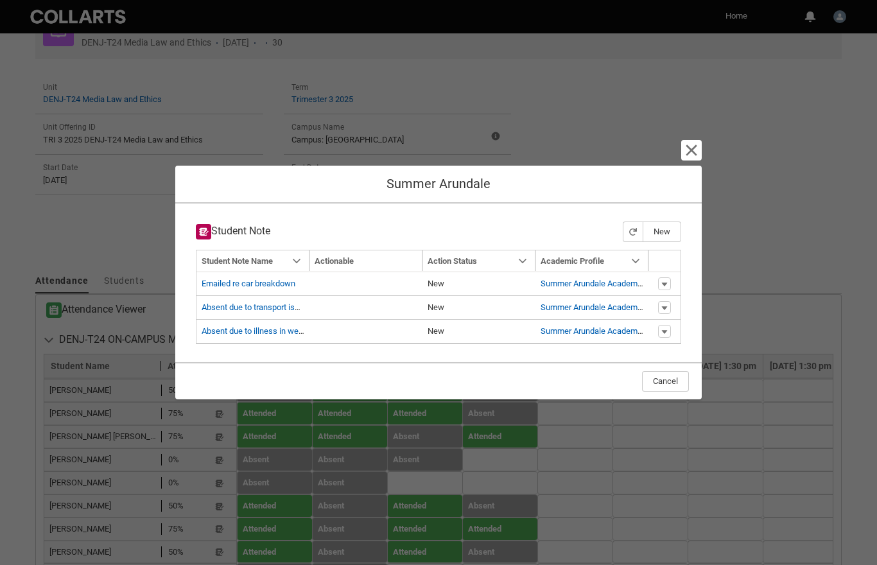
click at [665, 242] on button "New" at bounding box center [662, 232] width 39 height 21
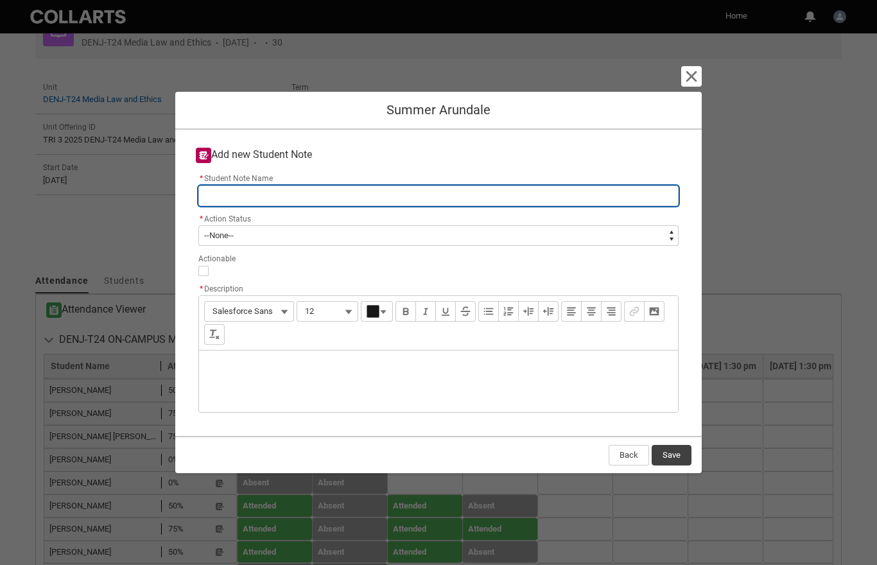
click at [480, 206] on input "* Student Note Name" at bounding box center [438, 196] width 480 height 21
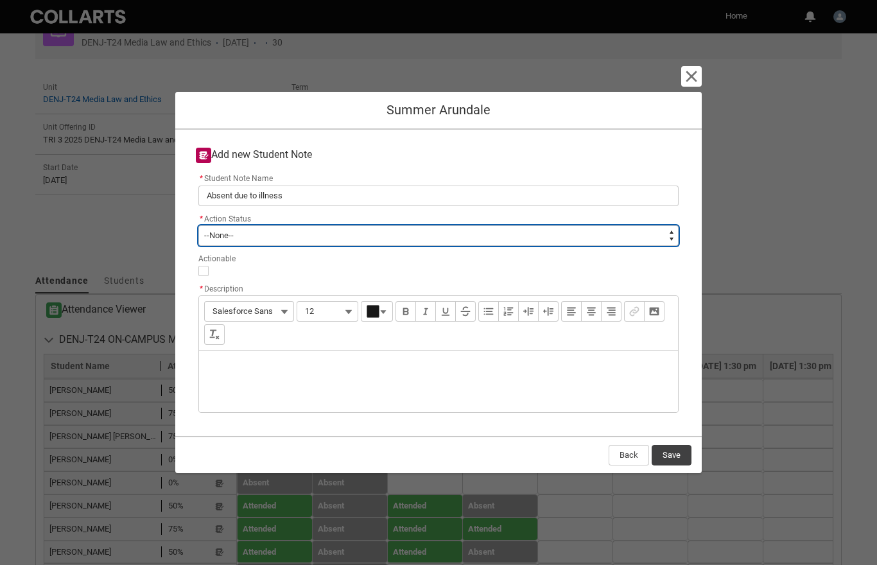
click at [670, 246] on select "--None-- New In progress Closed" at bounding box center [438, 235] width 480 height 21
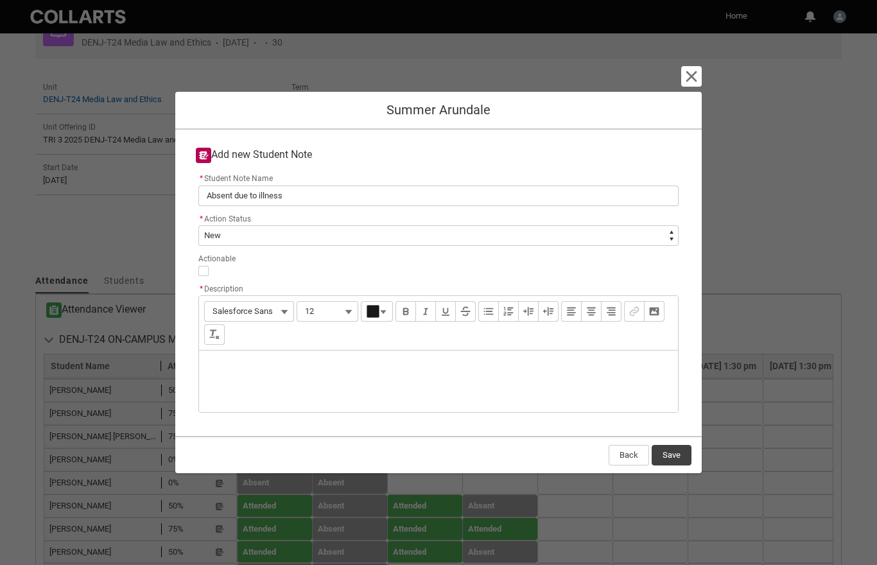
click at [326, 396] on div "Description" at bounding box center [438, 382] width 479 height 62
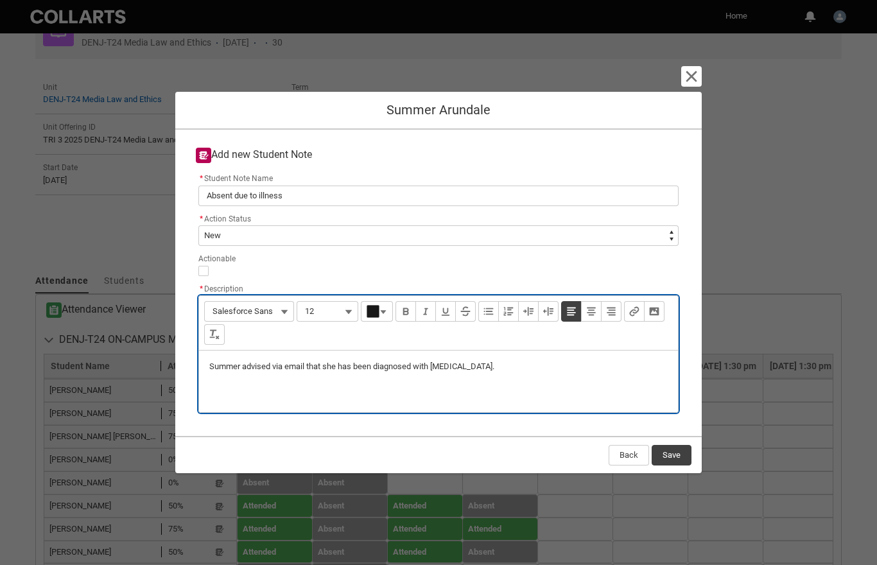
click at [672, 465] on button "Save" at bounding box center [672, 455] width 40 height 21
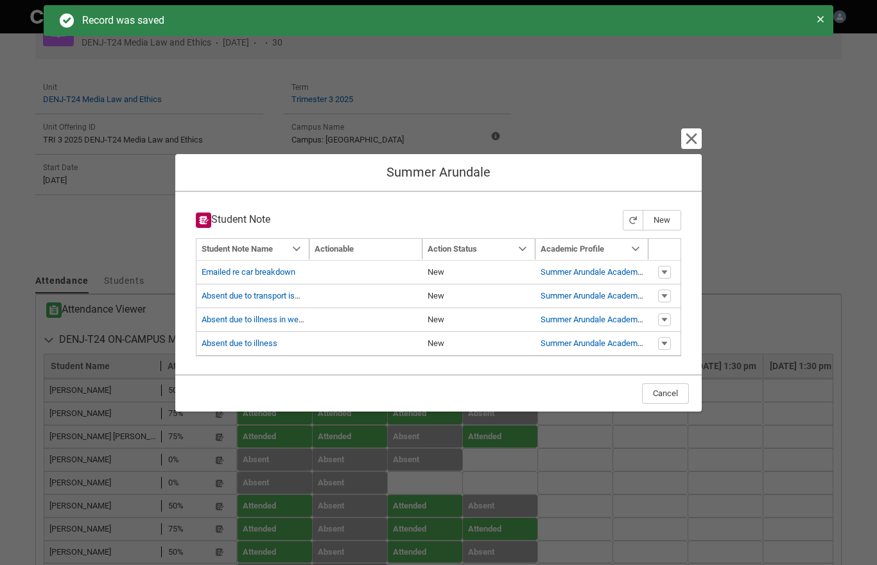
click at [687, 146] on lightning-primitive-icon "button" at bounding box center [691, 138] width 15 height 15
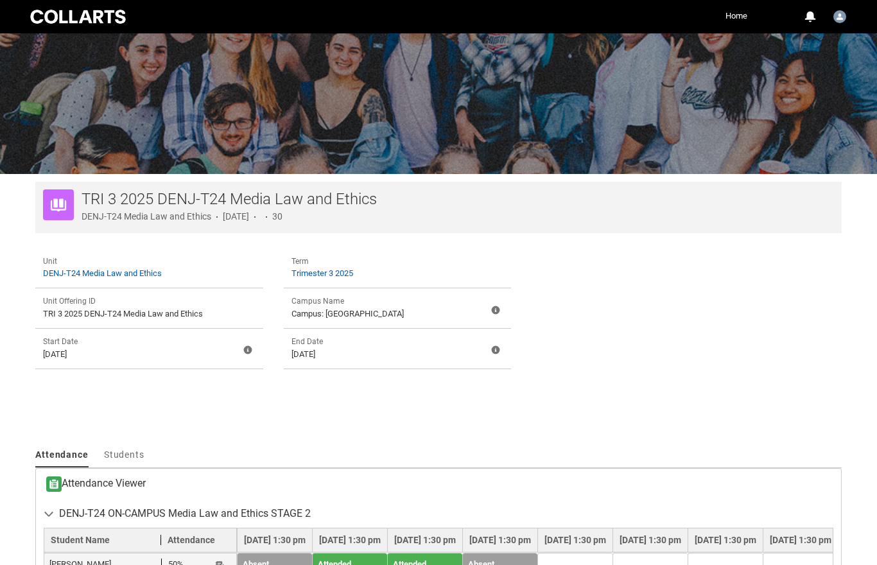
scroll to position [0, 0]
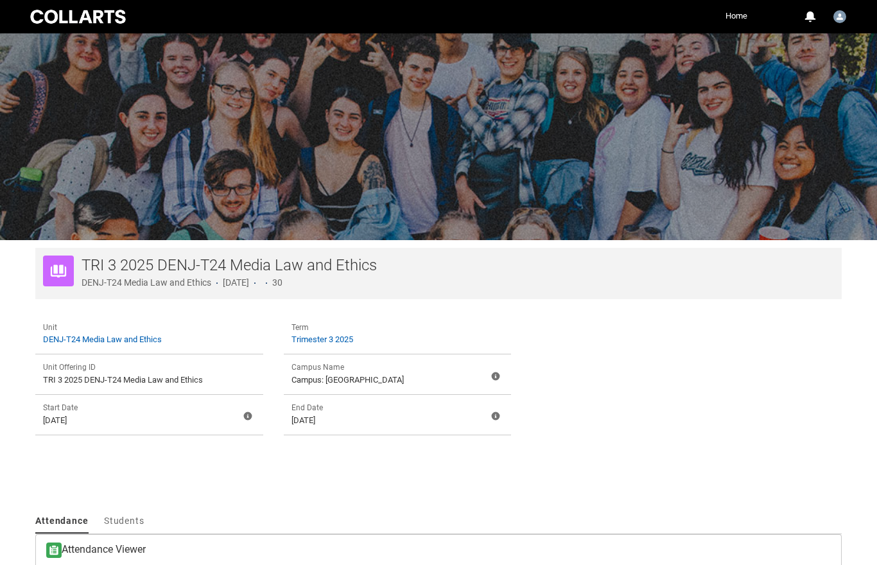
click at [94, 20] on div at bounding box center [78, 17] width 101 height 18
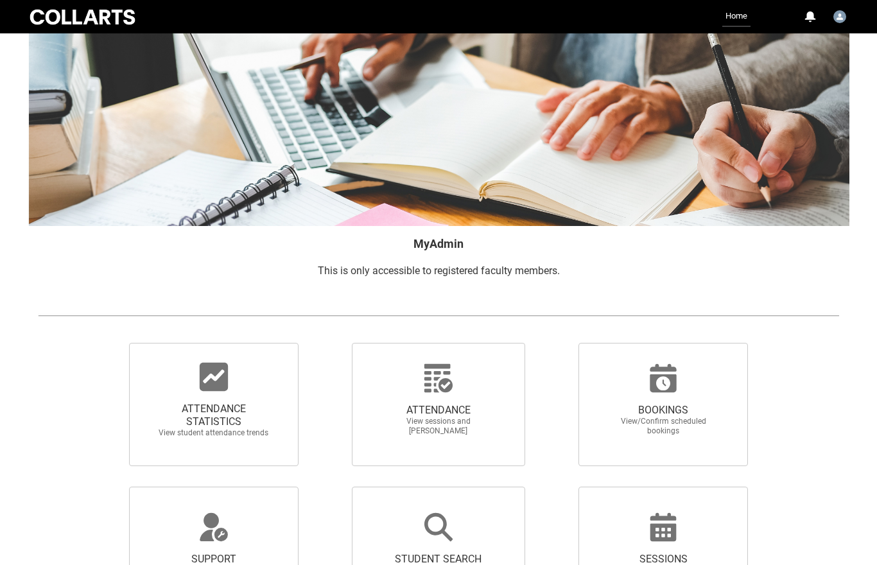
click at [219, 432] on span "View student attendance trends" at bounding box center [213, 433] width 113 height 10
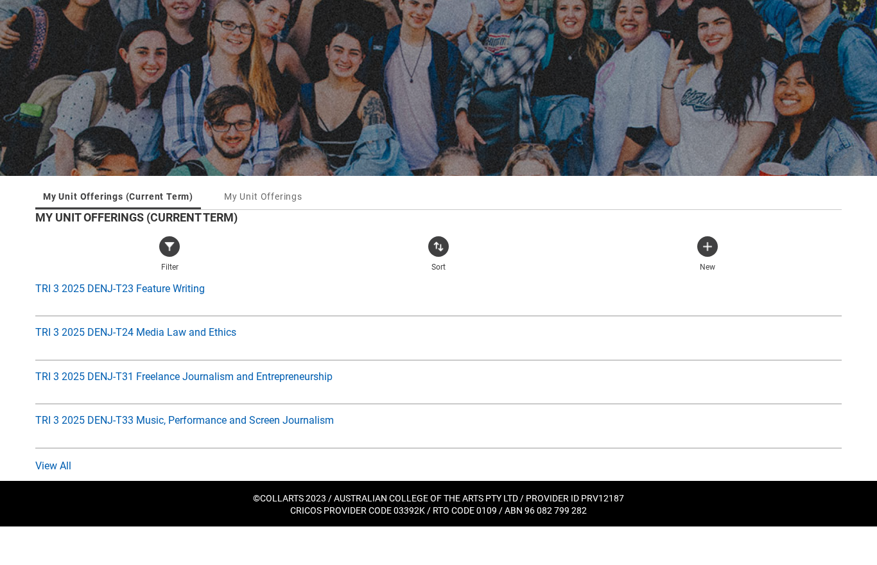
scroll to position [26, 0]
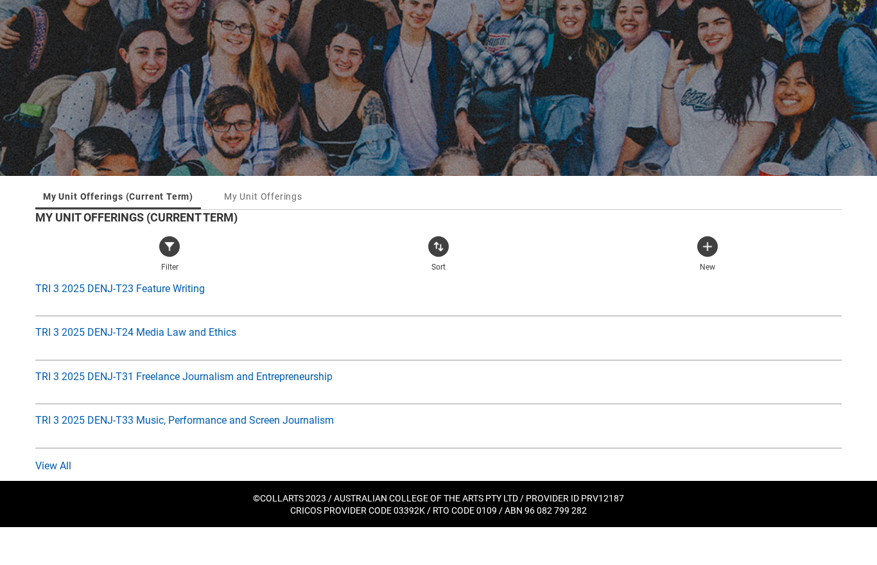
click at [175, 364] on span "TRI 3 2025 DENJ-T24 Media Law and Ethics" at bounding box center [135, 370] width 201 height 12
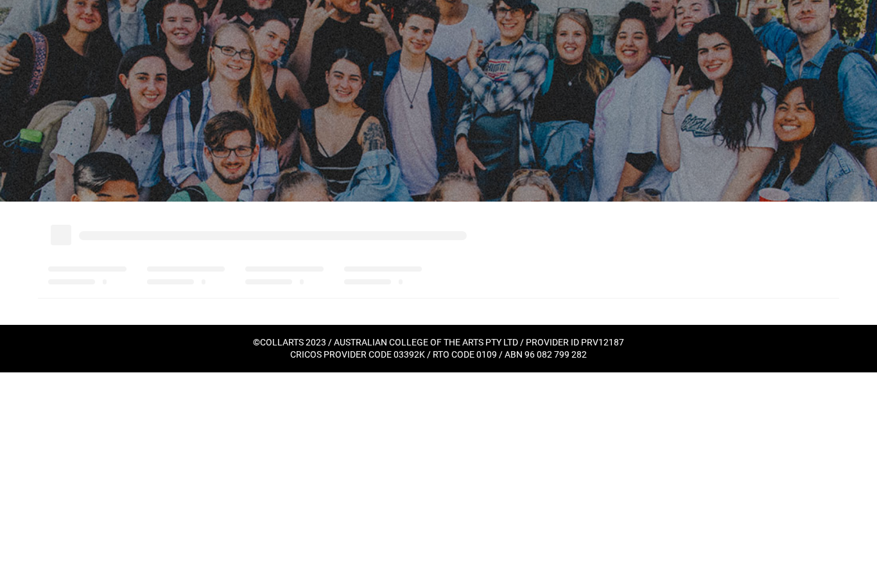
scroll to position [39, 0]
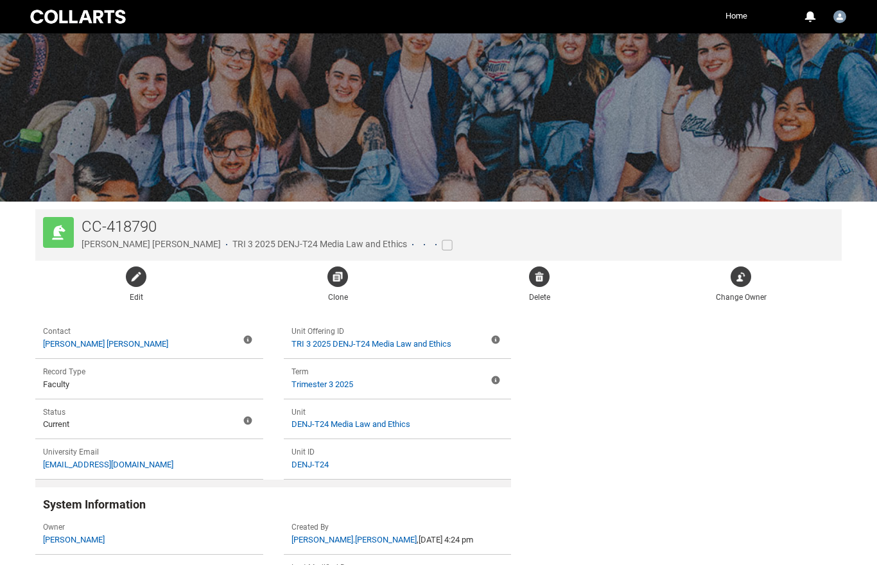
click at [431, 348] on link "TRI 3 2025 DENJ-T24 Media Law and Ethics" at bounding box center [371, 344] width 160 height 10
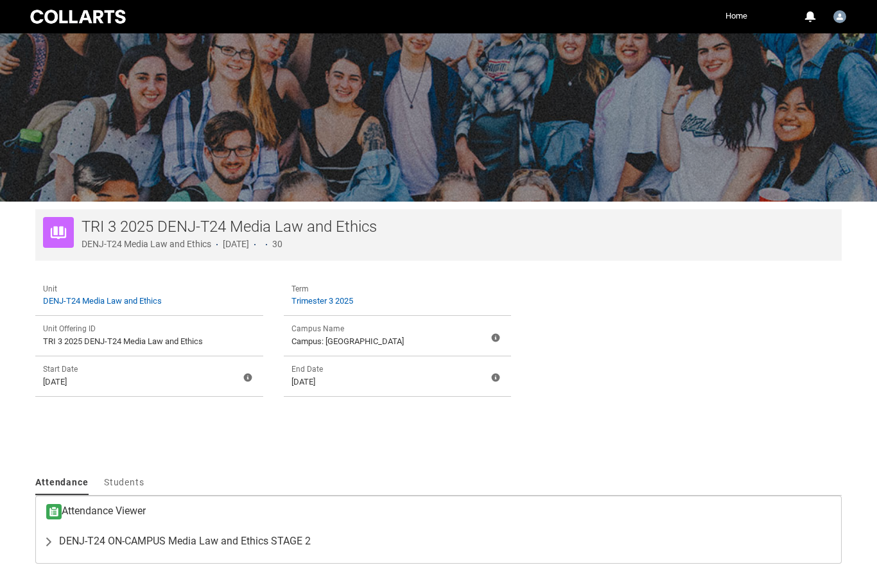
scroll to position [89, 0]
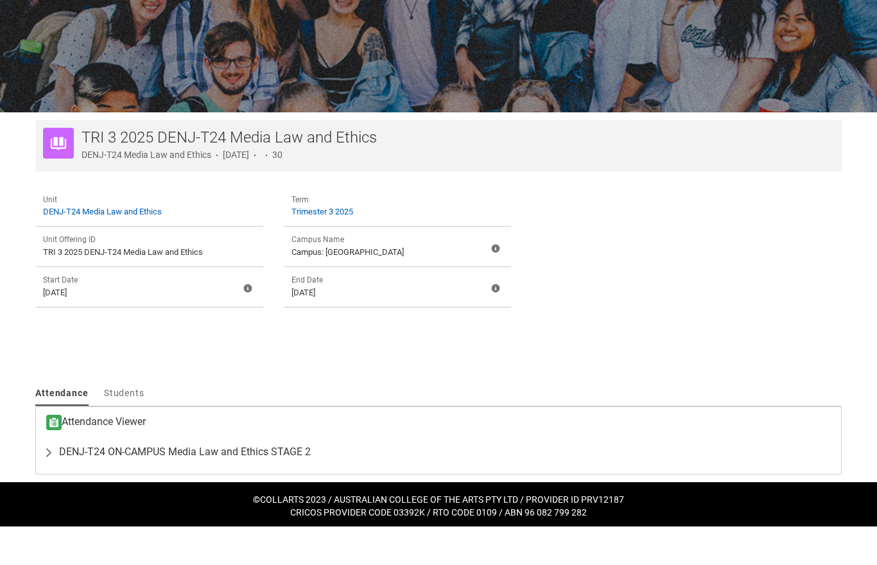
click at [309, 484] on span "DENJ-T24 ON-CAMPUS Media Law and Ethics STAGE 2" at bounding box center [185, 490] width 252 height 13
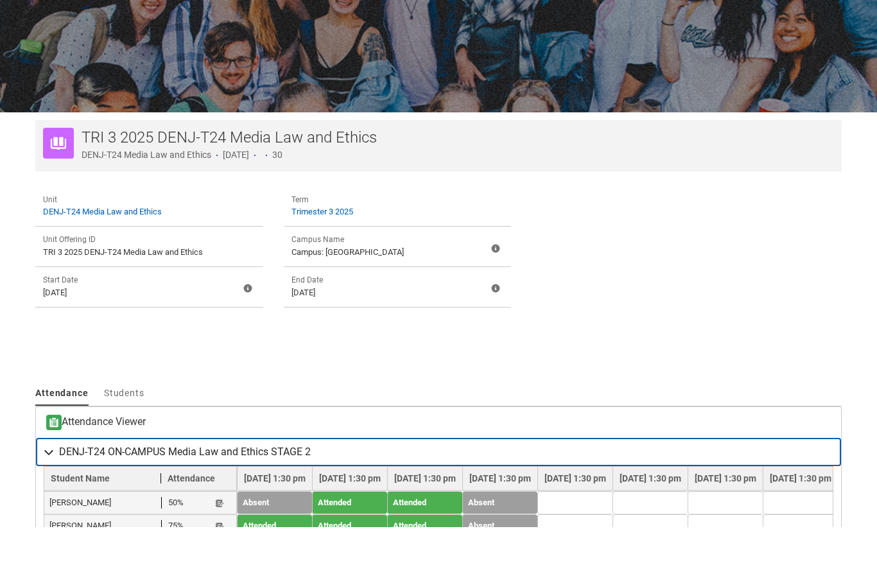
scroll to position [128, 0]
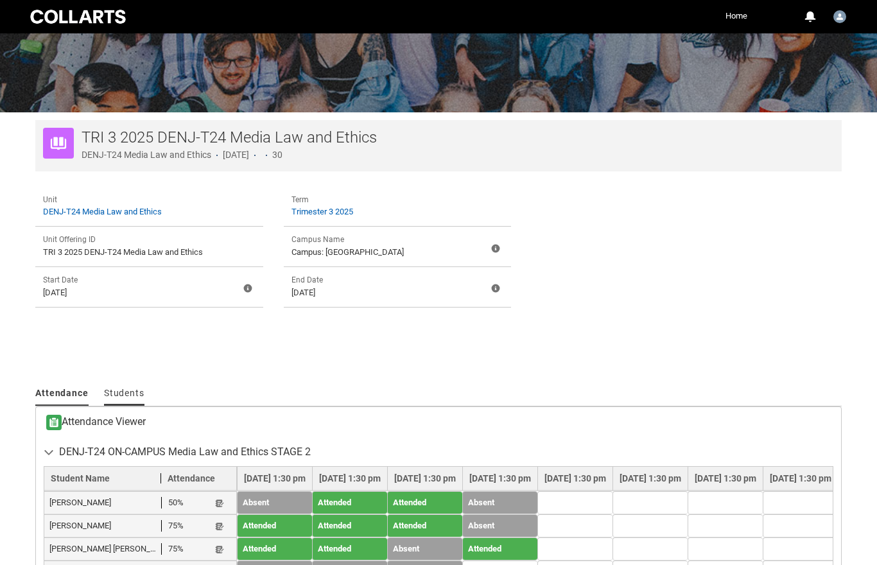
click at [136, 388] on span "Students" at bounding box center [124, 393] width 40 height 10
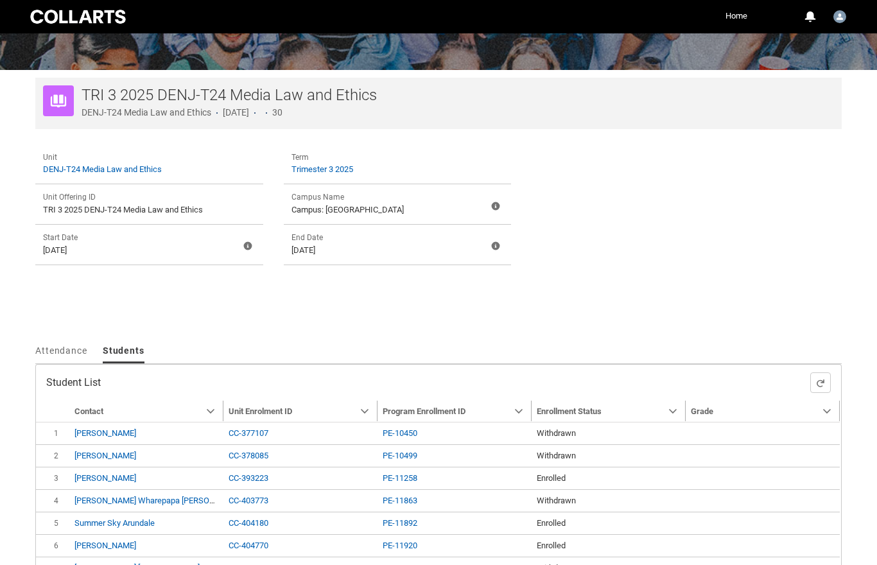
scroll to position [238, 0]
